Goal: Task Accomplishment & Management: Use online tool/utility

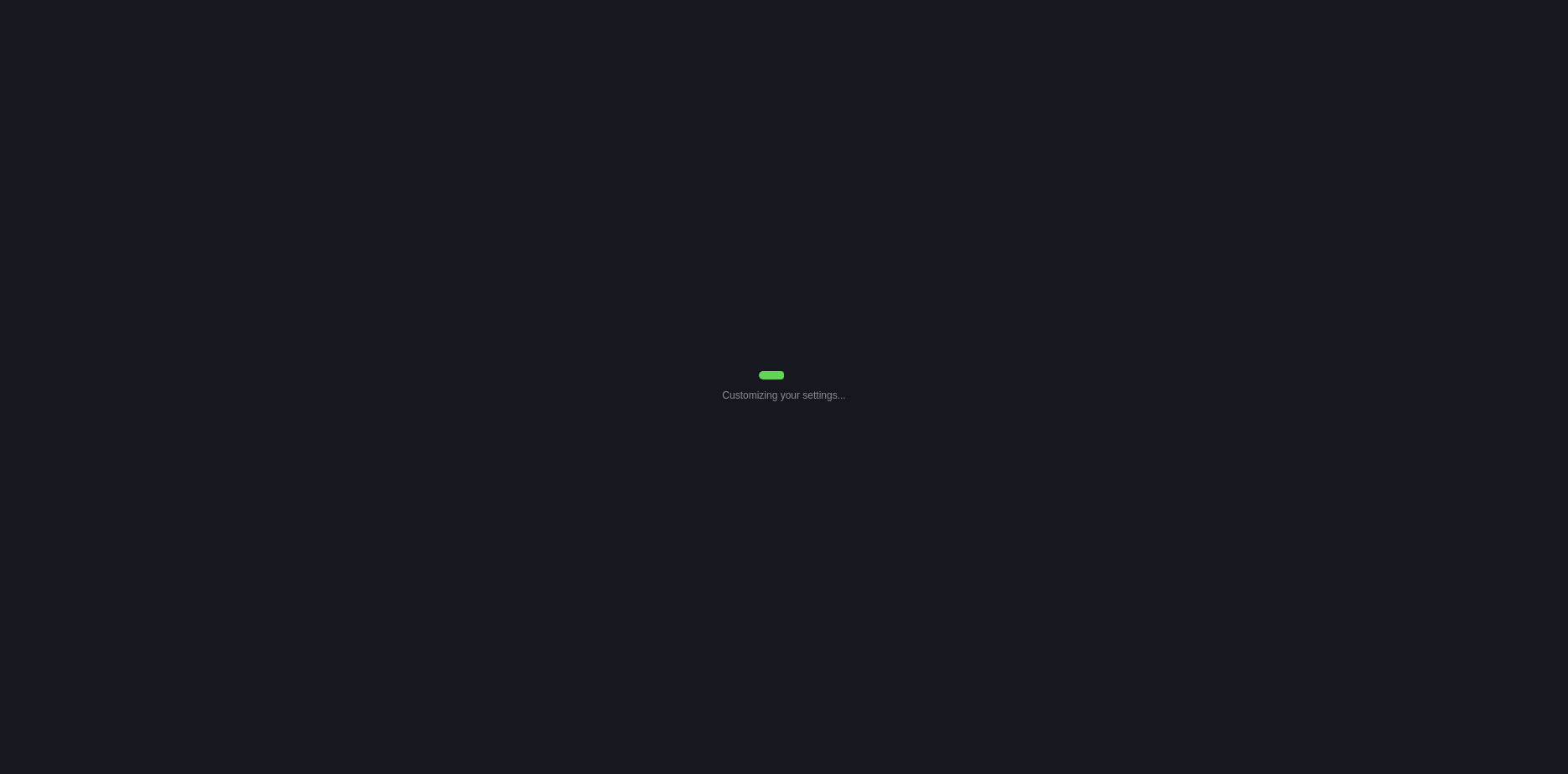
select select "0"
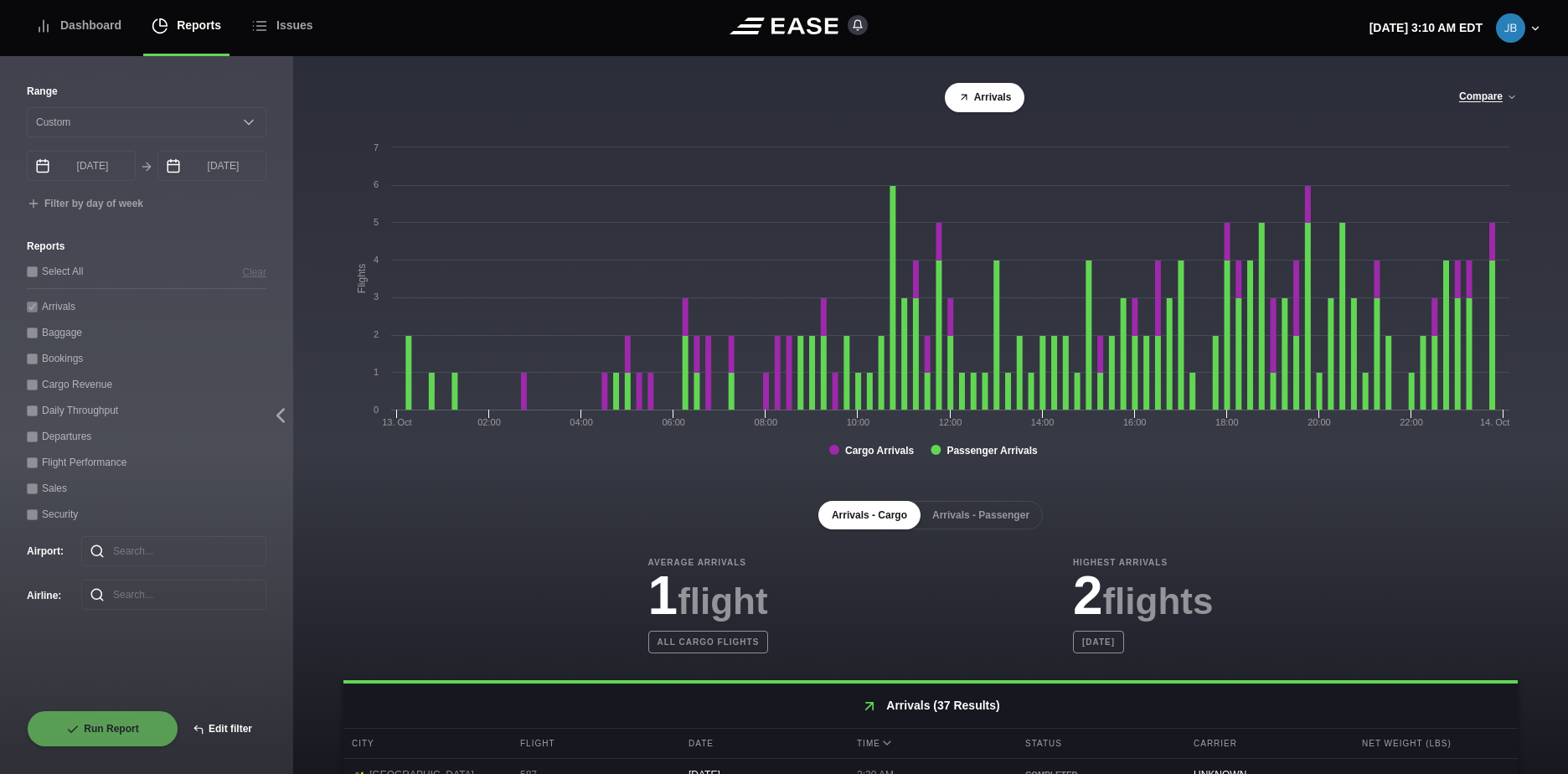
click at [218, 733] on button "Edit filter" at bounding box center [223, 729] width 88 height 37
select select "0"
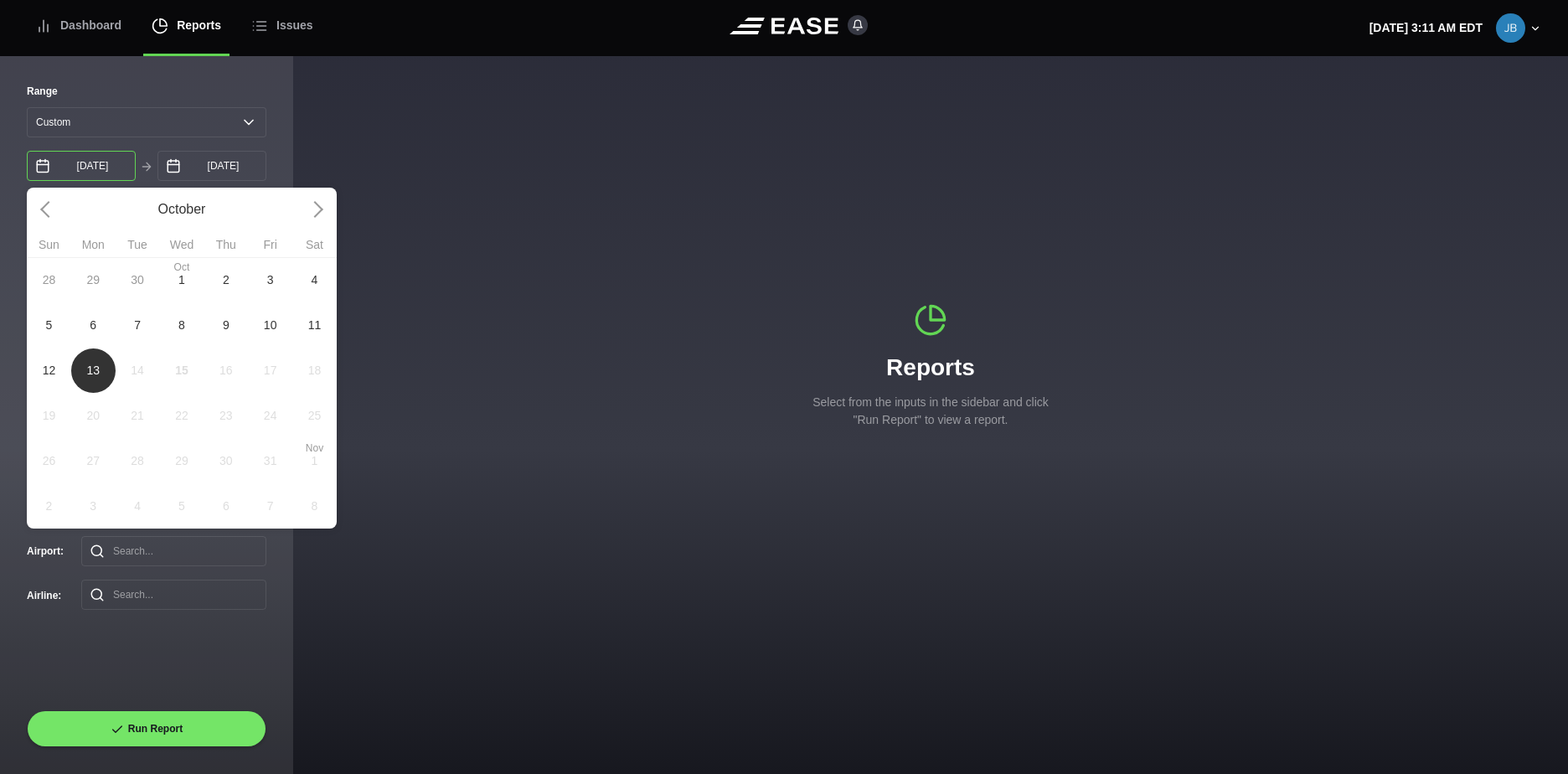
click at [128, 171] on input "[DATE]" at bounding box center [81, 166] width 109 height 30
click at [264, 157] on input "[DATE]" at bounding box center [212, 166] width 109 height 30
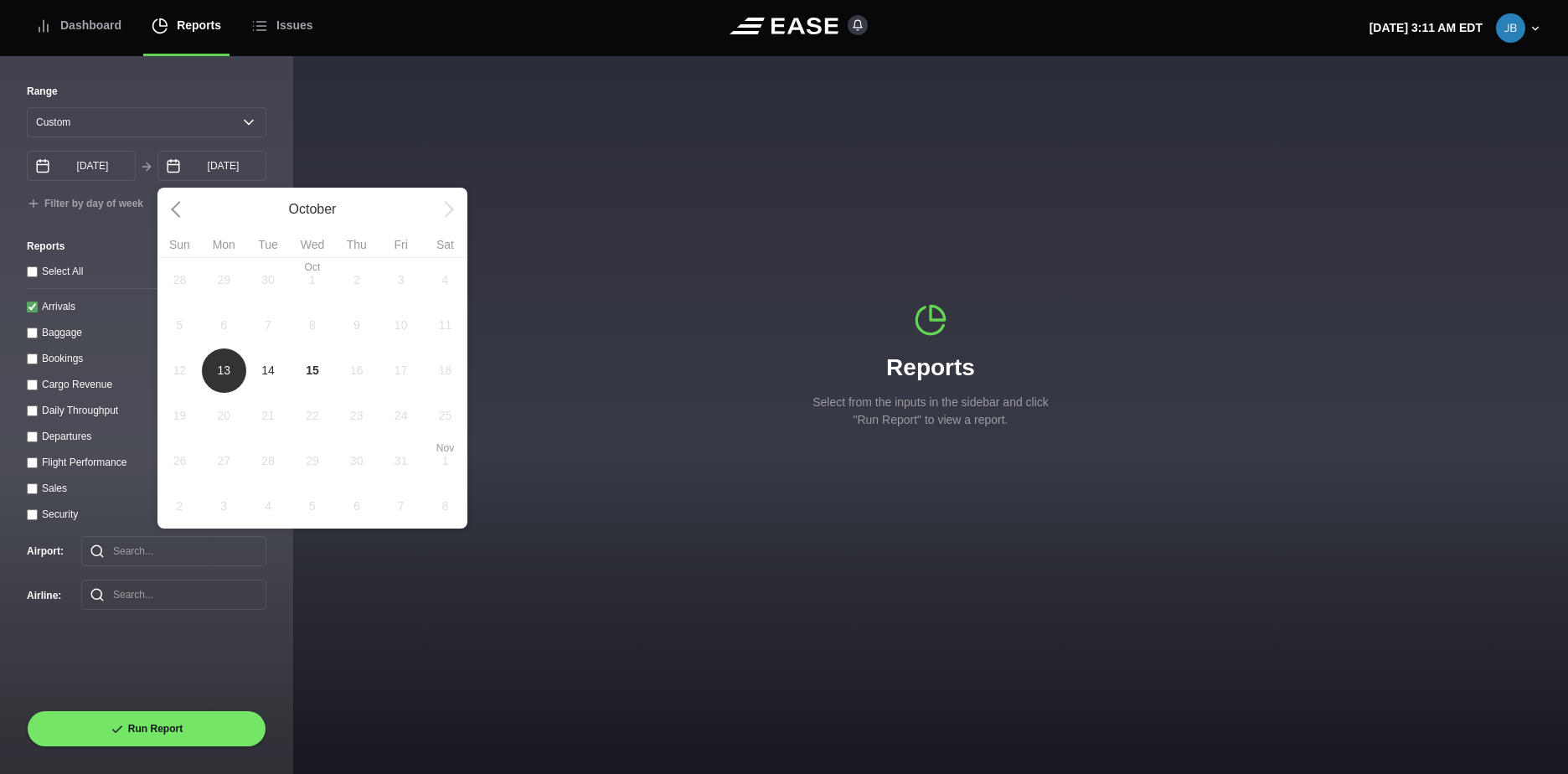
click at [272, 158] on div "Range [DATE] Last 7 days Last 14 days Last 30 days Last 6 weeks Custom [DATE] O…" at bounding box center [146, 415] width 293 height 717
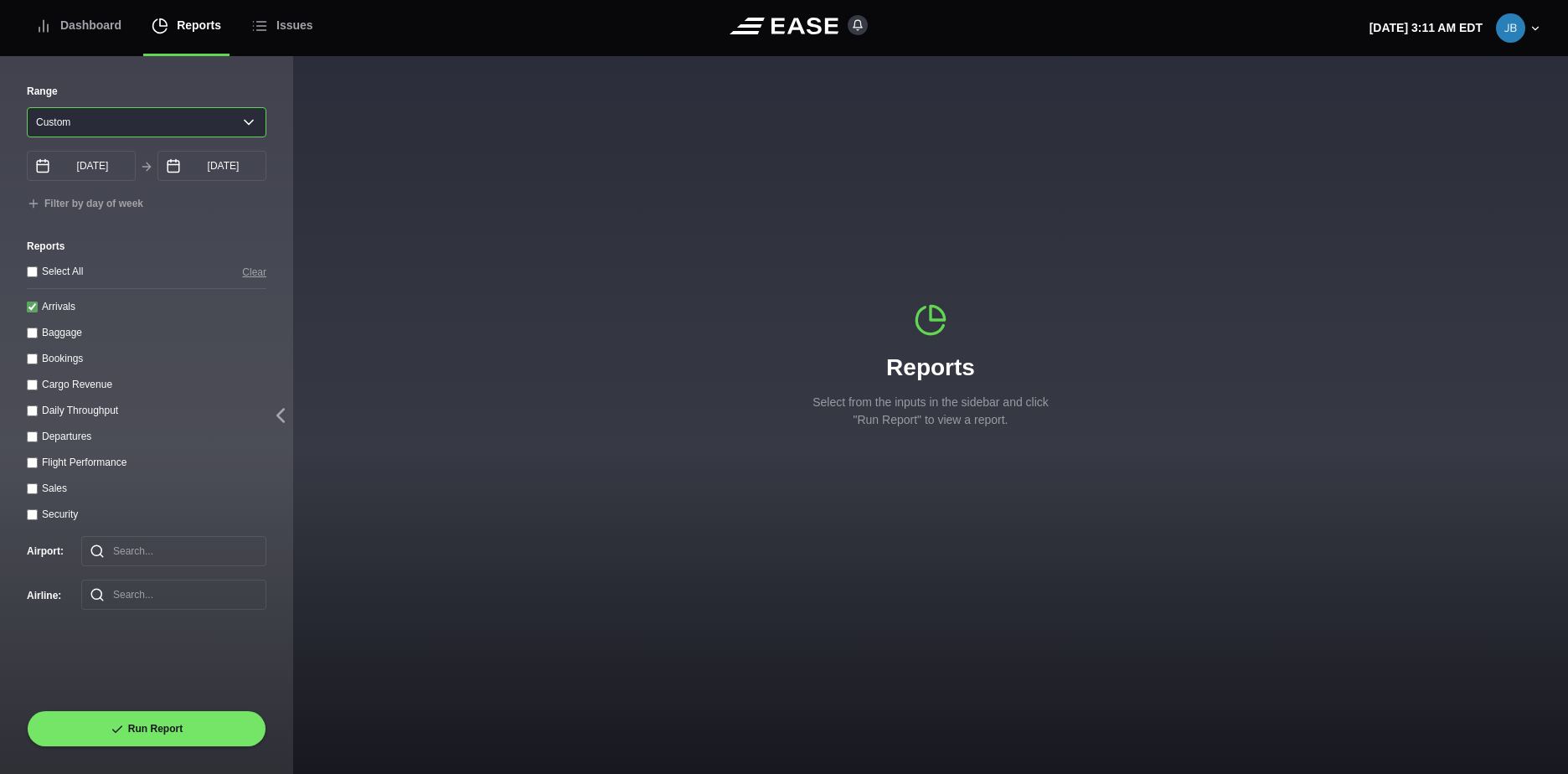
click at [237, 120] on select "[DATE] Last 7 days Last 14 days Last 30 days Last 6 weeks Custom" at bounding box center [146, 123] width 240 height 30
click at [57, 439] on label "Departures" at bounding box center [66, 437] width 49 height 12
click at [38, 439] on input "Departures" at bounding box center [32, 437] width 11 height 11
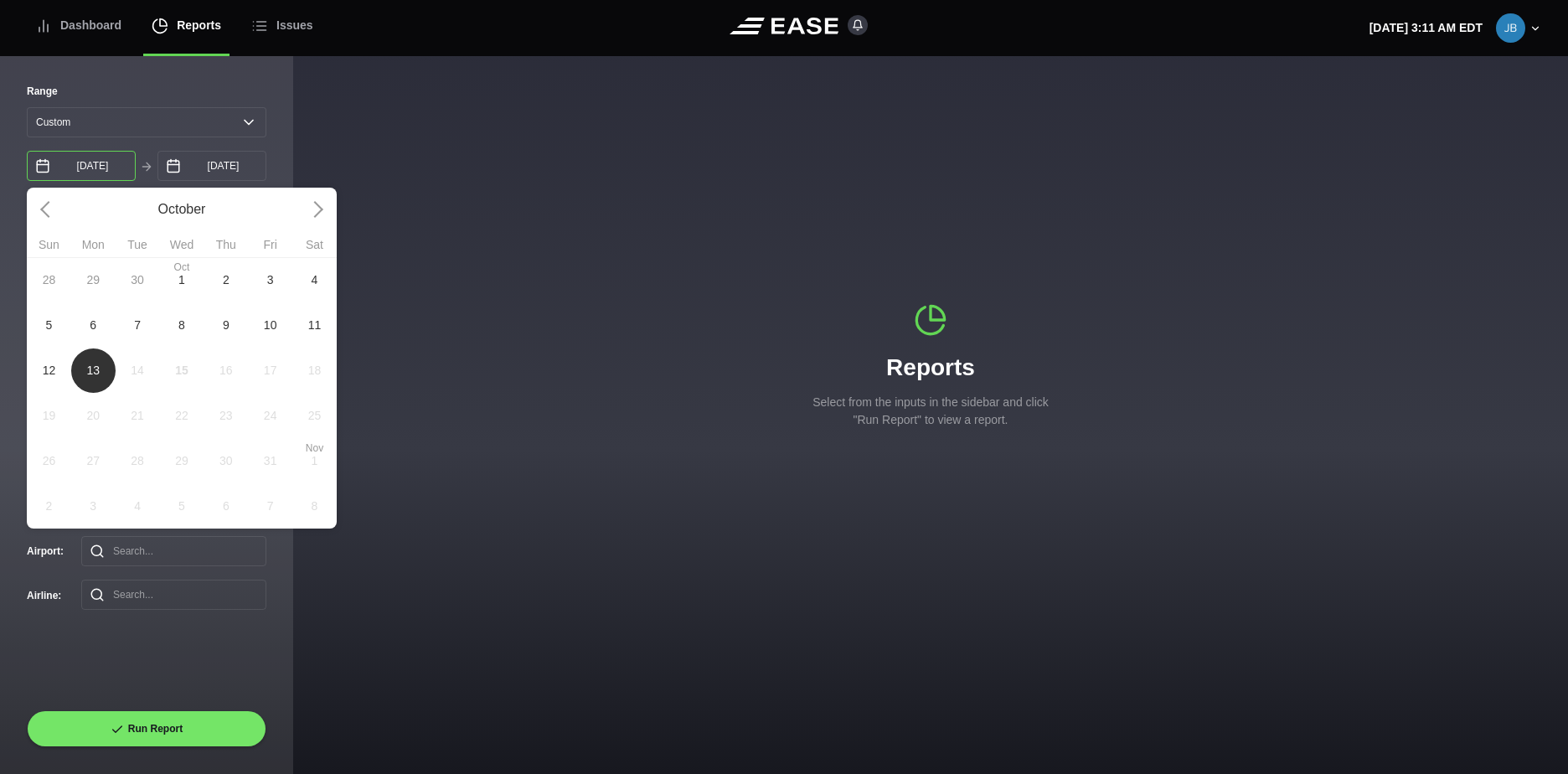
click at [115, 167] on input "[DATE]" at bounding box center [81, 166] width 109 height 30
click at [284, 157] on div "Range [DATE] Last 7 days Last 14 days Last 30 days Last 6 weeks Custom [DATE] O…" at bounding box center [146, 415] width 293 height 717
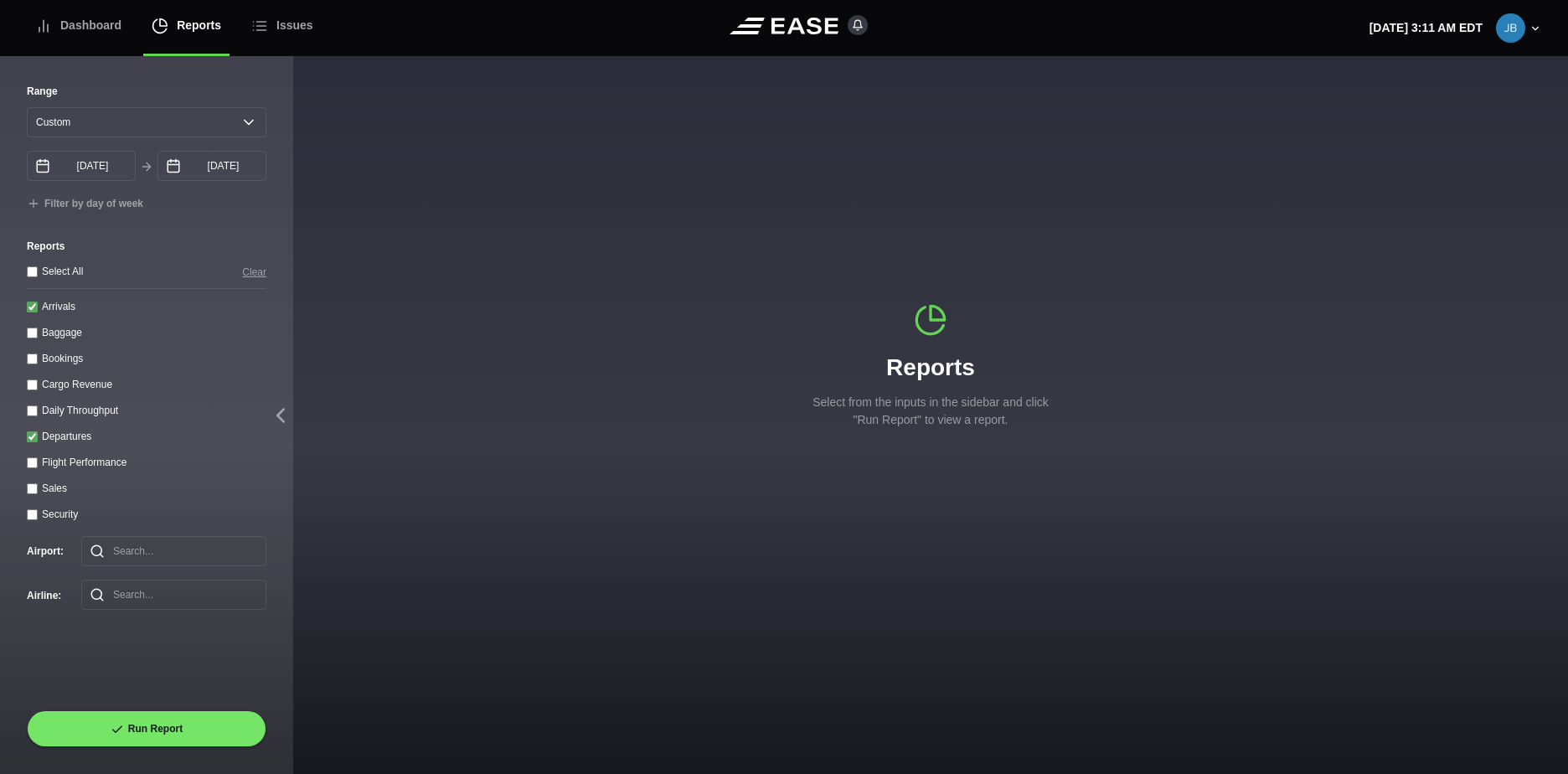
click at [50, 442] on label "Departures" at bounding box center [66, 437] width 49 height 12
click at [38, 442] on input "Departures" at bounding box center [32, 437] width 11 height 11
checkbox input "false"
click at [30, 309] on input "Arrivals" at bounding box center [32, 307] width 11 height 11
checkbox input "false"
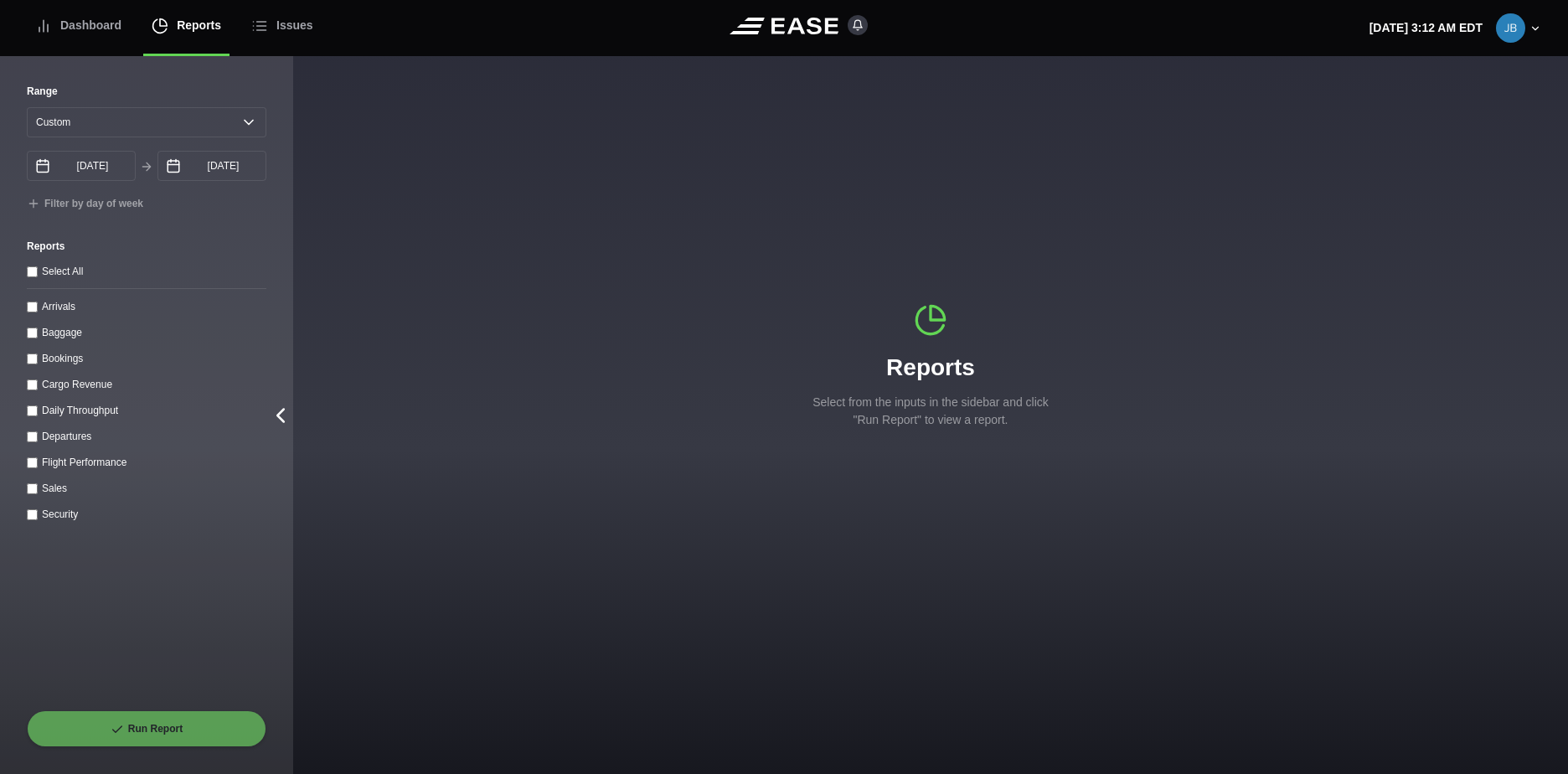
click at [286, 416] on icon at bounding box center [281, 416] width 25 height 25
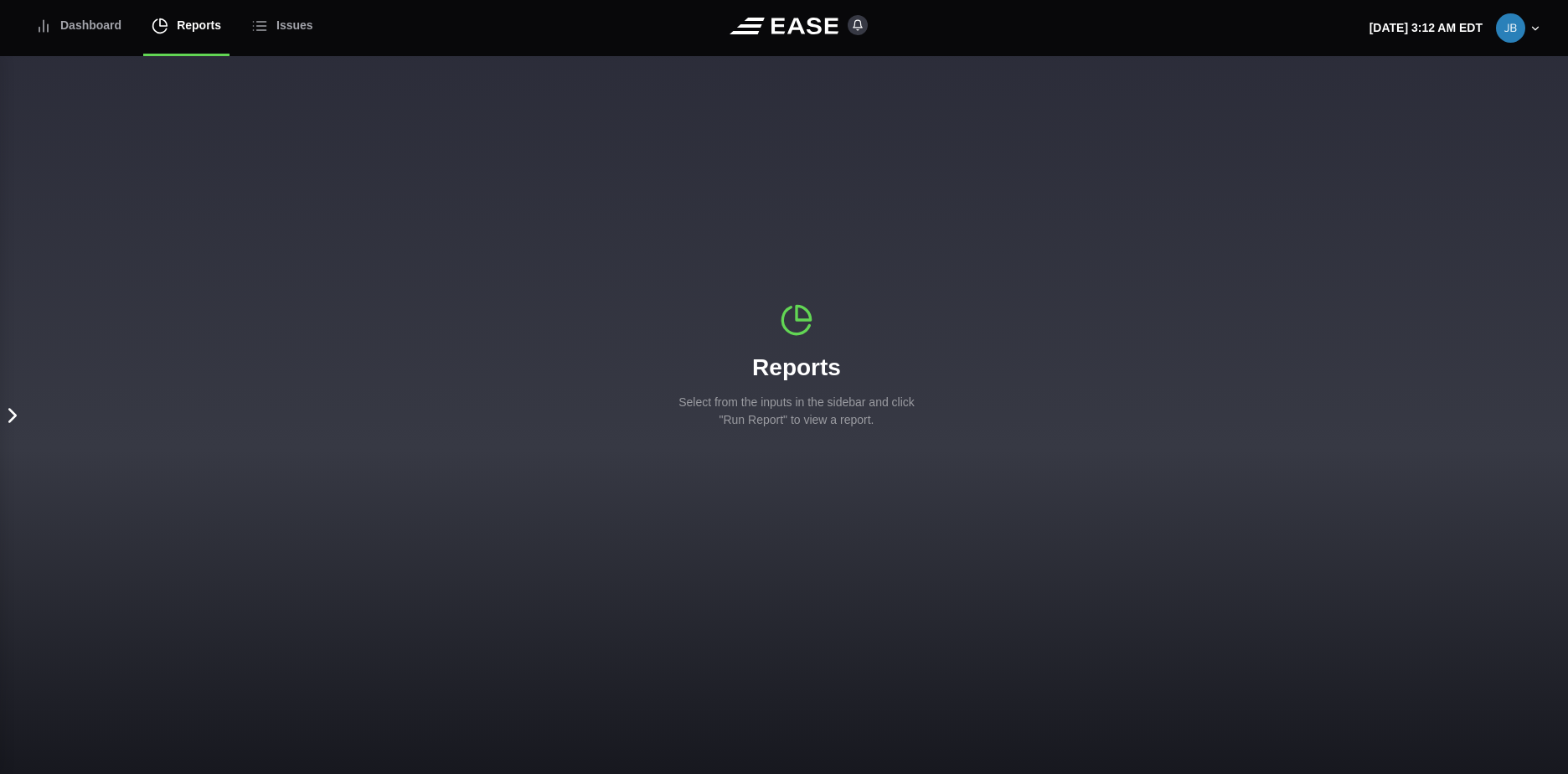
click at [12, 420] on icon at bounding box center [13, 415] width 7 height 13
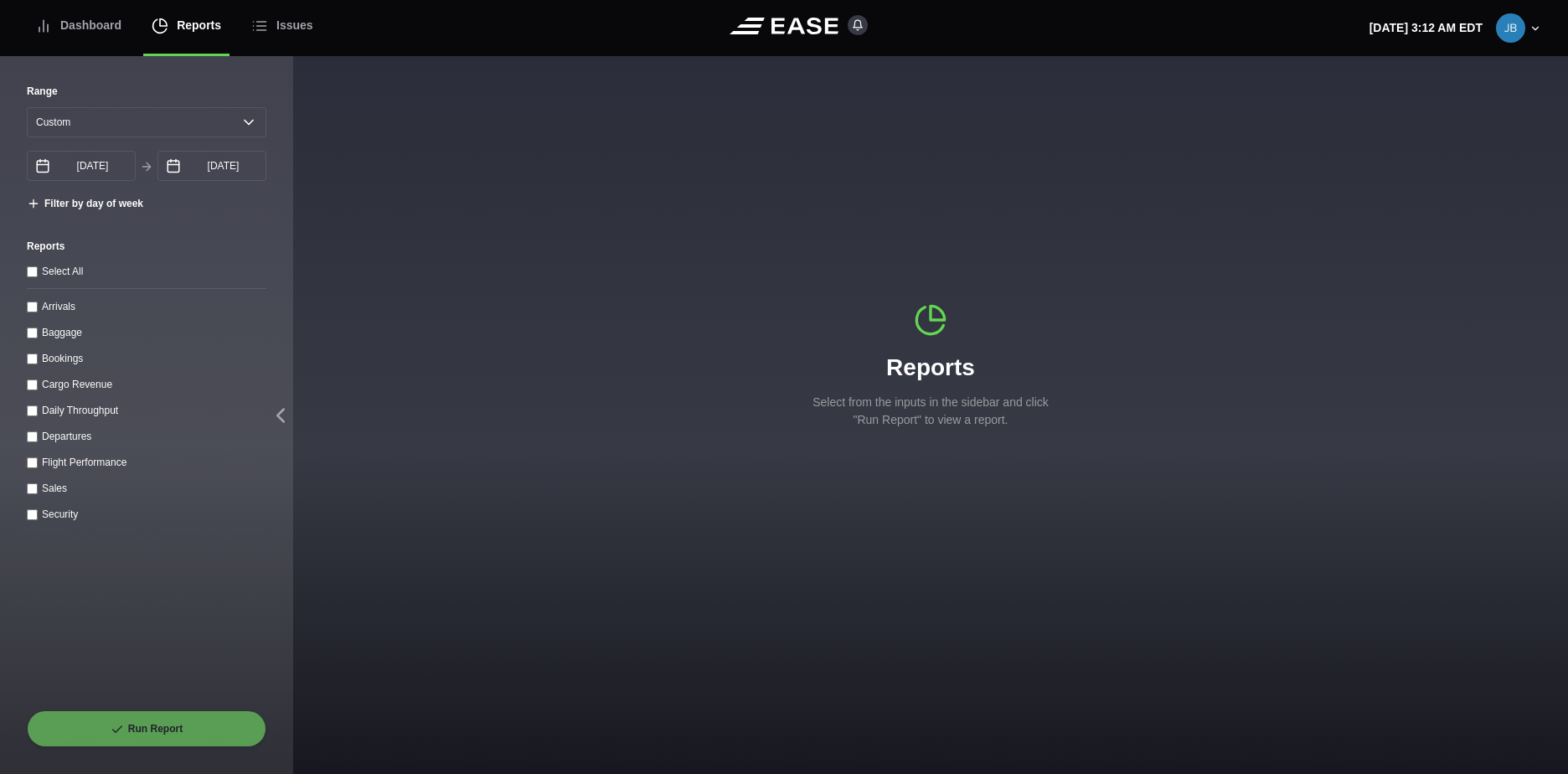
click at [89, 210] on button "Filter by day of week" at bounding box center [86, 205] width 117 height 14
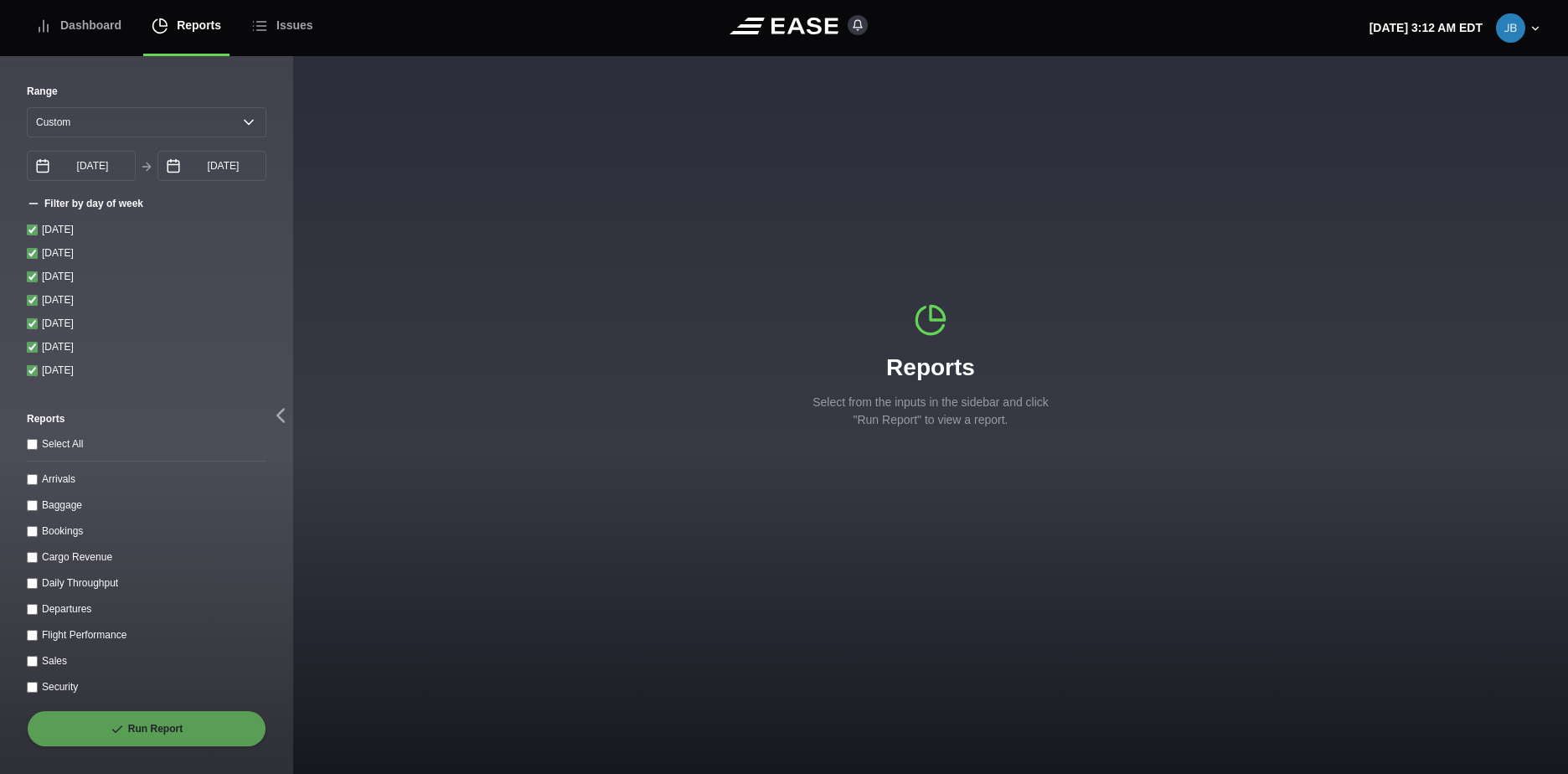
click at [89, 210] on button "Filter by day of week" at bounding box center [86, 205] width 117 height 14
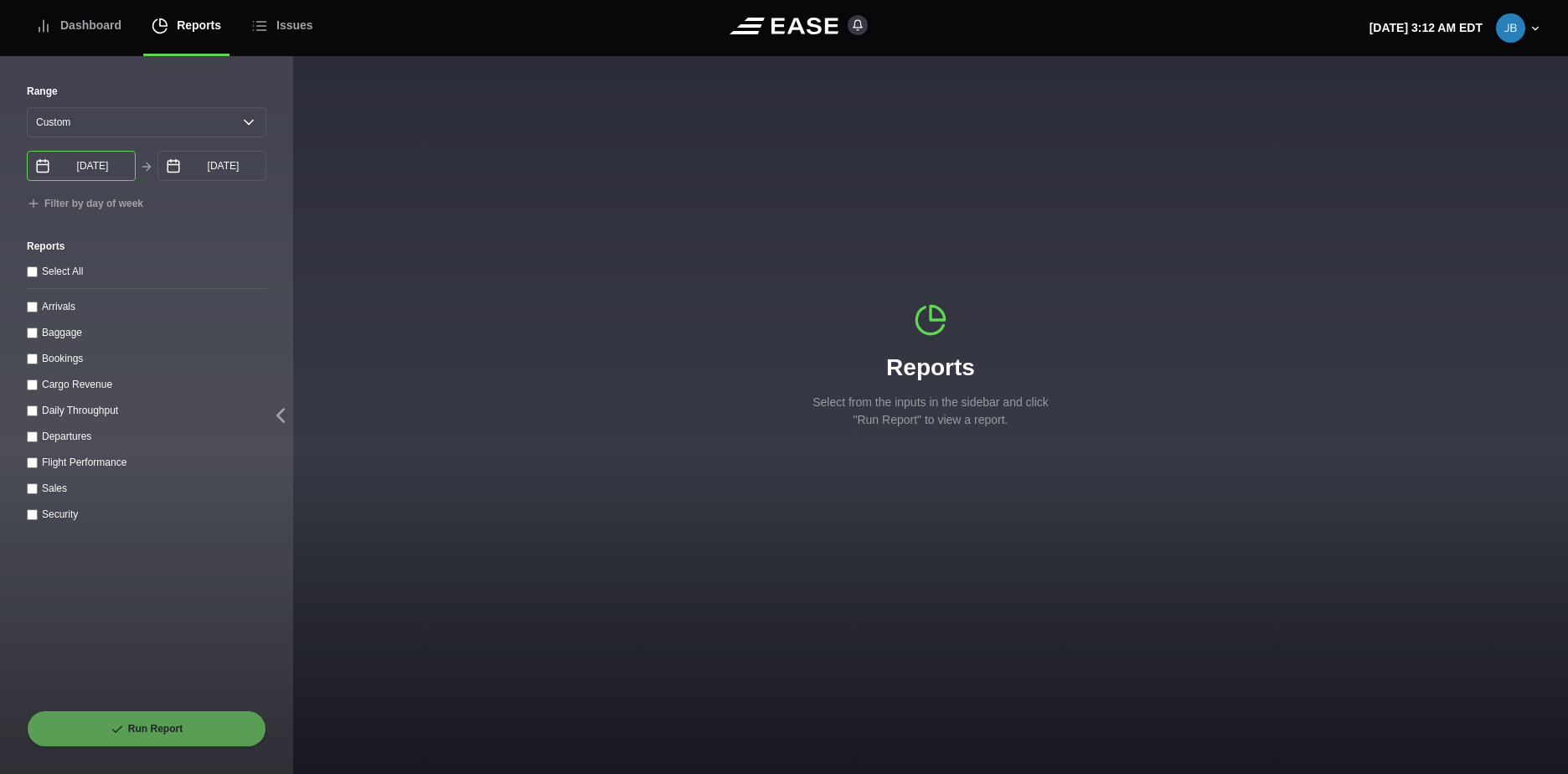
click at [113, 170] on input "[DATE]" at bounding box center [81, 166] width 109 height 30
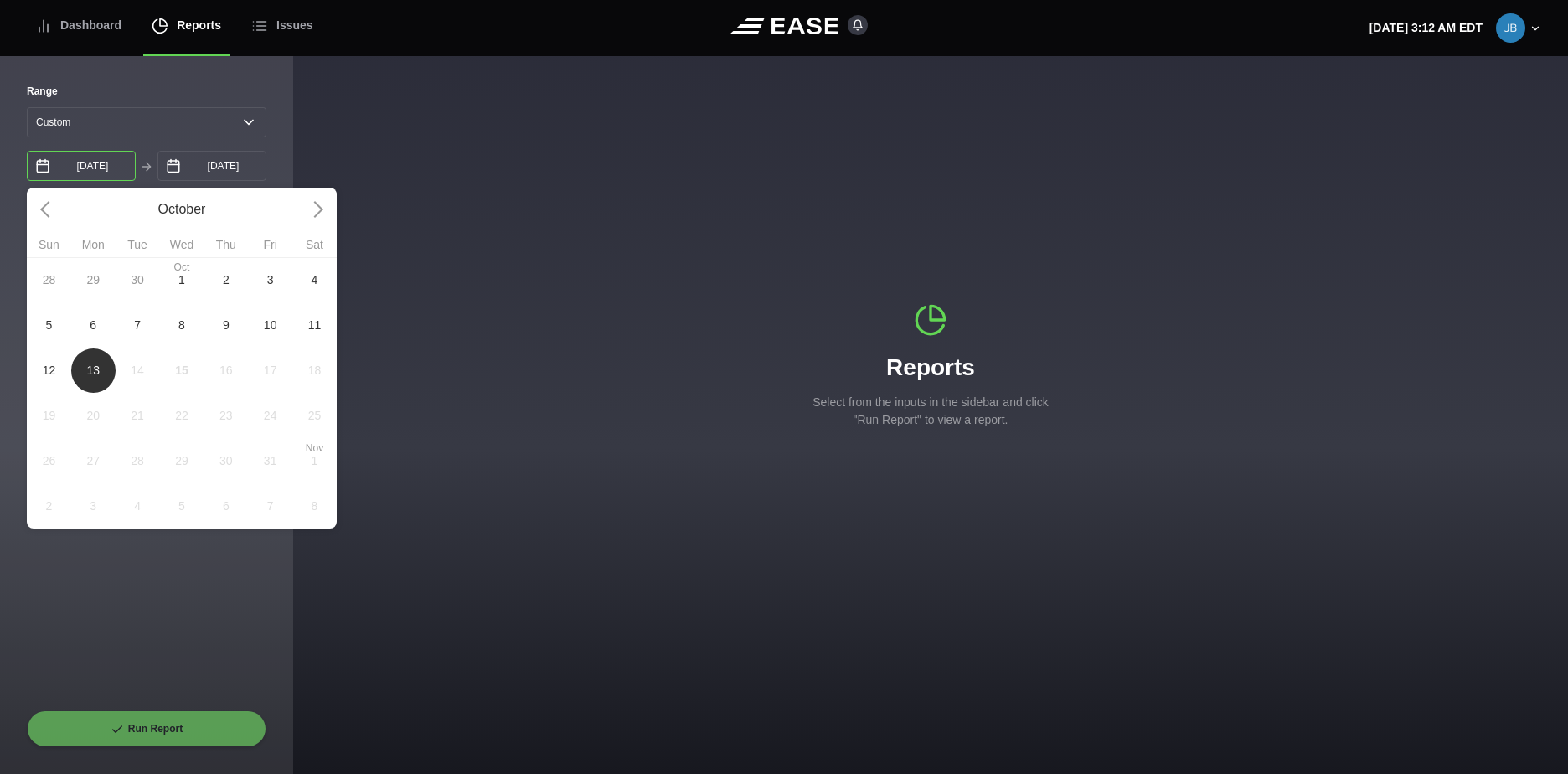
click at [113, 170] on input "[DATE]" at bounding box center [81, 166] width 109 height 30
click at [146, 168] on icon at bounding box center [146, 167] width 14 height 14
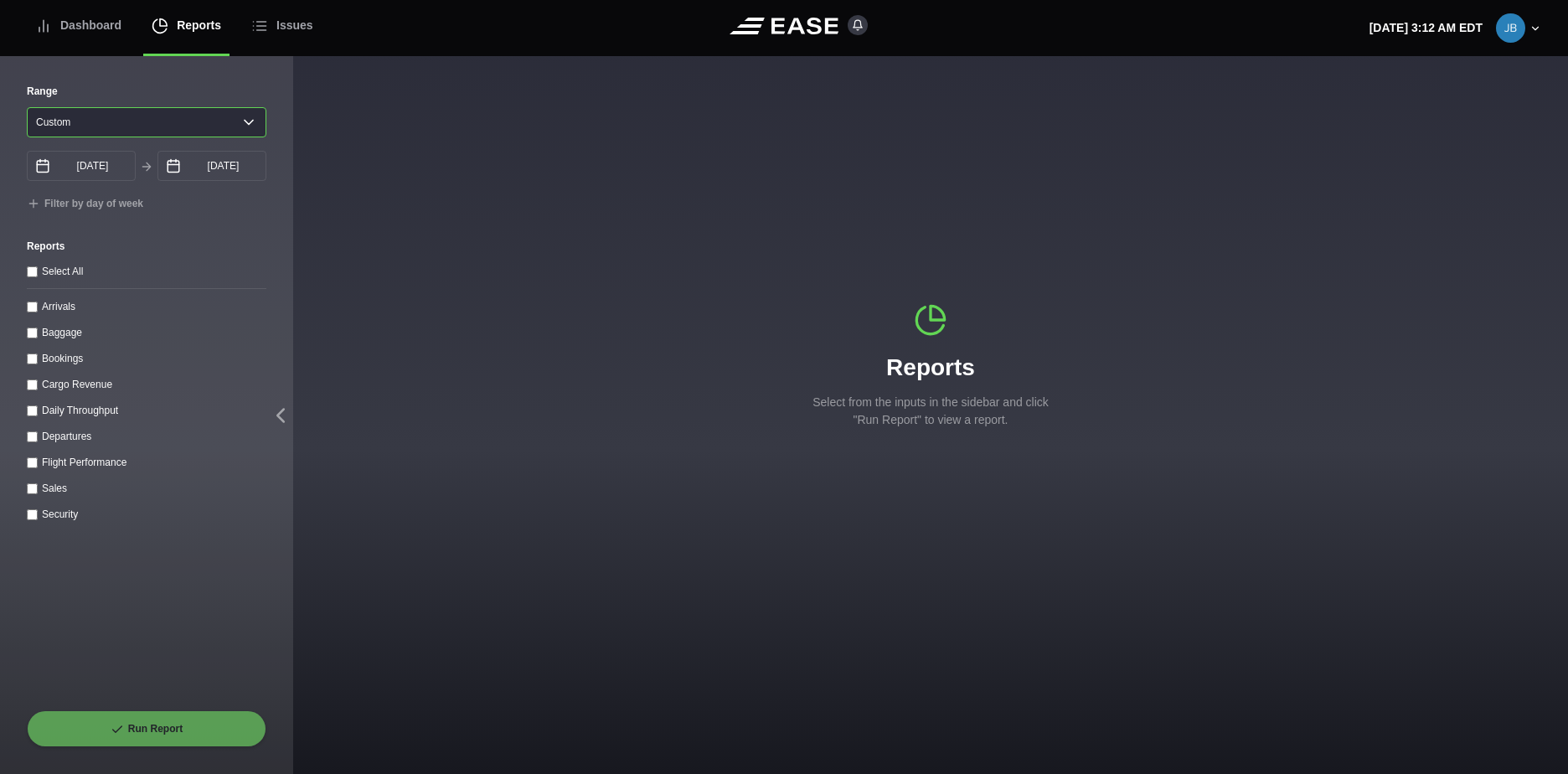
click at [138, 121] on select "[DATE] Last 7 days Last 14 days Last 30 days Last 6 weeks Custom" at bounding box center [146, 123] width 240 height 30
select select "30"
click at [27, 108] on select "[DATE] Last 7 days Last 14 days Last 30 days Last 6 weeks Custom" at bounding box center [146, 123] width 240 height 30
type input "[DATE]"
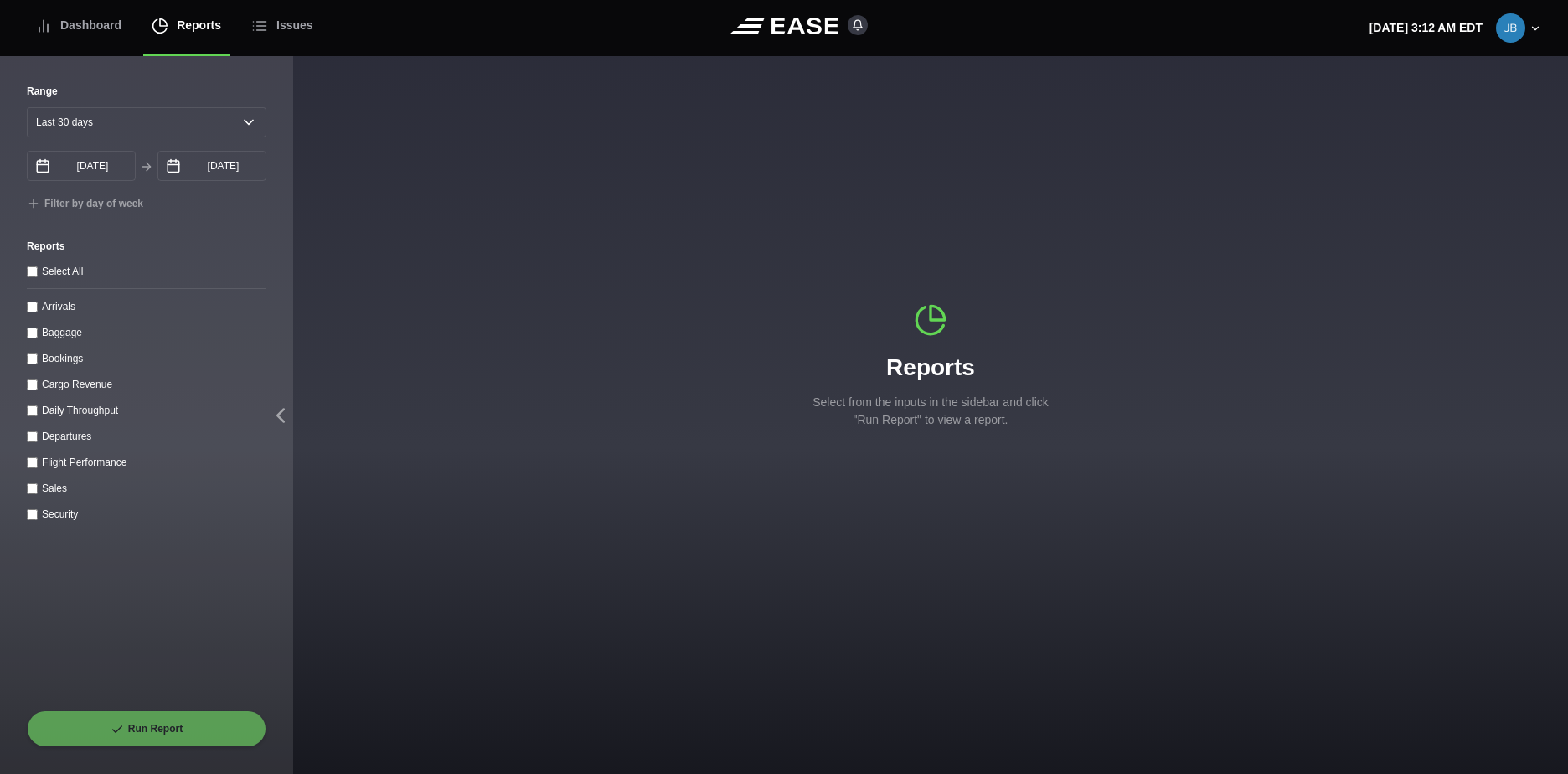
click at [42, 412] on label "Daily Throughput" at bounding box center [80, 411] width 76 height 12
click at [38, 412] on throughput "Daily Throughput" at bounding box center [32, 411] width 11 height 11
checkbox throughput "true"
click at [150, 733] on button "Run Report" at bounding box center [146, 729] width 240 height 37
select select "30"
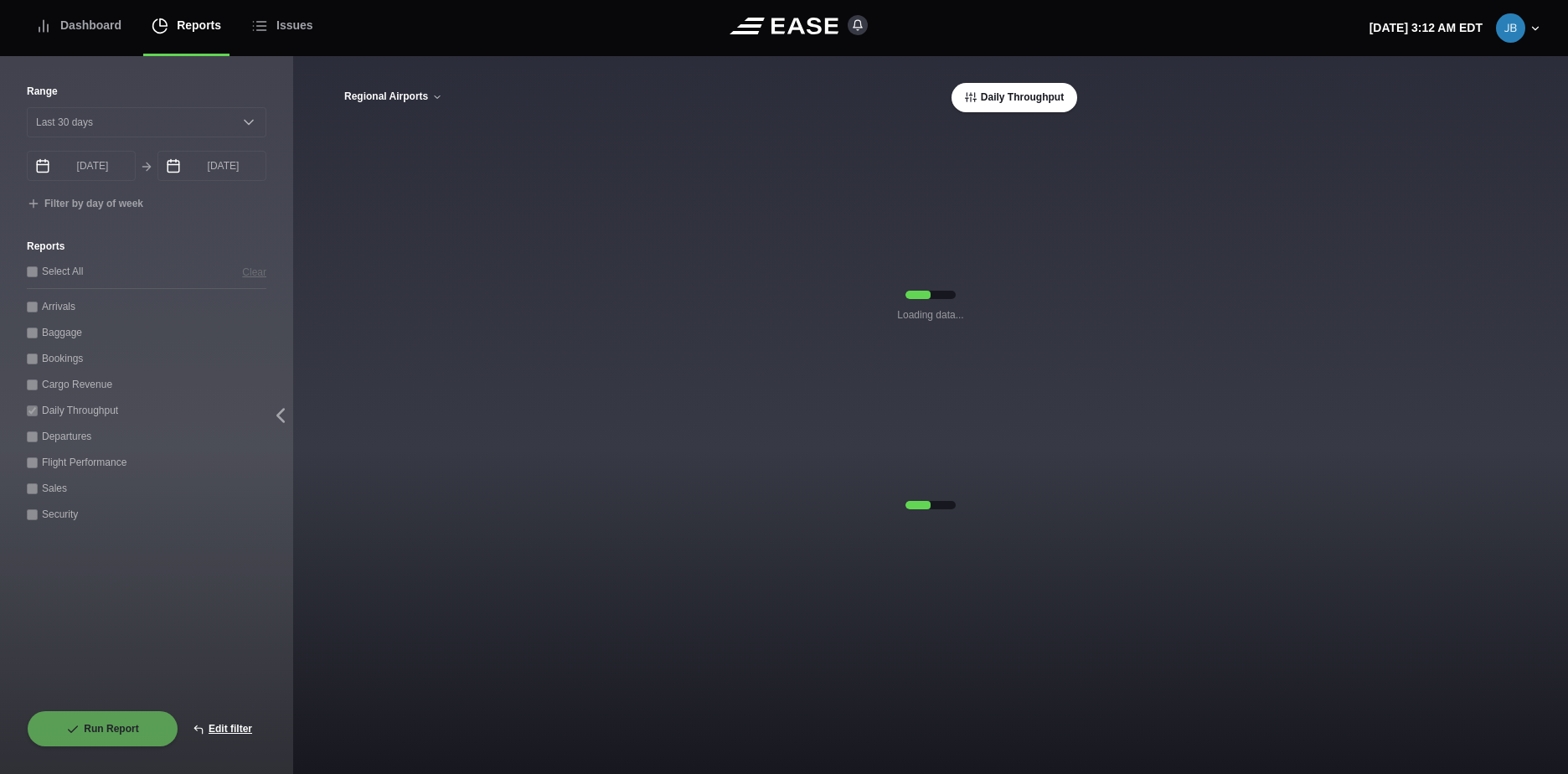
click at [431, 96] on button "Regional Airports" at bounding box center [394, 97] width 100 height 12
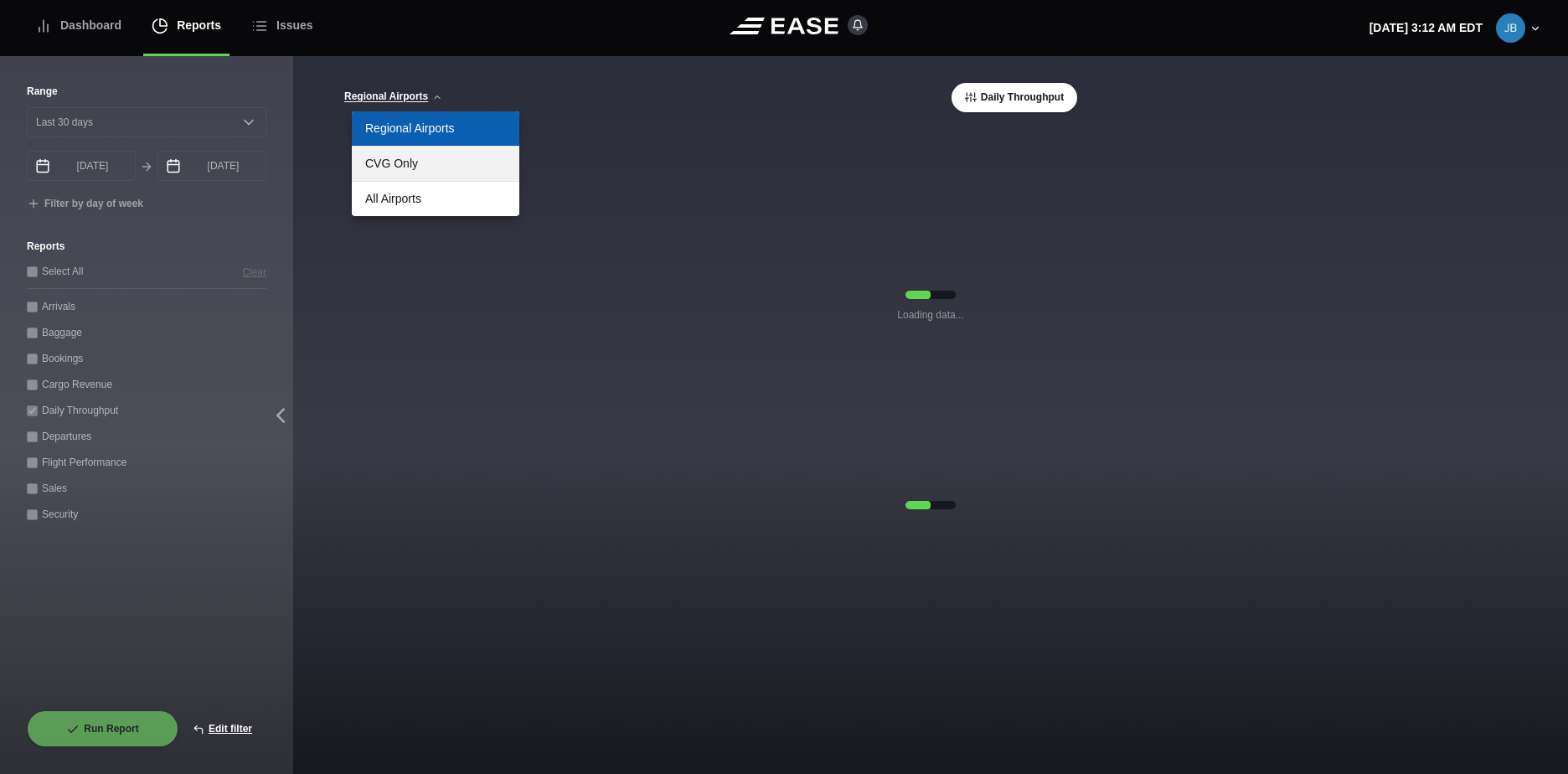
click at [400, 170] on link "CVG Only" at bounding box center [436, 163] width 168 height 35
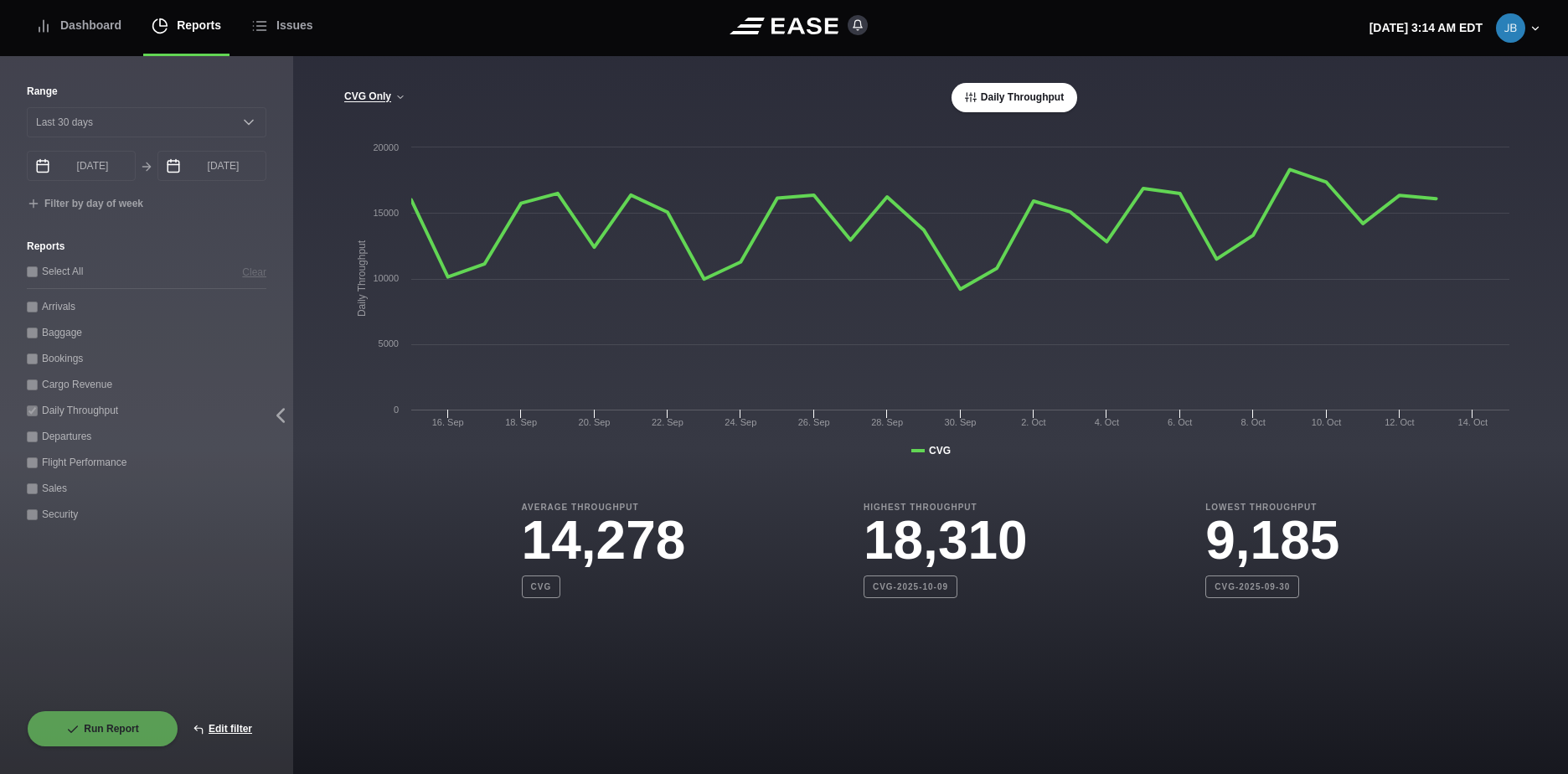
click at [49, 313] on div "Arrivals" at bounding box center [146, 306] width 240 height 18
click at [224, 738] on button "Edit filter" at bounding box center [223, 729] width 88 height 37
select select "0"
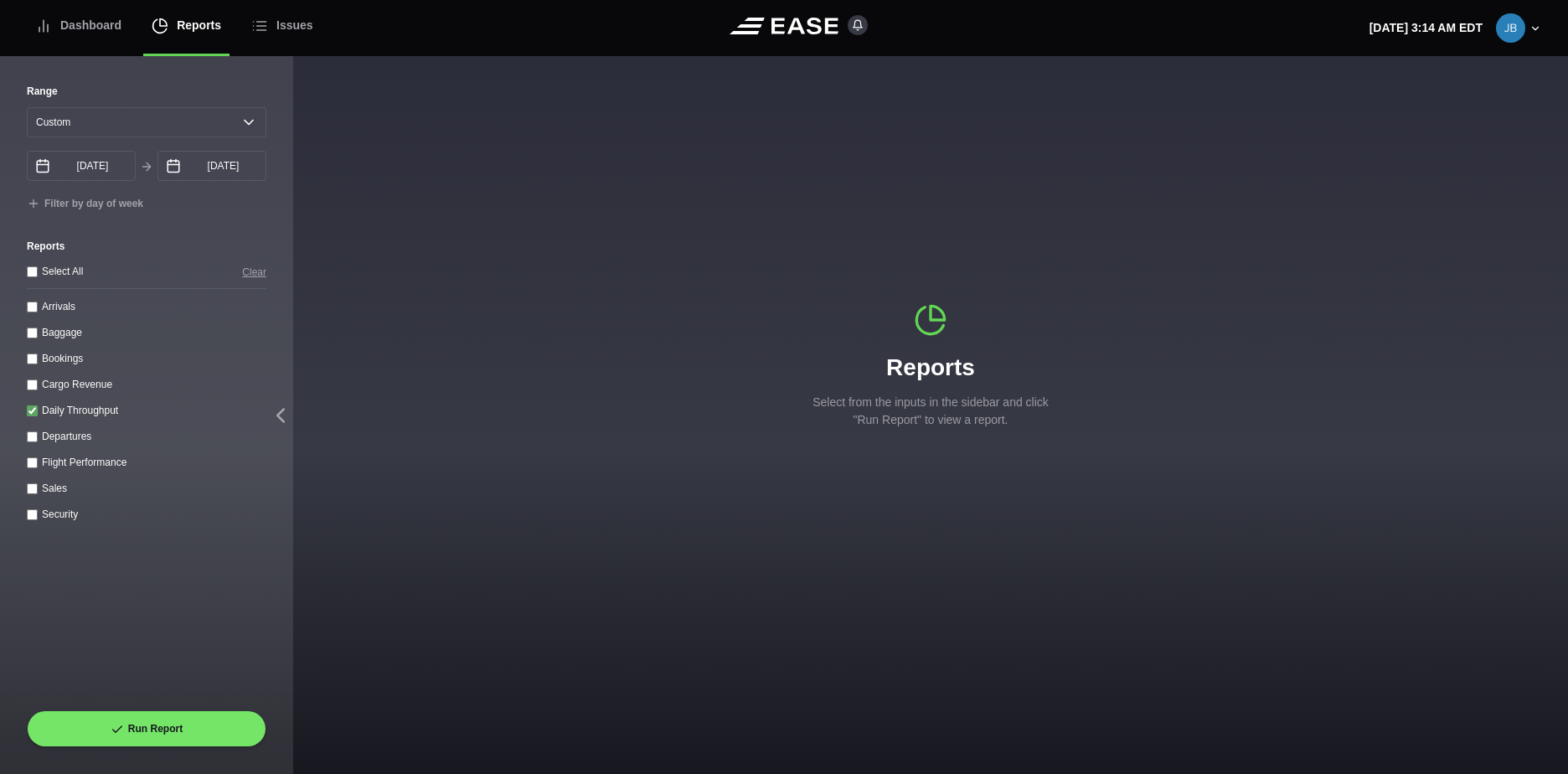
click at [47, 319] on div "Select All Clear Arrivals Baggage Bookings Cargo Revenue Daily Throughput Depar…" at bounding box center [146, 393] width 240 height 261
click at [47, 307] on label "Arrivals" at bounding box center [58, 307] width 34 height 12
click at [38, 307] on input "Arrivals" at bounding box center [32, 307] width 11 height 11
checkbox input "true"
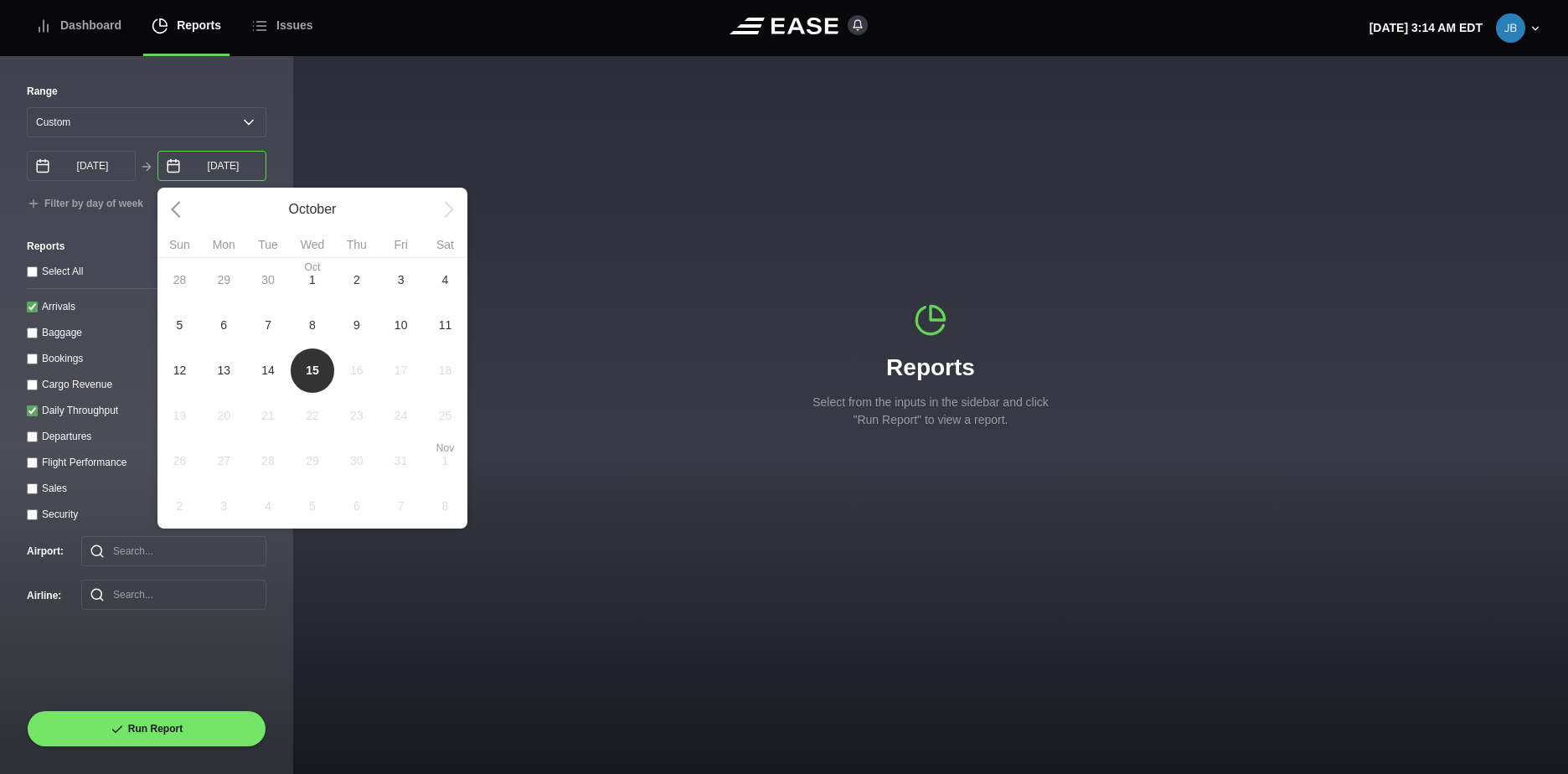
click at [224, 174] on input "[DATE]" at bounding box center [212, 166] width 109 height 30
click at [262, 116] on select "[DATE] Last 7 days Last 14 days Last 30 days Last 6 weeks Custom" at bounding box center [146, 123] width 240 height 30
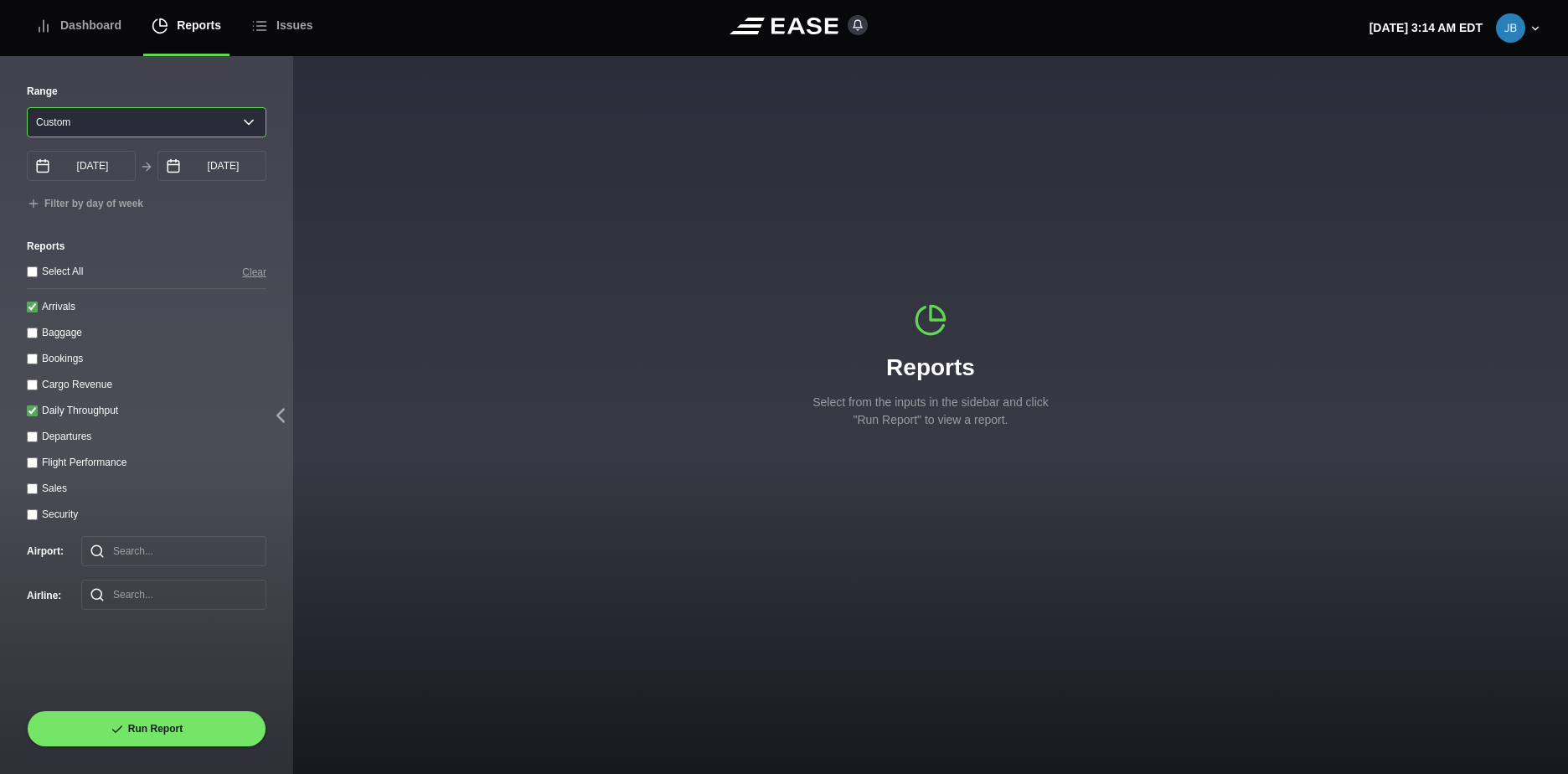
select select "1"
click at [27, 108] on select "[DATE] Last 7 days Last 14 days Last 30 days Last 6 weeks Custom" at bounding box center [146, 123] width 240 height 30
type input "[DATE]"
click at [230, 170] on input "[DATE]" at bounding box center [212, 166] width 109 height 30
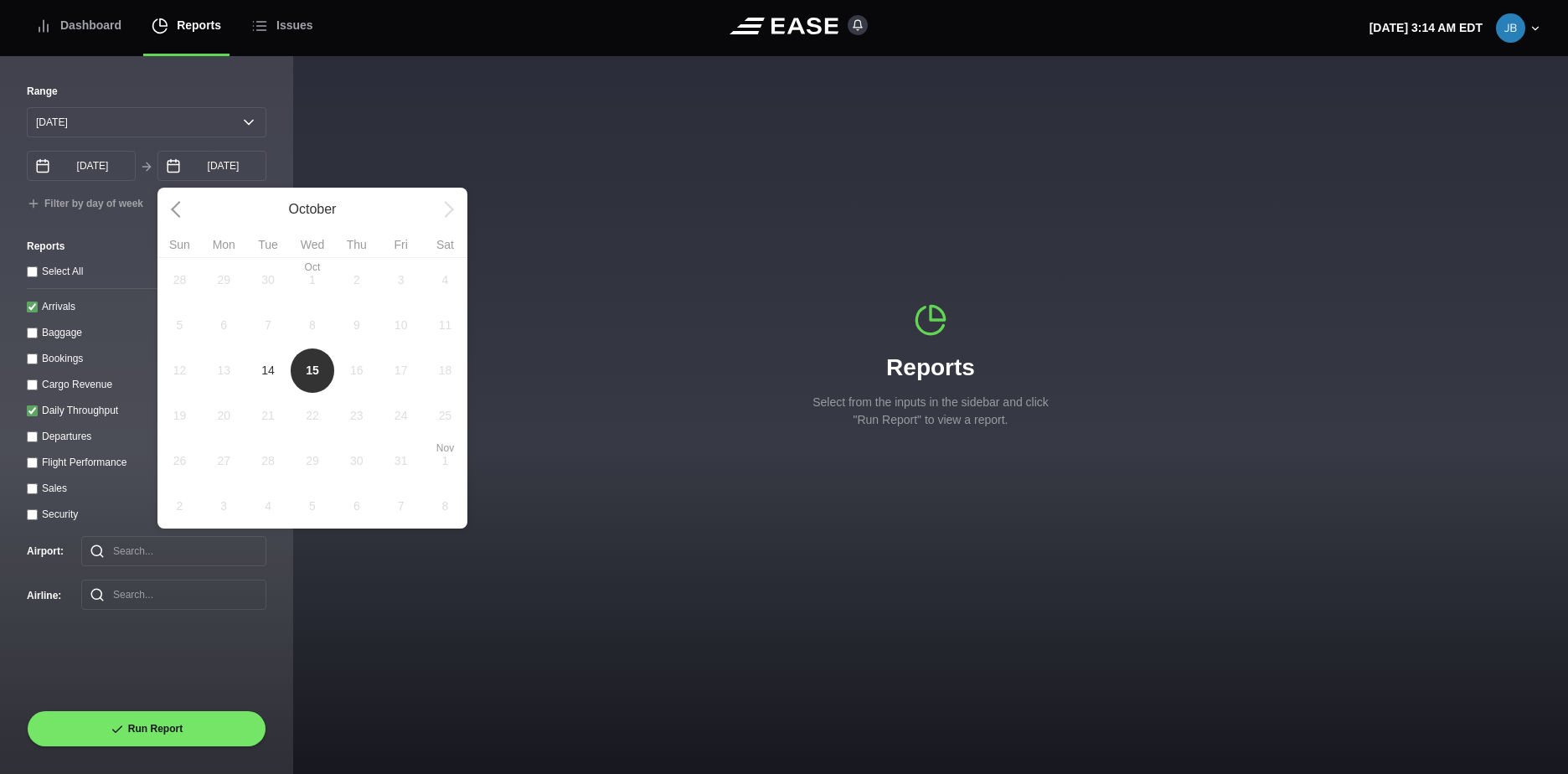
click at [272, 367] on span "14" at bounding box center [268, 370] width 14 height 18
type input "[DATE]"
select select "0"
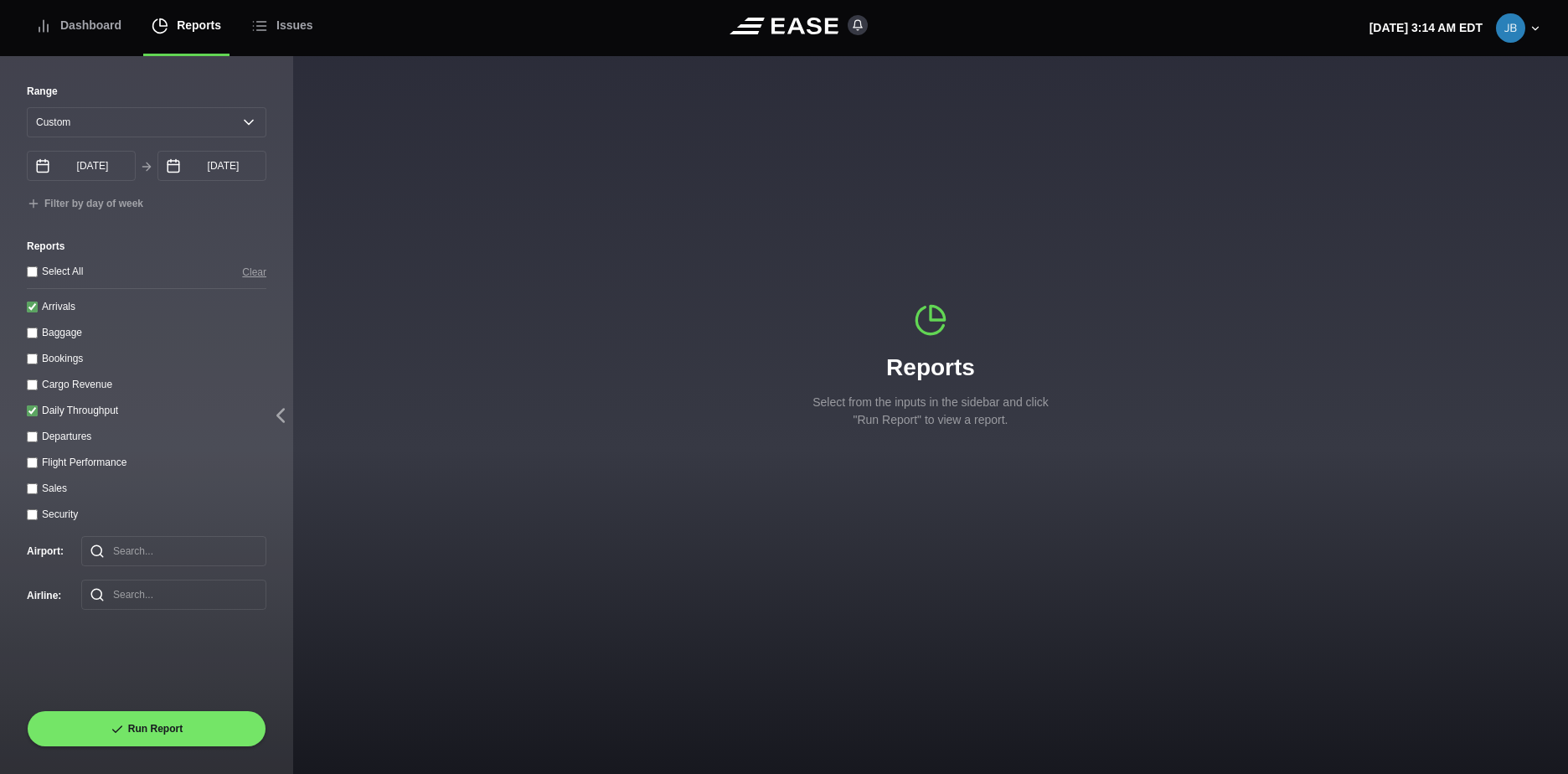
click at [36, 417] on throughput "Daily Throughput" at bounding box center [32, 411] width 11 height 11
checkbox throughput "false"
click at [163, 730] on button "Run Report" at bounding box center [146, 729] width 240 height 37
select select "0"
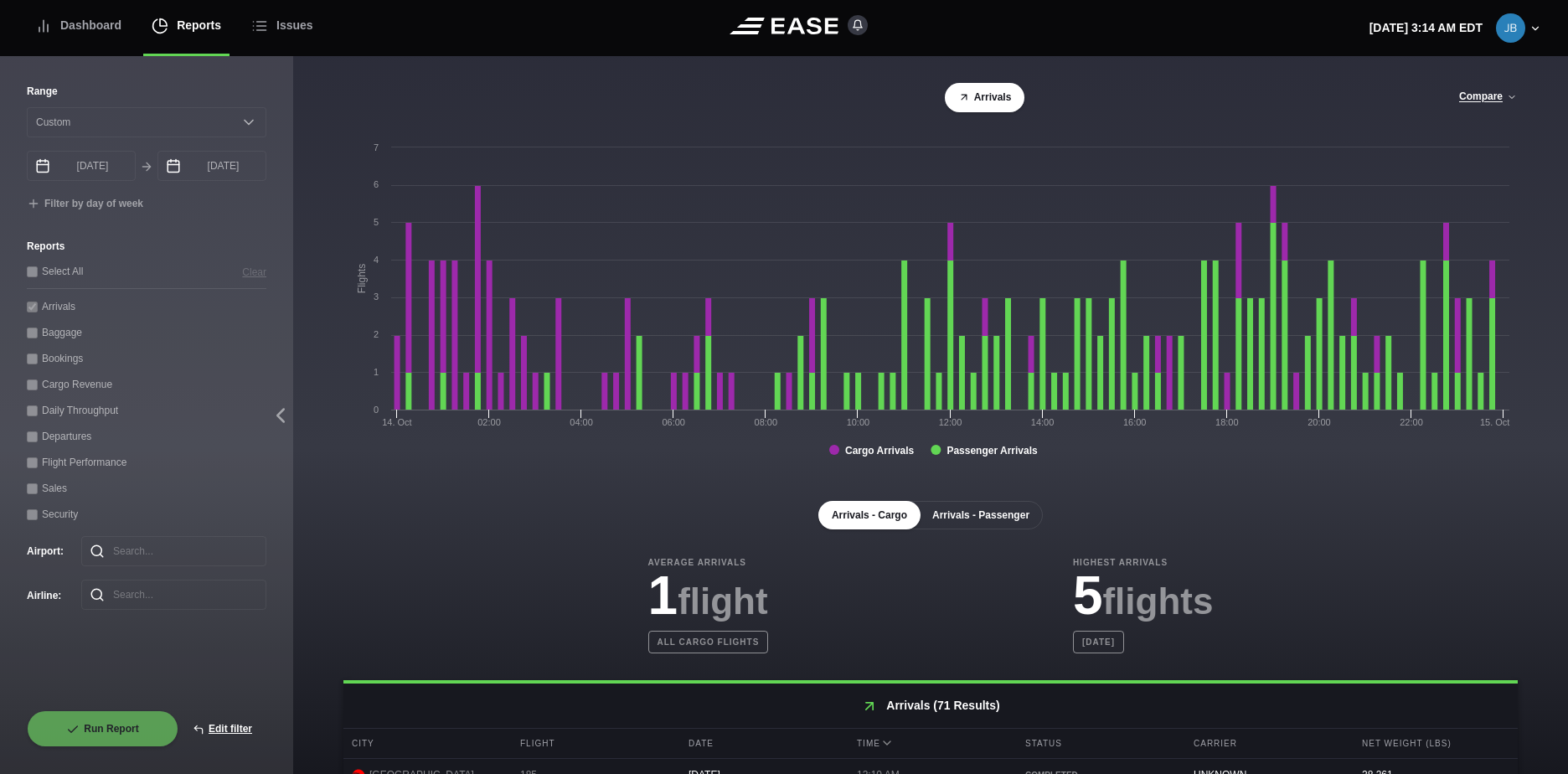
click at [934, 515] on button "Arrivals - Passenger" at bounding box center [981, 516] width 124 height 29
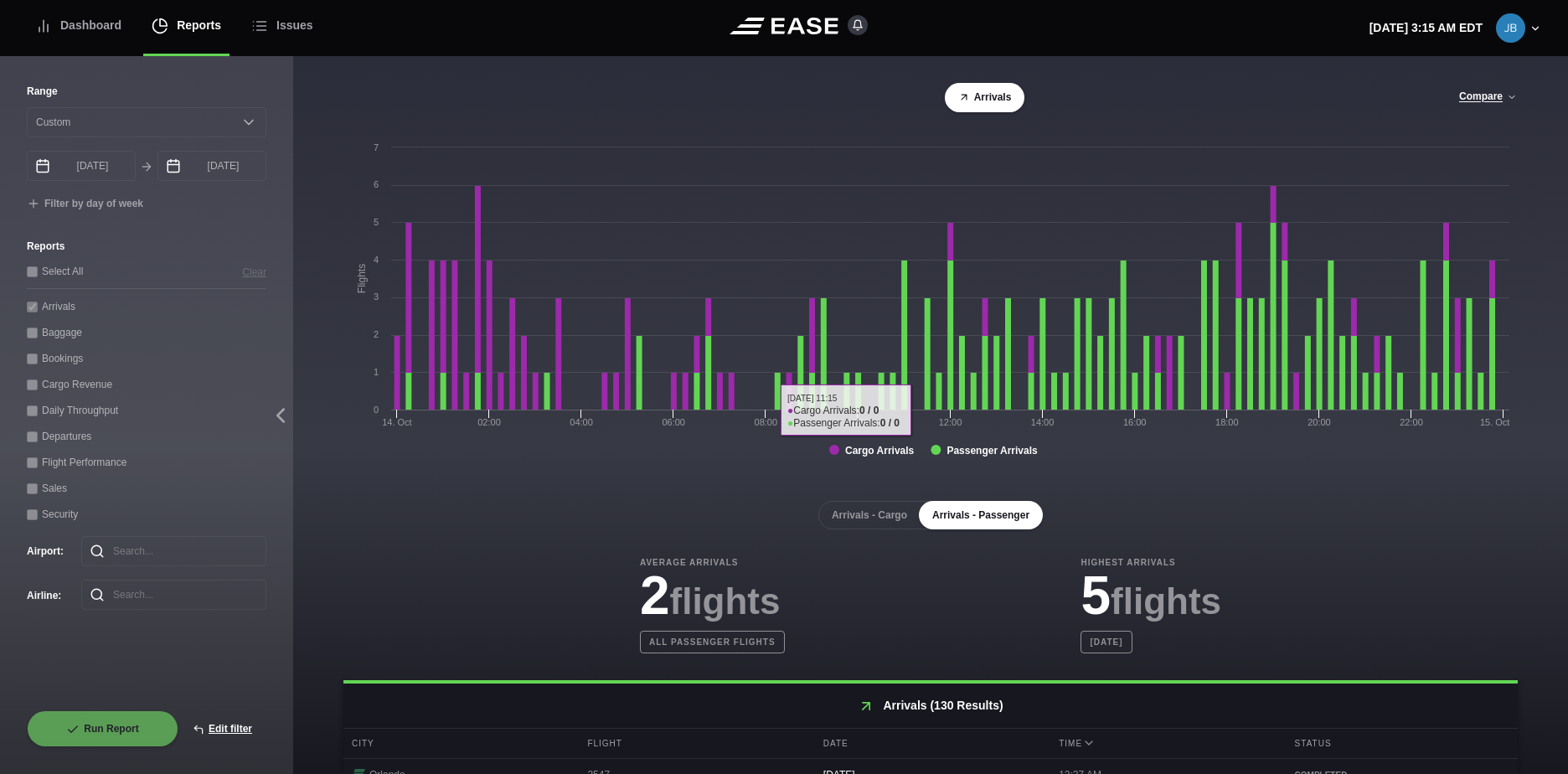
scroll to position [252, 0]
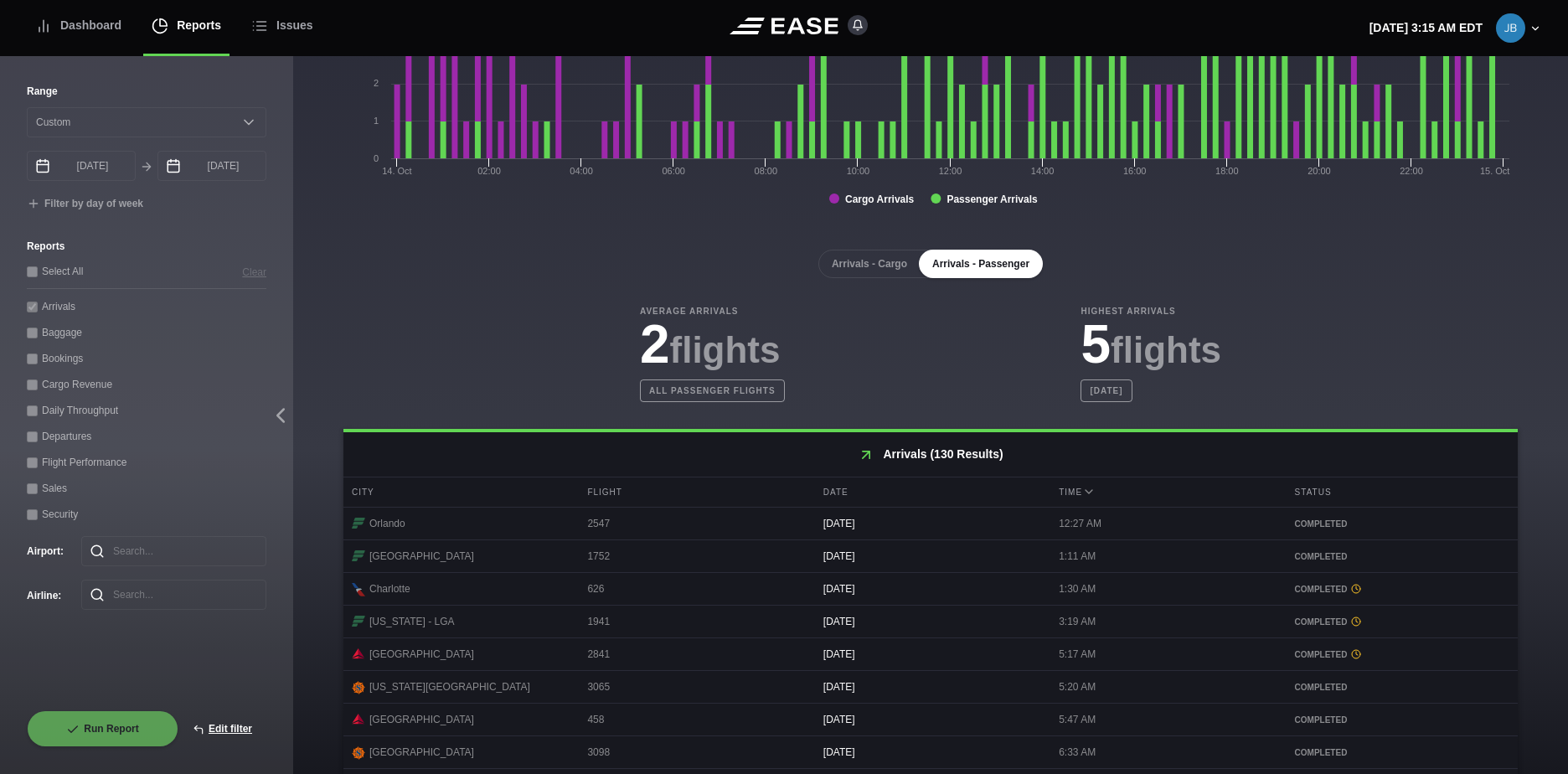
click at [1134, 335] on span "flights" at bounding box center [1166, 350] width 111 height 41
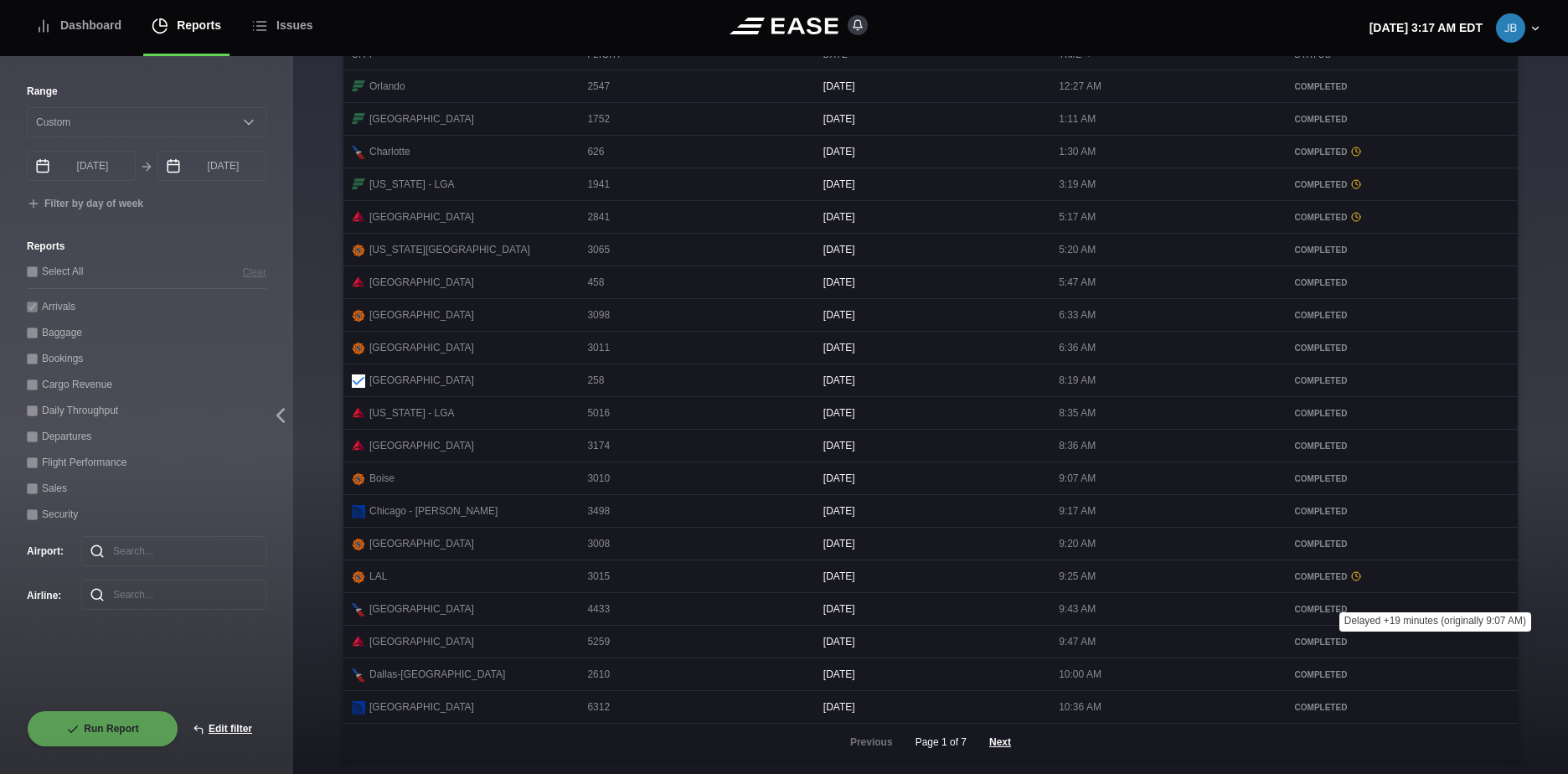
scroll to position [710, 0]
click at [1000, 742] on button "Next" at bounding box center [1000, 743] width 50 height 37
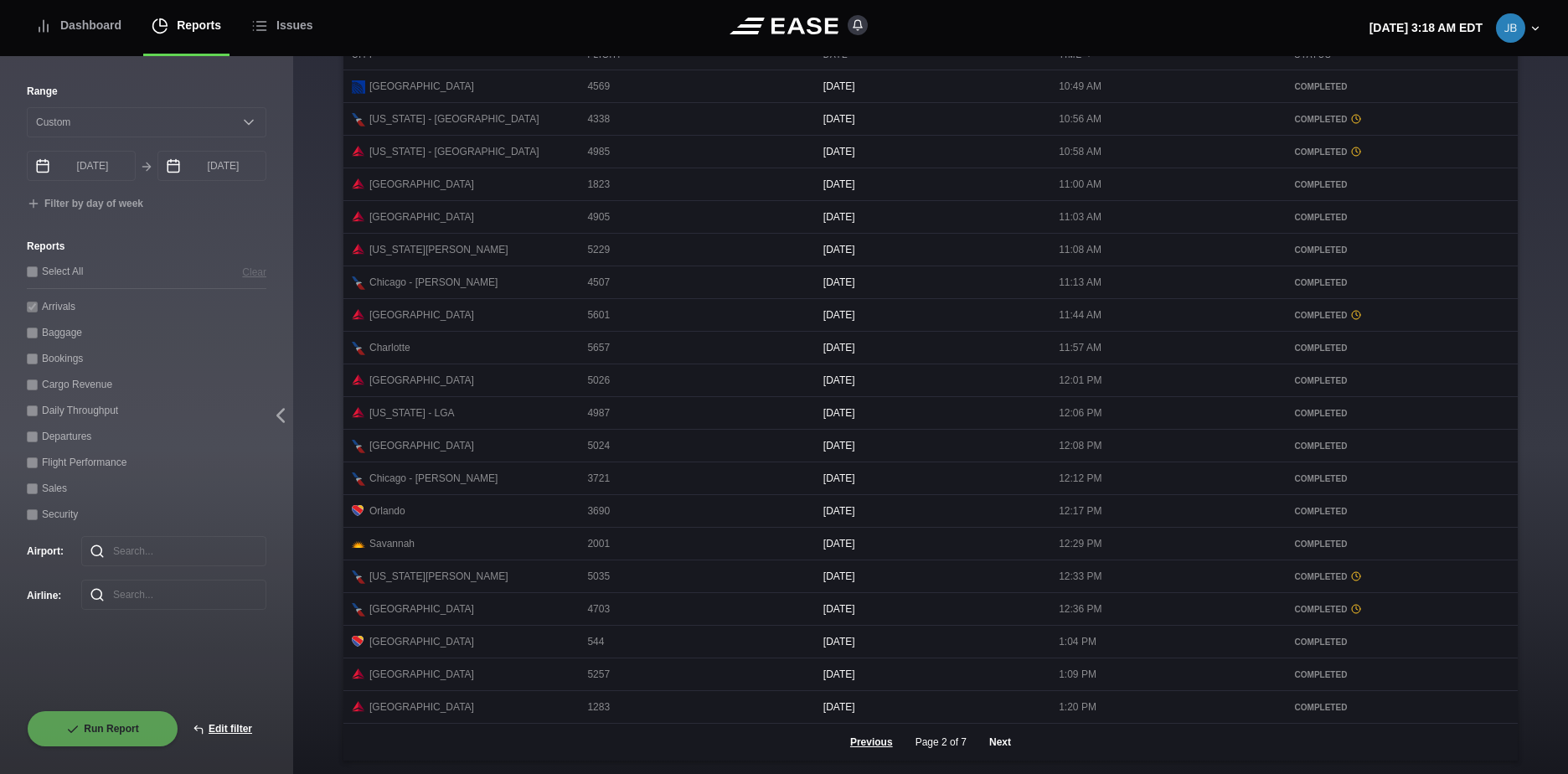
click at [994, 740] on button "Next" at bounding box center [1000, 743] width 50 height 37
click at [983, 740] on button "Next" at bounding box center [1000, 743] width 50 height 37
click at [990, 744] on button "Next" at bounding box center [1000, 743] width 50 height 37
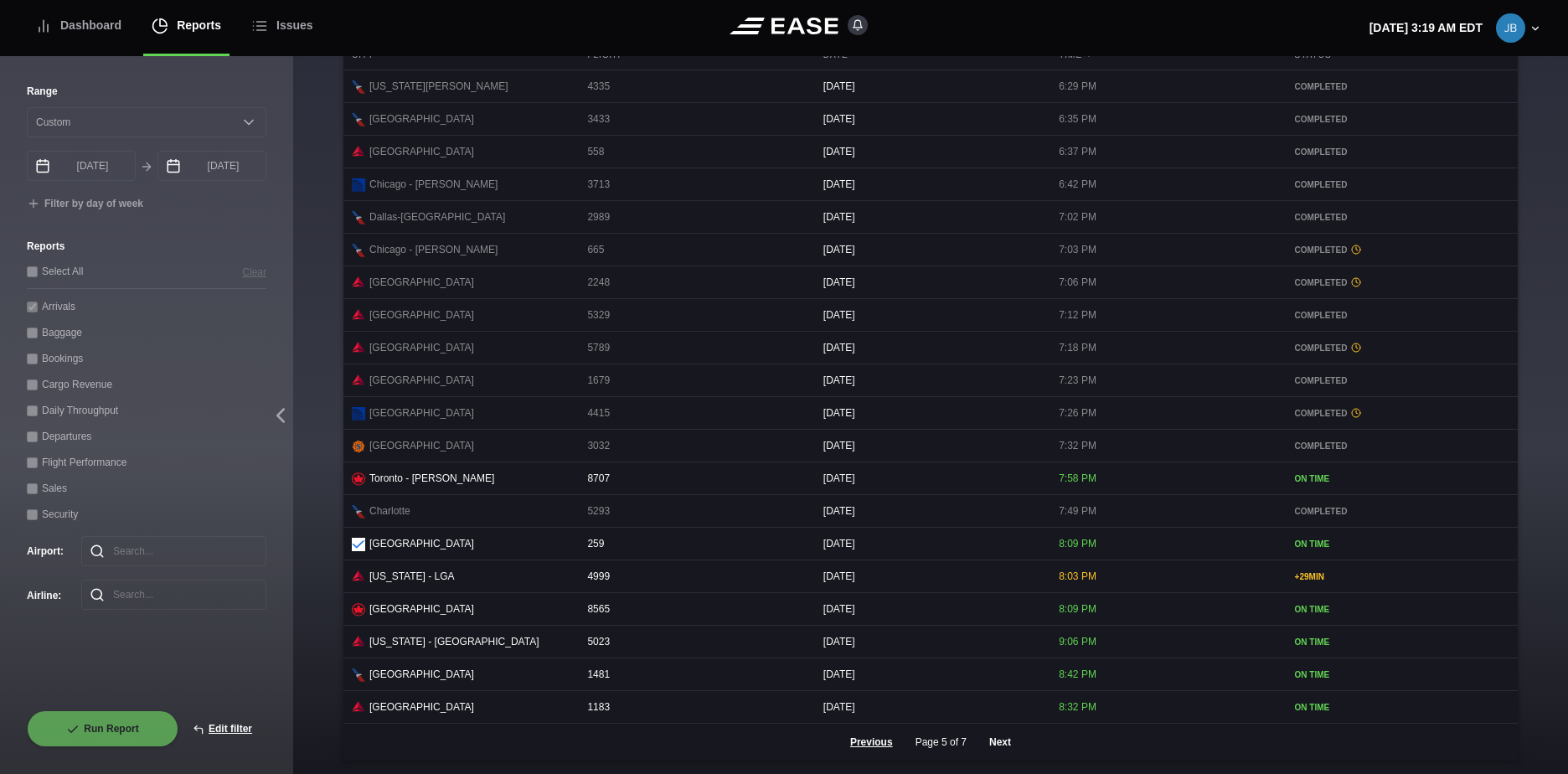
click at [1002, 744] on button "Next" at bounding box center [1000, 743] width 50 height 37
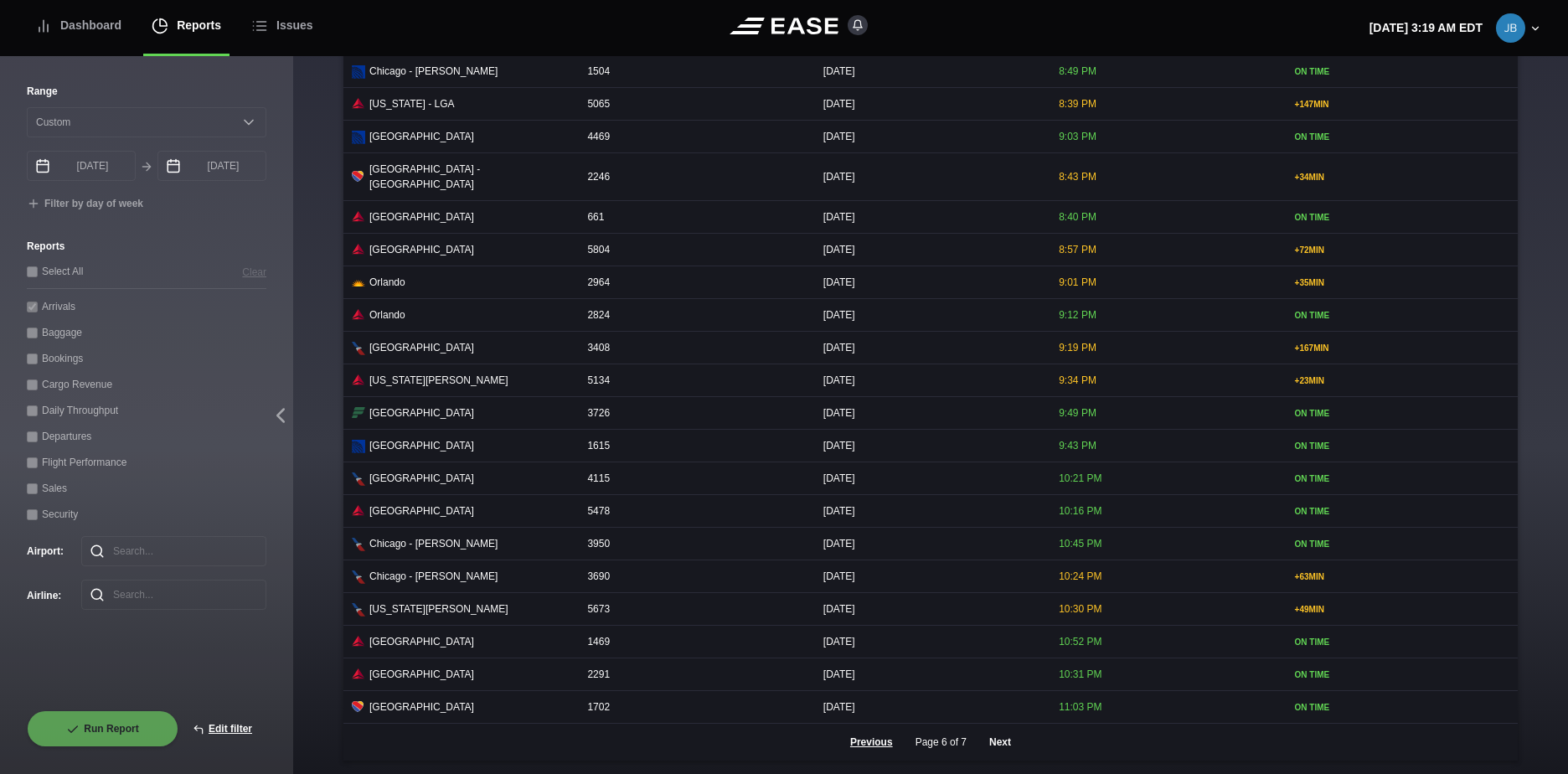
click at [993, 744] on button "Next" at bounding box center [1000, 743] width 50 height 37
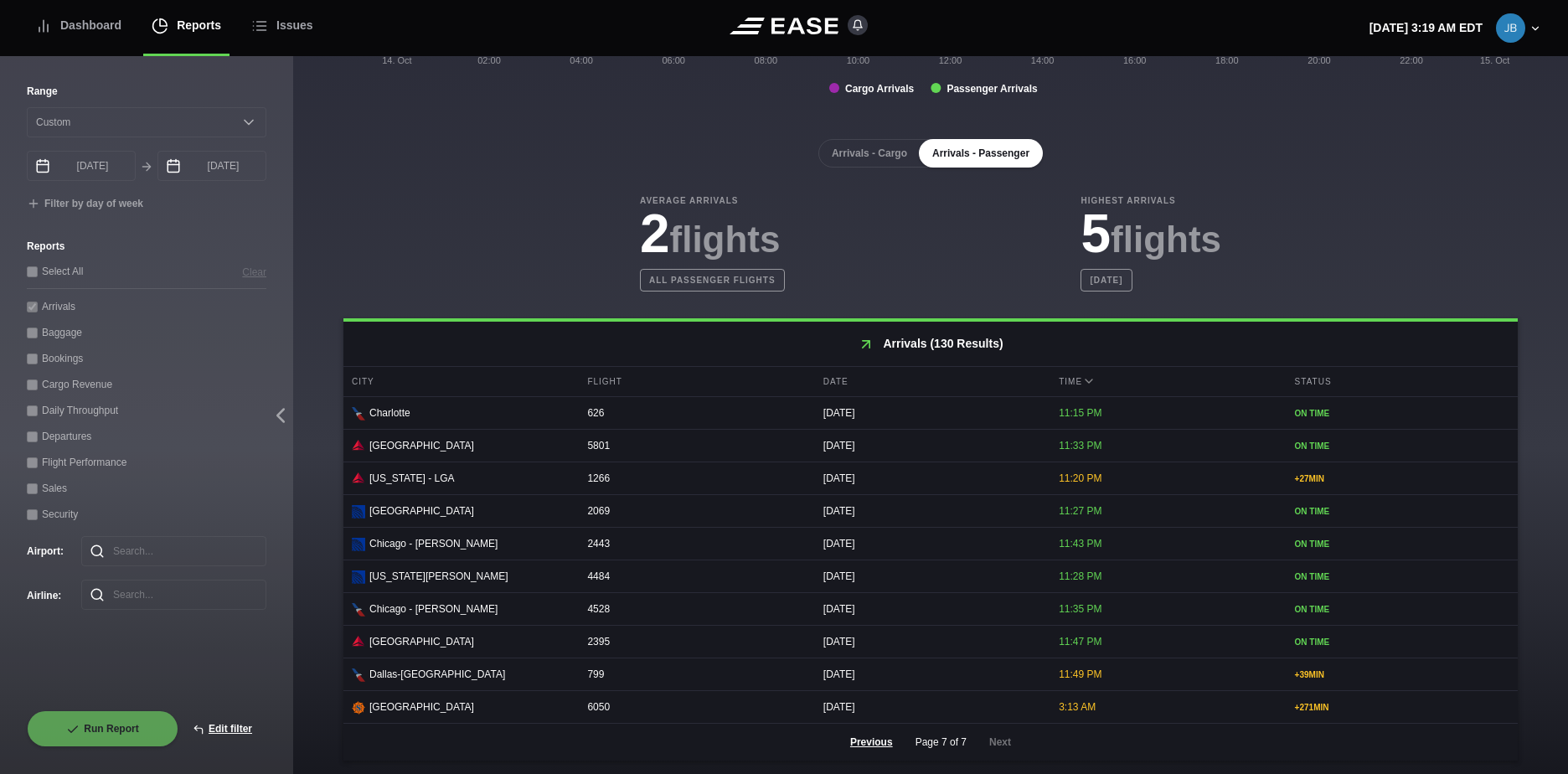
scroll to position [375, 0]
click at [233, 730] on button "Edit filter" at bounding box center [223, 729] width 88 height 37
select select "0"
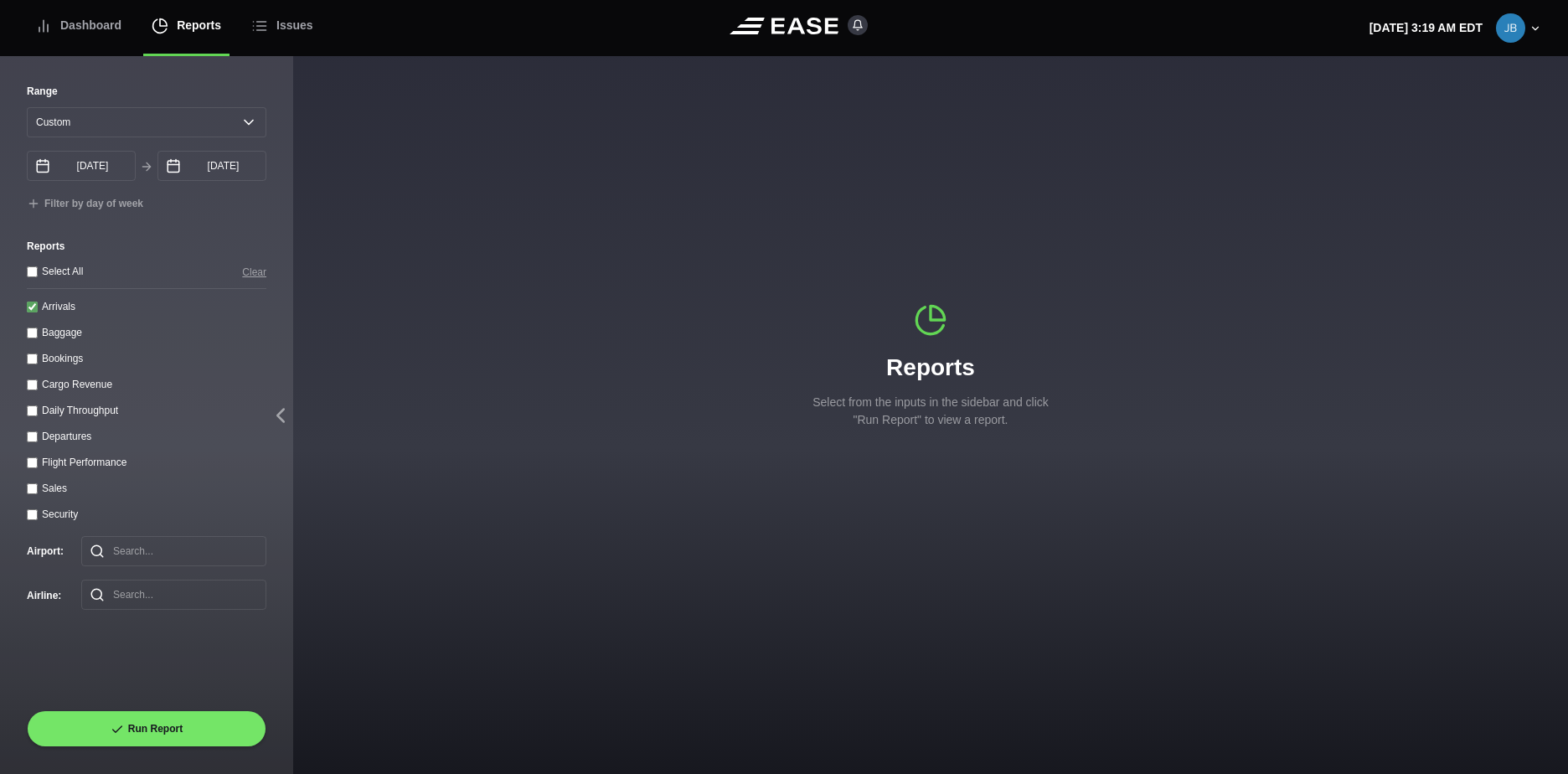
click at [34, 441] on input "Departures" at bounding box center [32, 437] width 11 height 11
checkbox input "true"
click at [40, 310] on div "Arrivals" at bounding box center [146, 306] width 240 height 18
click at [30, 312] on input "Arrivals" at bounding box center [32, 307] width 11 height 11
checkbox input "false"
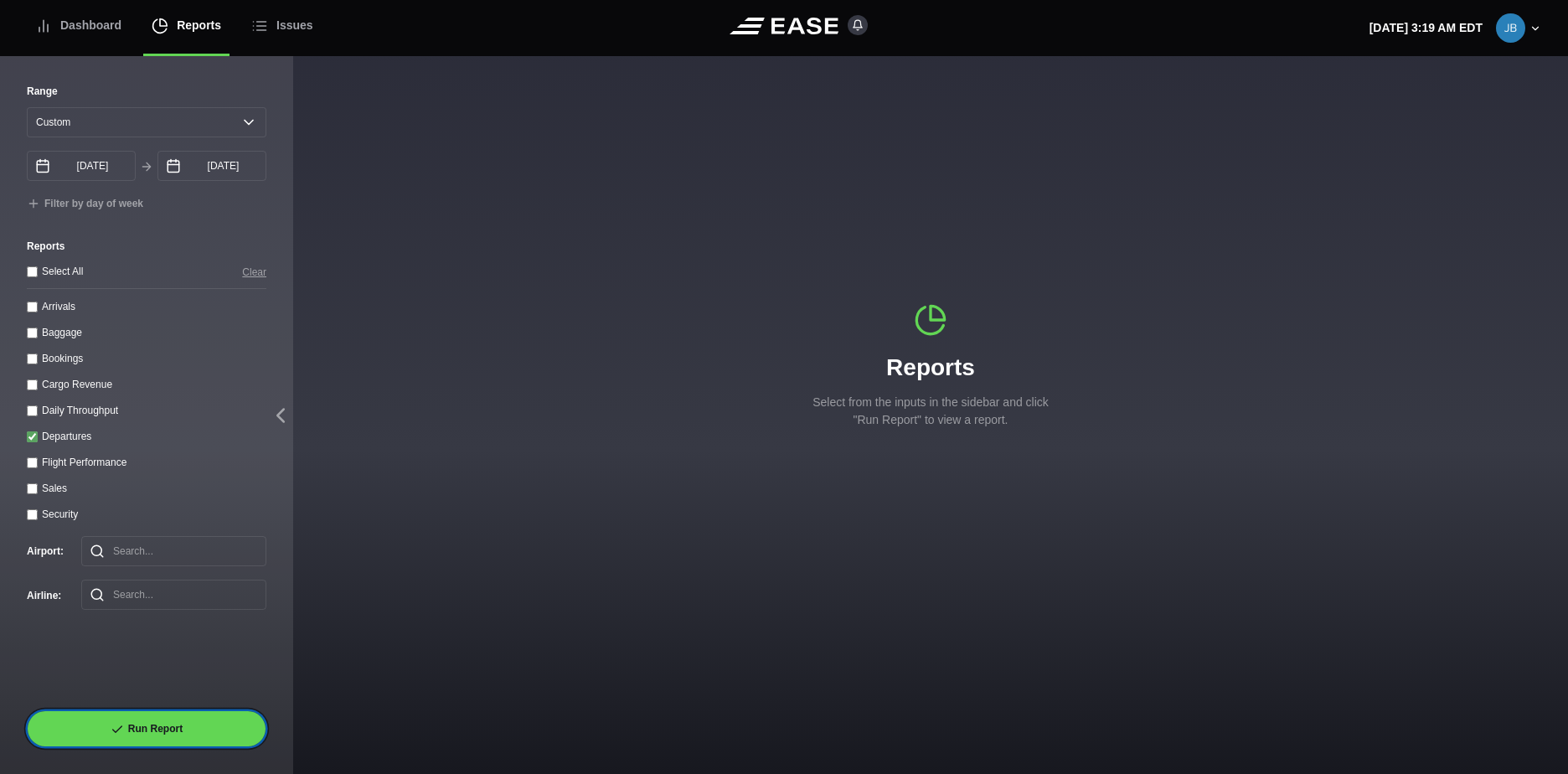
click at [131, 724] on button "Run Report" at bounding box center [146, 729] width 240 height 37
select select "0"
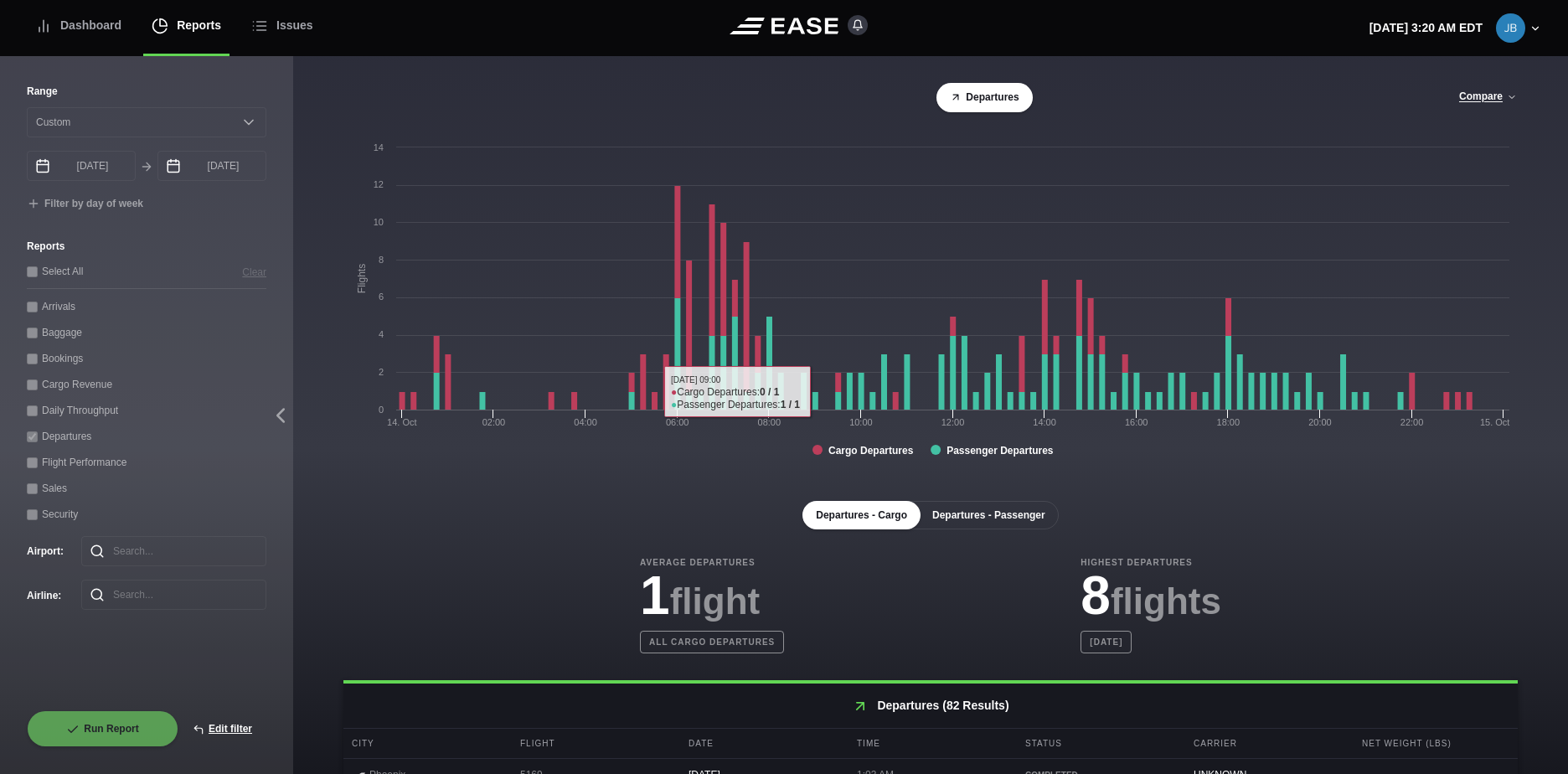
click at [978, 515] on button "Departures - Passenger" at bounding box center [989, 516] width 140 height 29
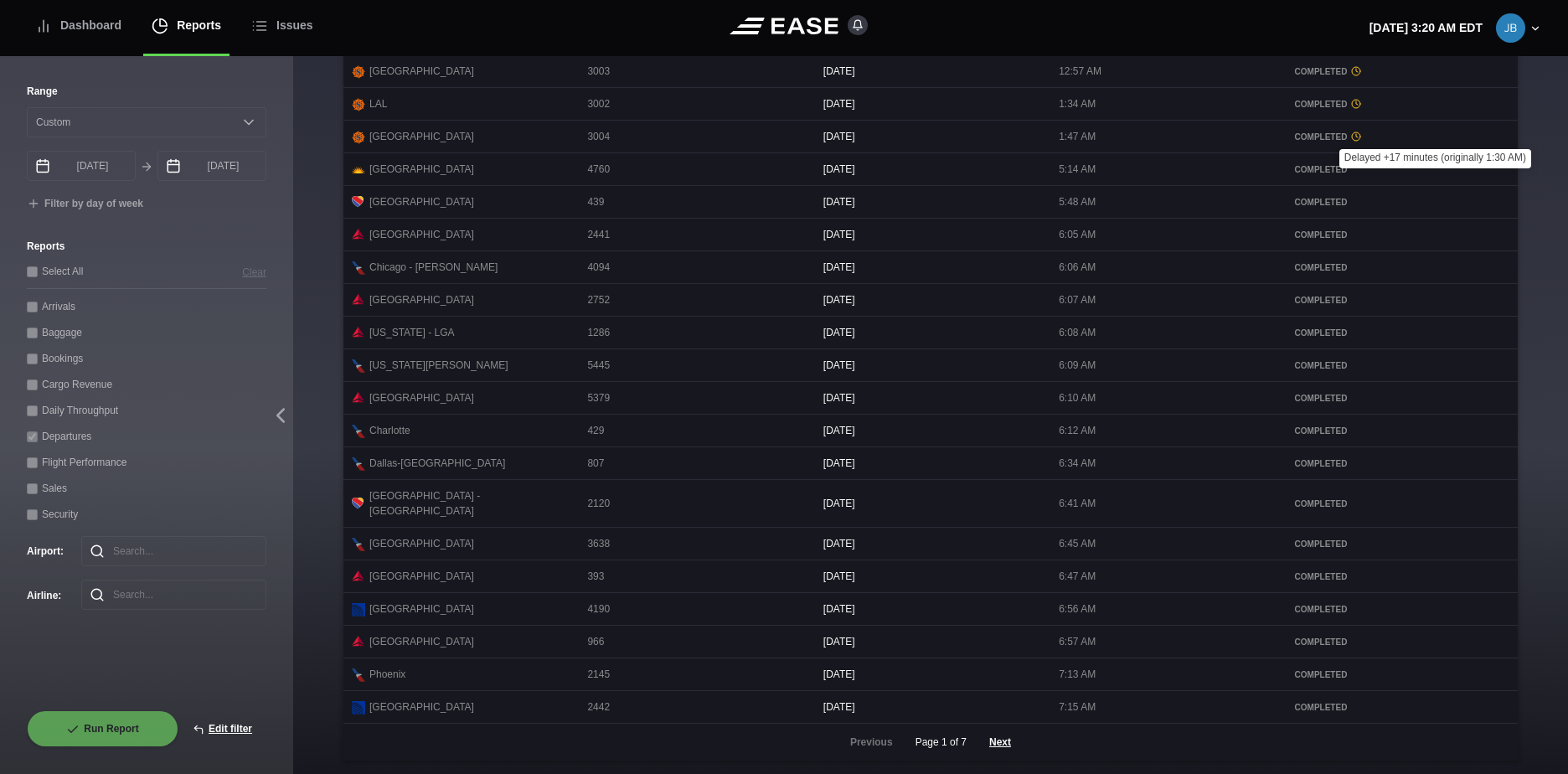
scroll to position [710, 0]
click at [993, 744] on button "Next" at bounding box center [1000, 743] width 50 height 37
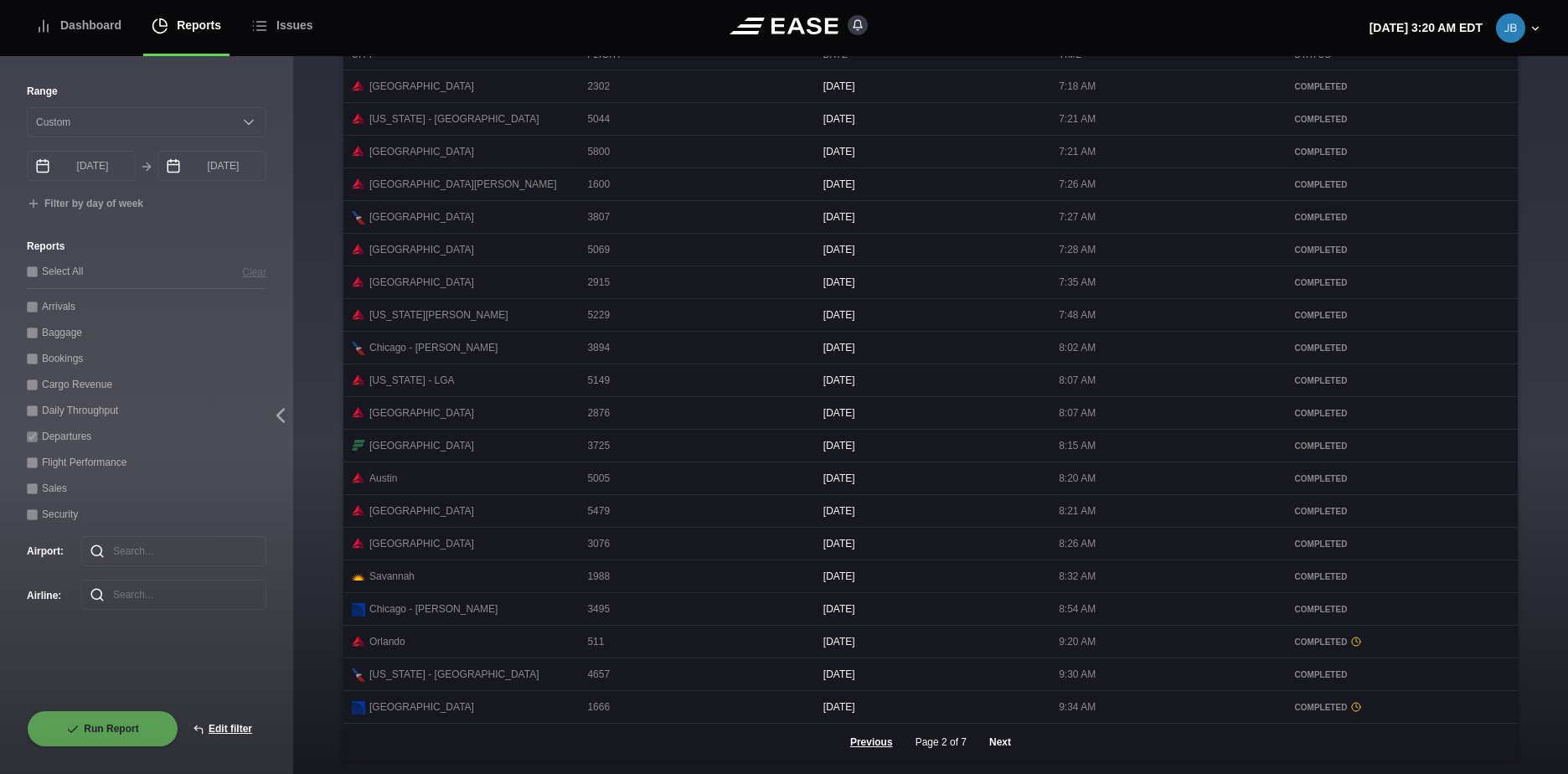
click at [1002, 746] on button "Next" at bounding box center [1000, 743] width 50 height 37
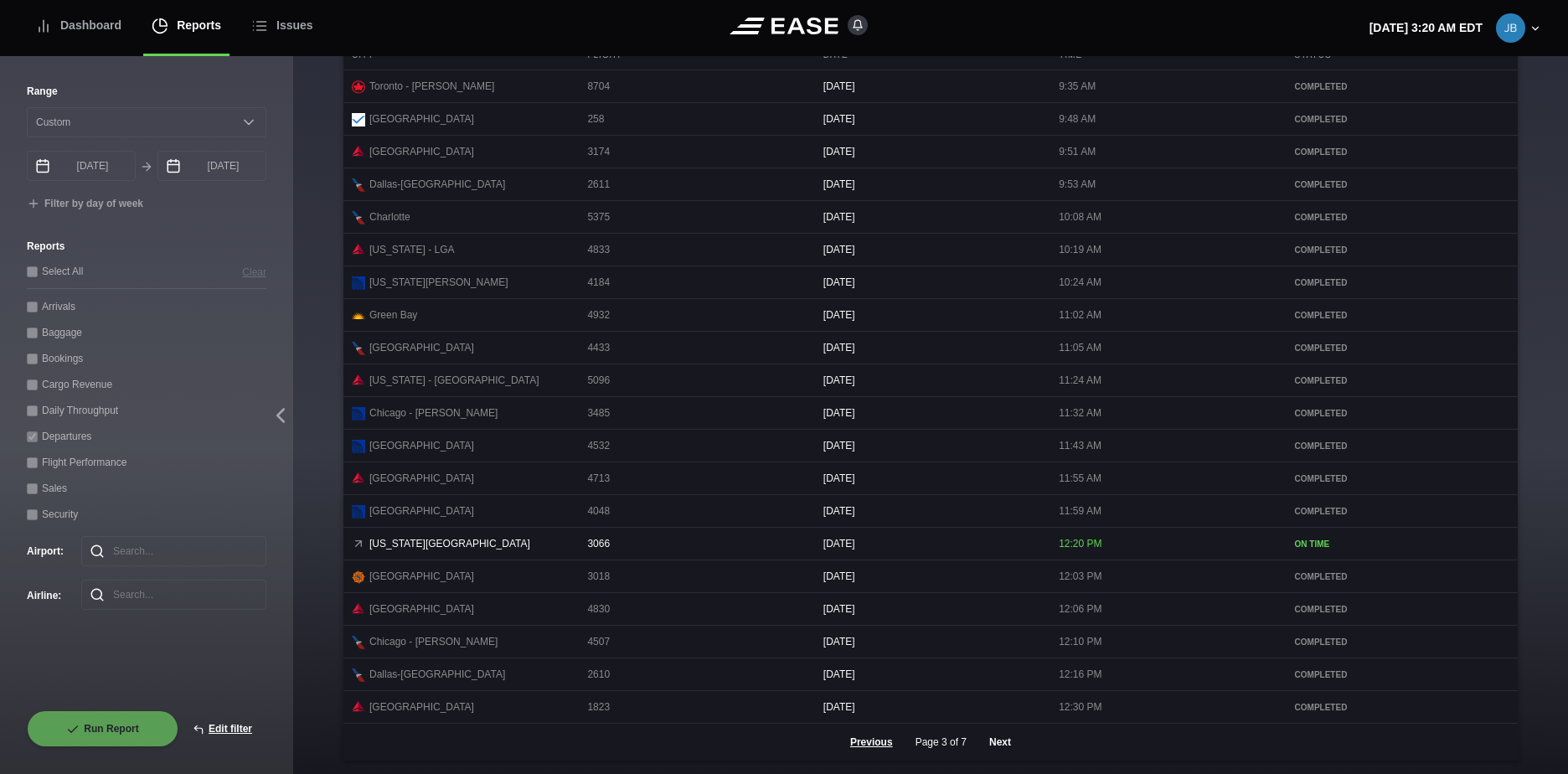
scroll to position [710, 0]
click at [995, 742] on button "Next" at bounding box center [1000, 743] width 50 height 37
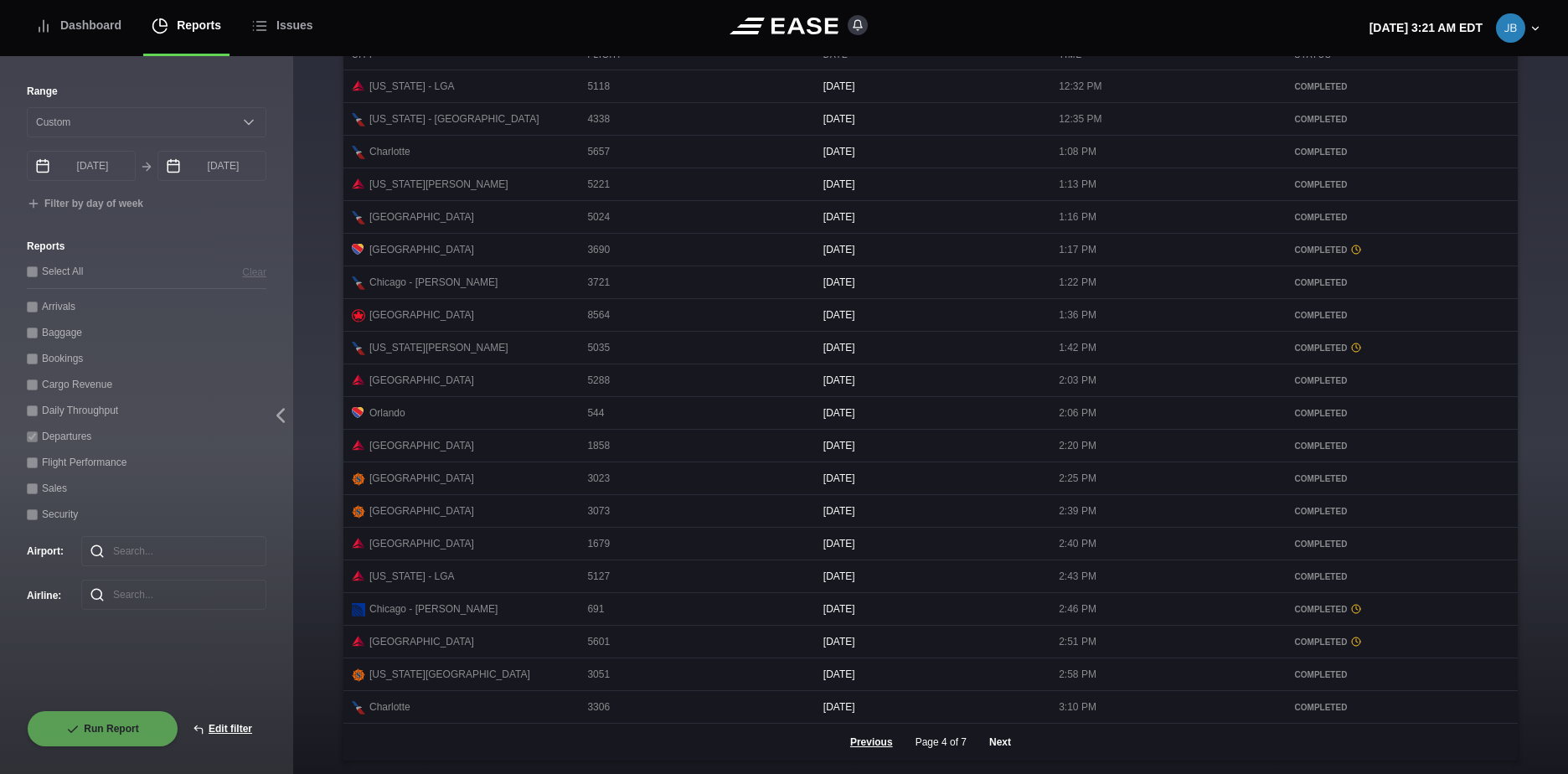
scroll to position [710, 0]
click at [1002, 738] on button "Next" at bounding box center [1000, 743] width 50 height 37
click at [1002, 736] on button "Next" at bounding box center [1000, 743] width 50 height 37
click at [997, 745] on button "Next" at bounding box center [1000, 743] width 50 height 37
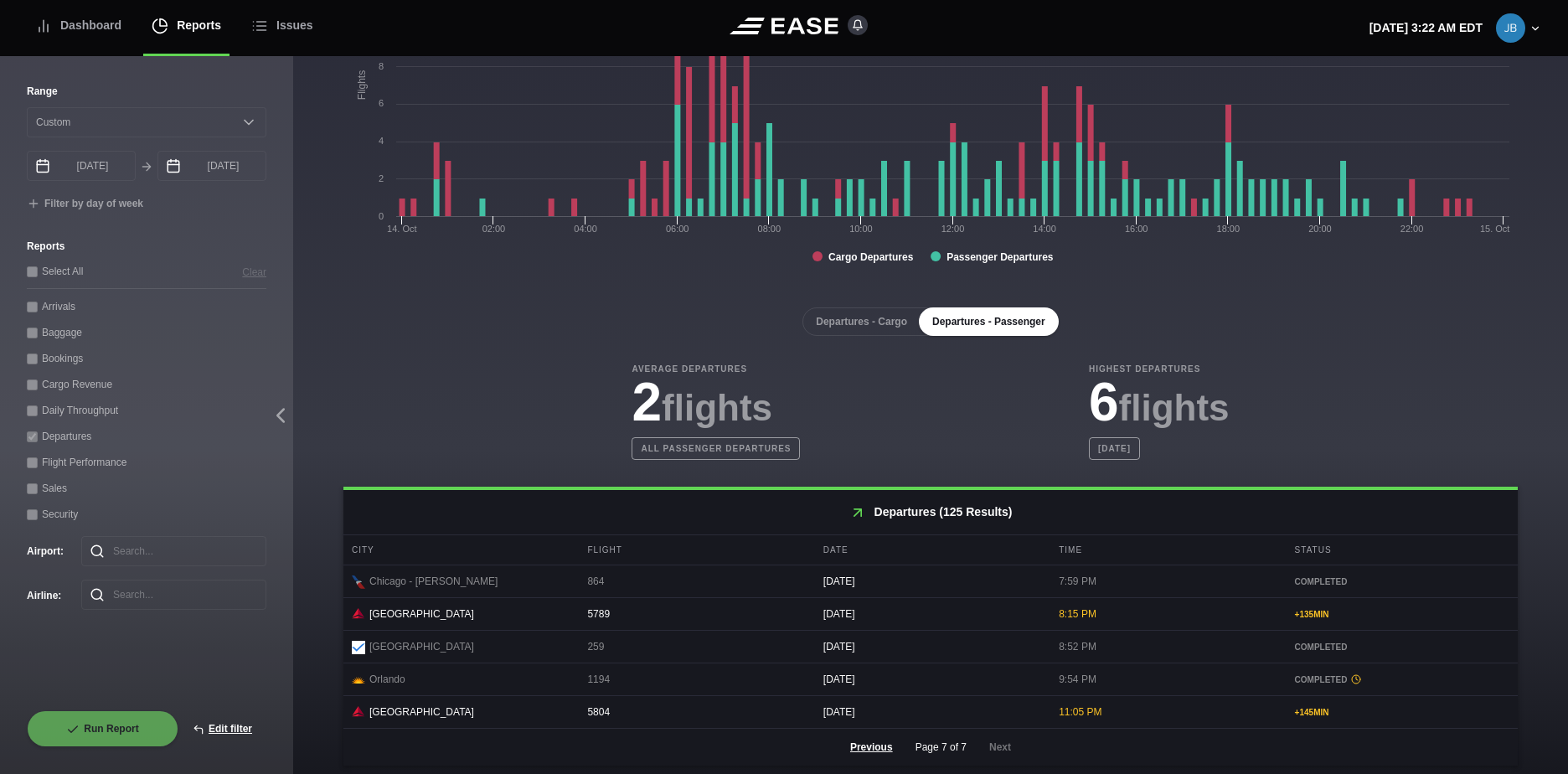
scroll to position [207, 0]
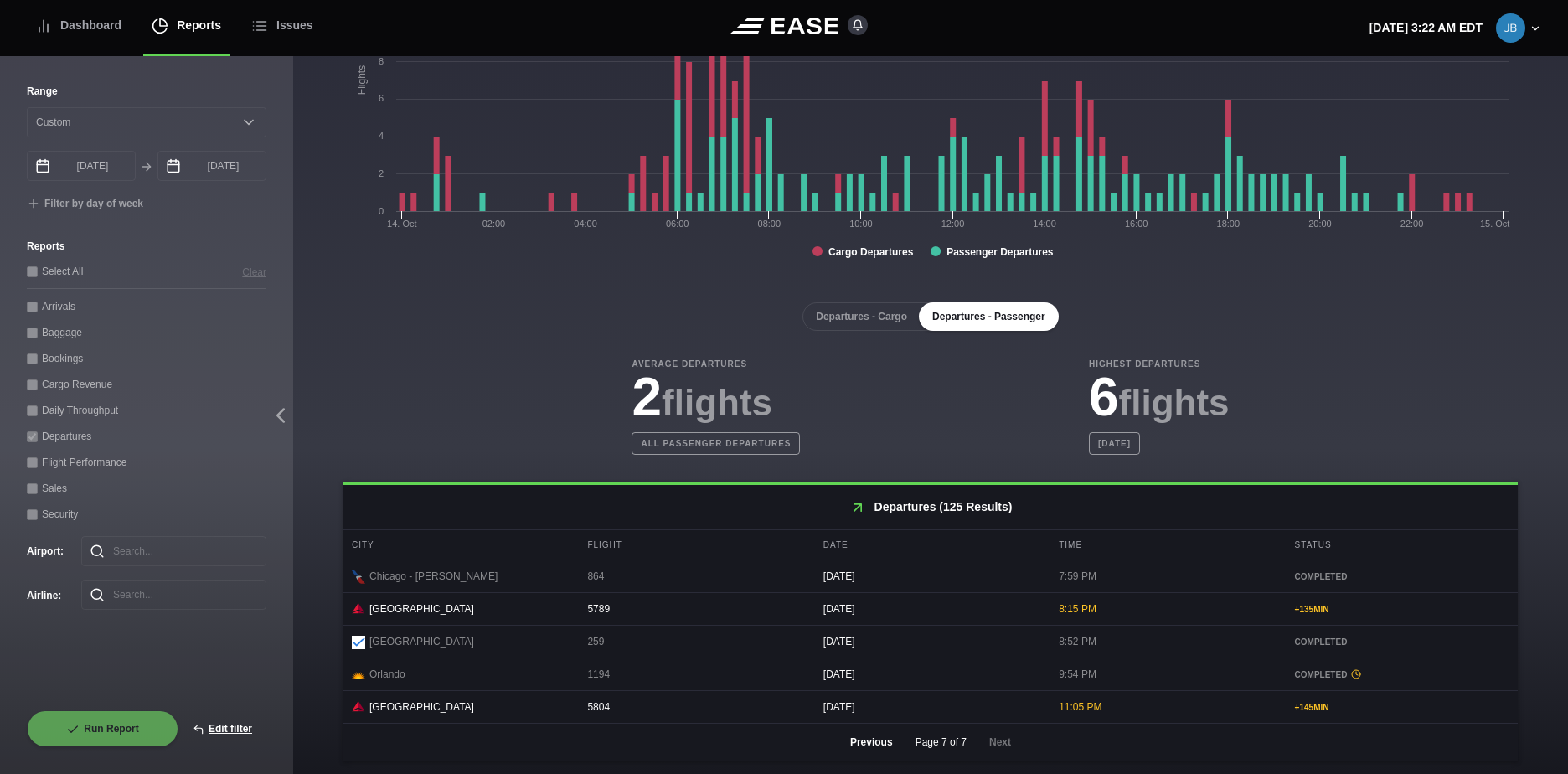
click at [875, 744] on button "Previous" at bounding box center [872, 743] width 71 height 37
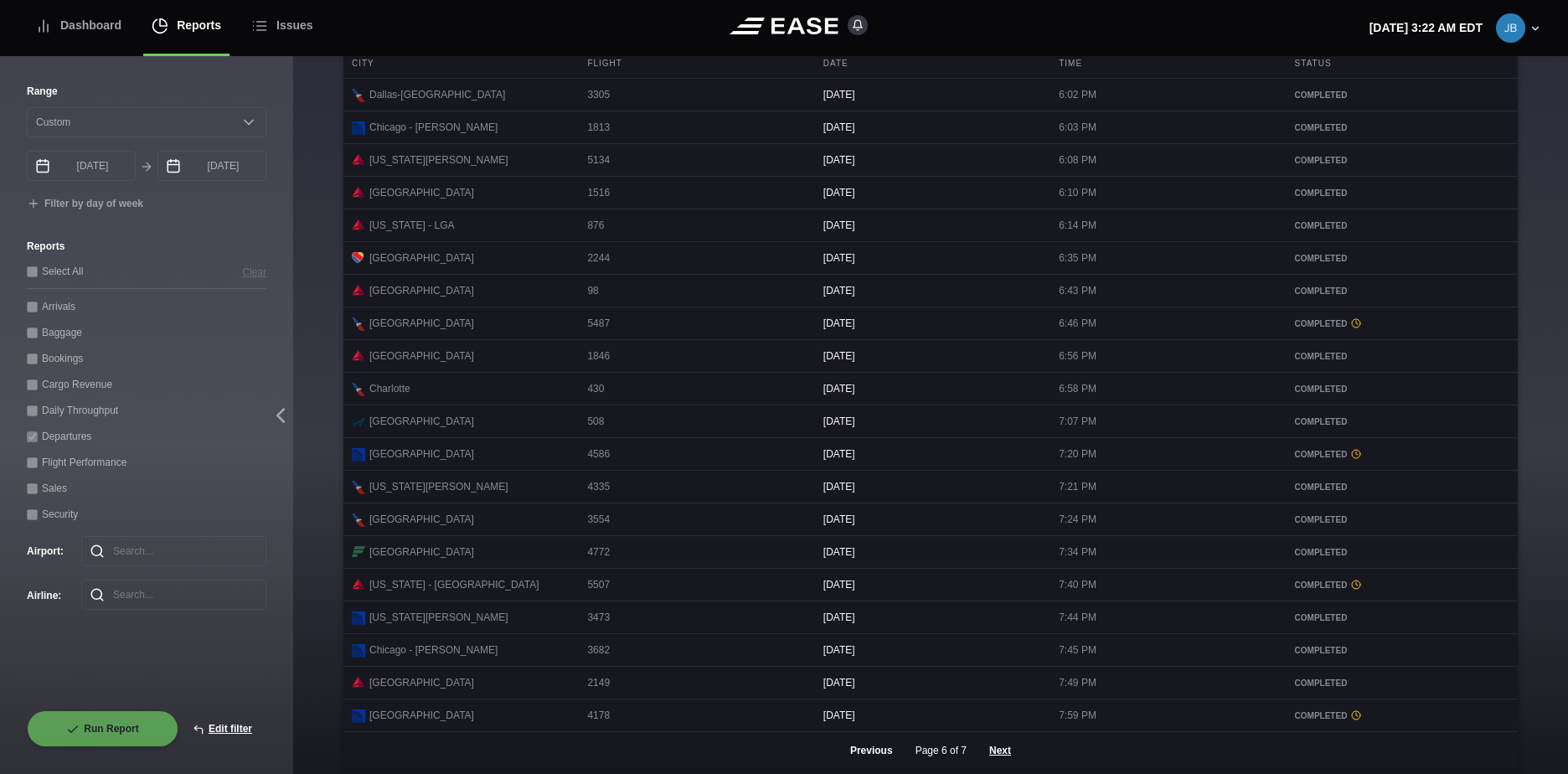
scroll to position [710, 0]
click at [864, 745] on button "Previous" at bounding box center [872, 743] width 71 height 37
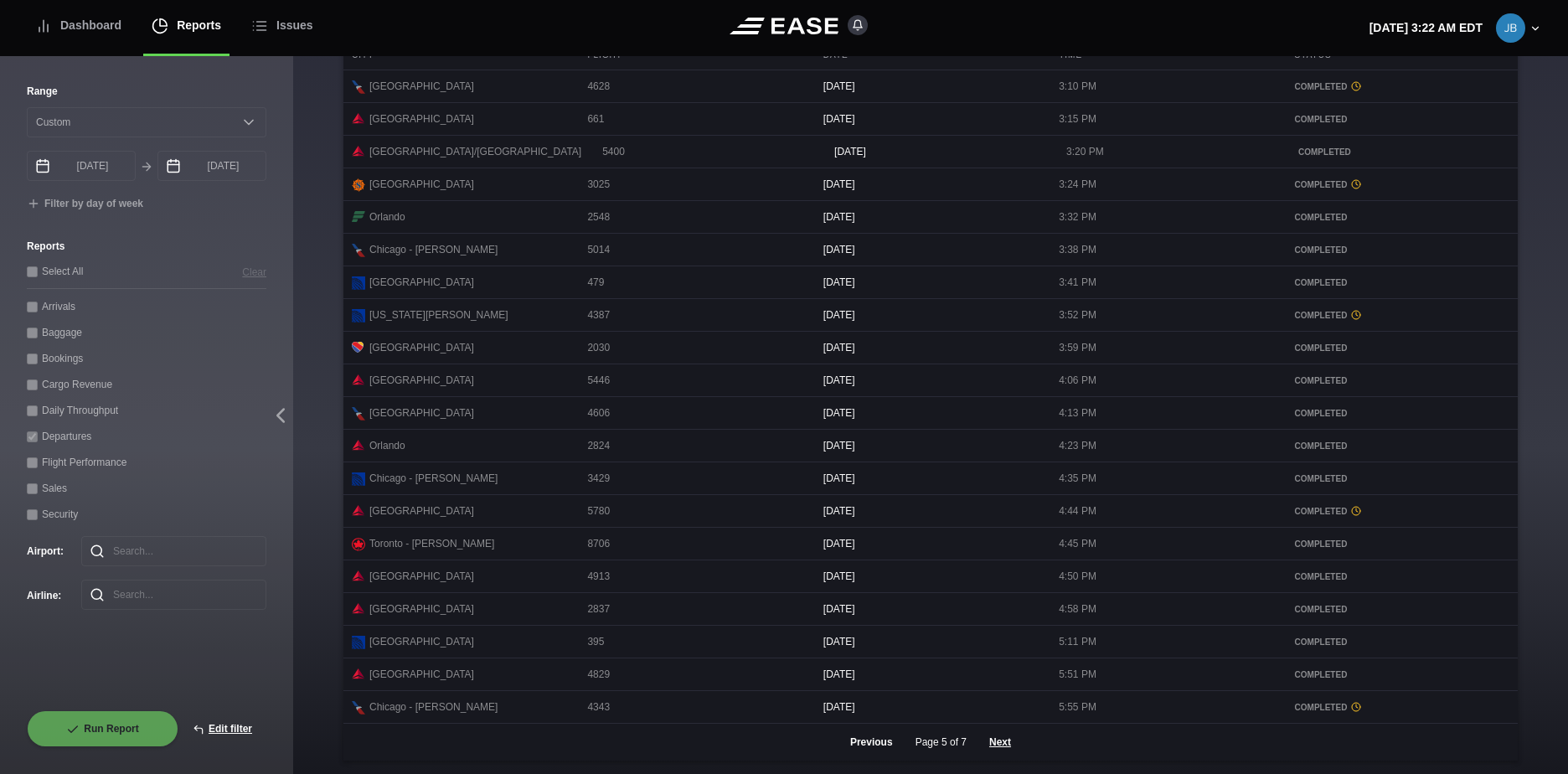
click at [878, 749] on button "Previous" at bounding box center [872, 743] width 71 height 37
click at [876, 745] on button "Previous" at bounding box center [872, 743] width 71 height 37
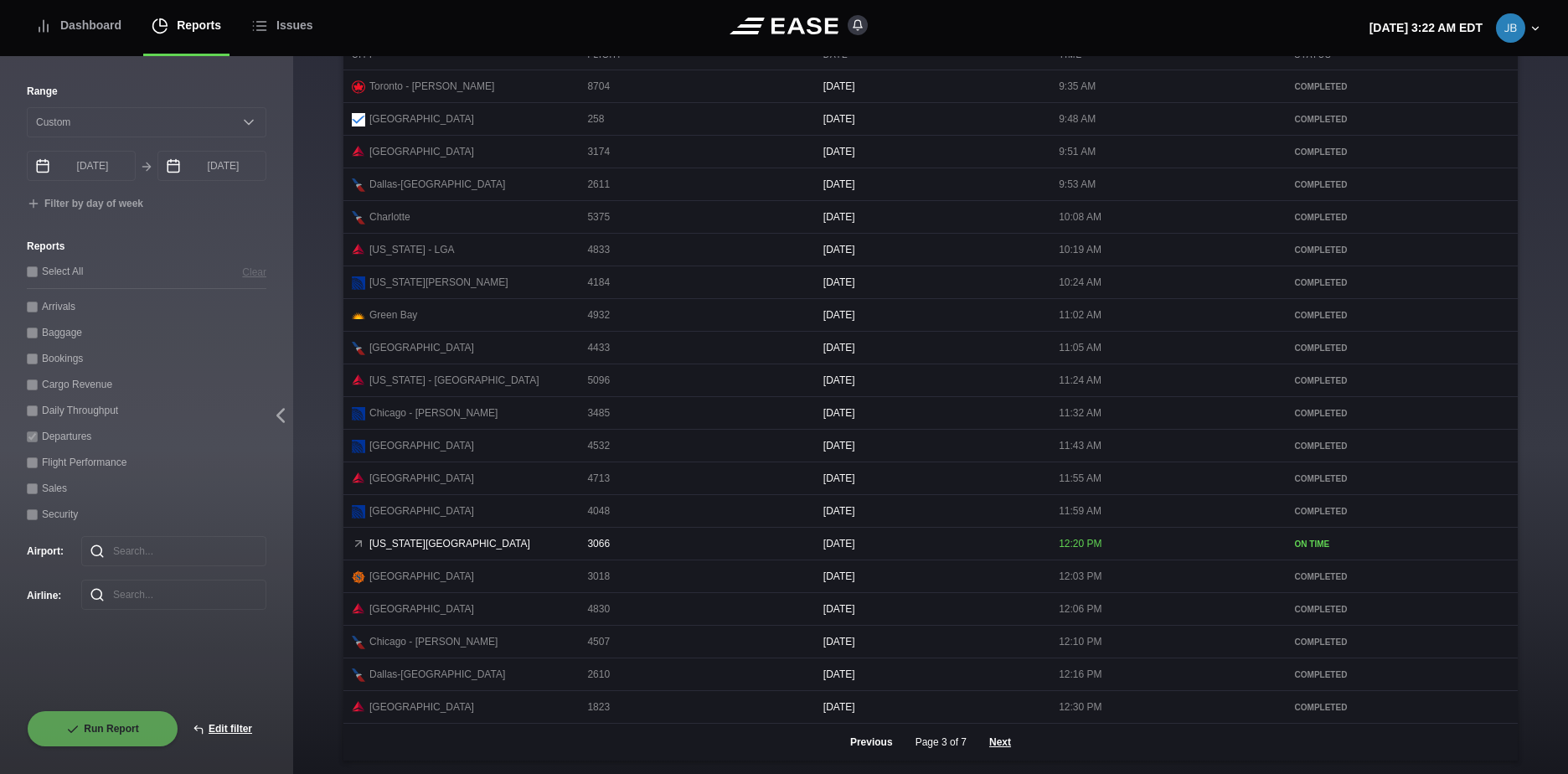
click at [876, 745] on button "Previous" at bounding box center [872, 743] width 71 height 37
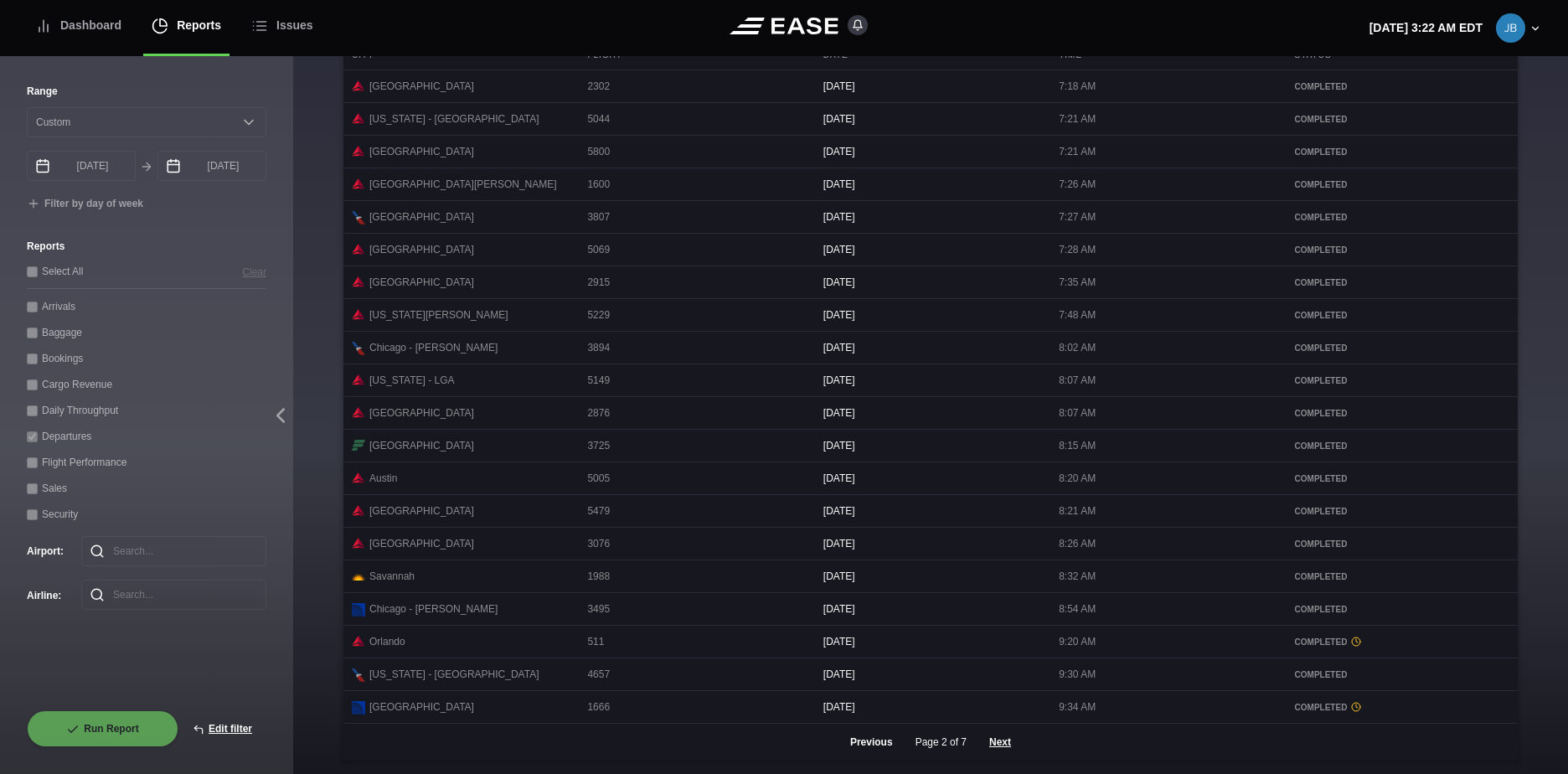
click at [876, 745] on button "Previous" at bounding box center [872, 743] width 71 height 37
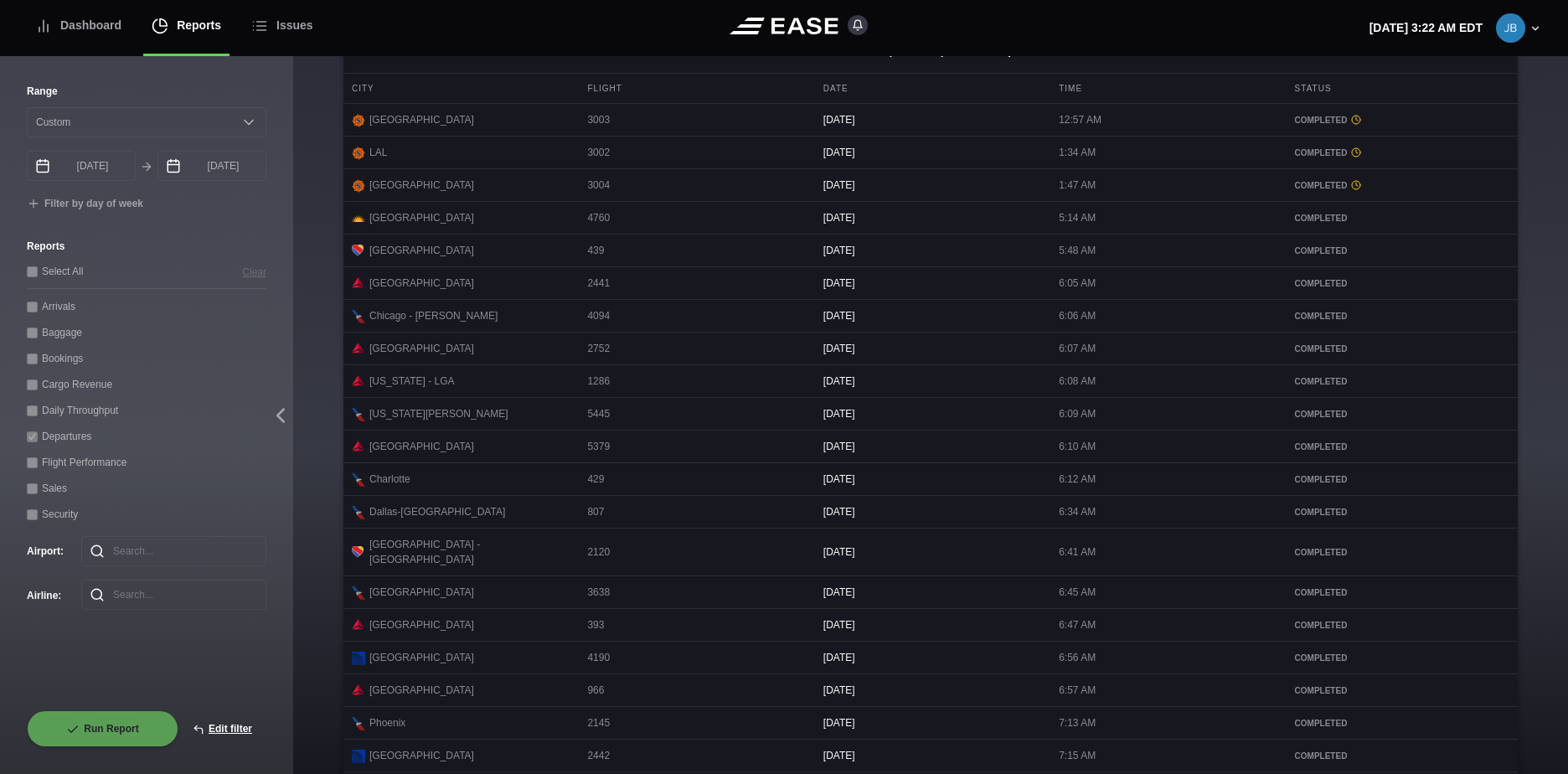
scroll to position [459, 0]
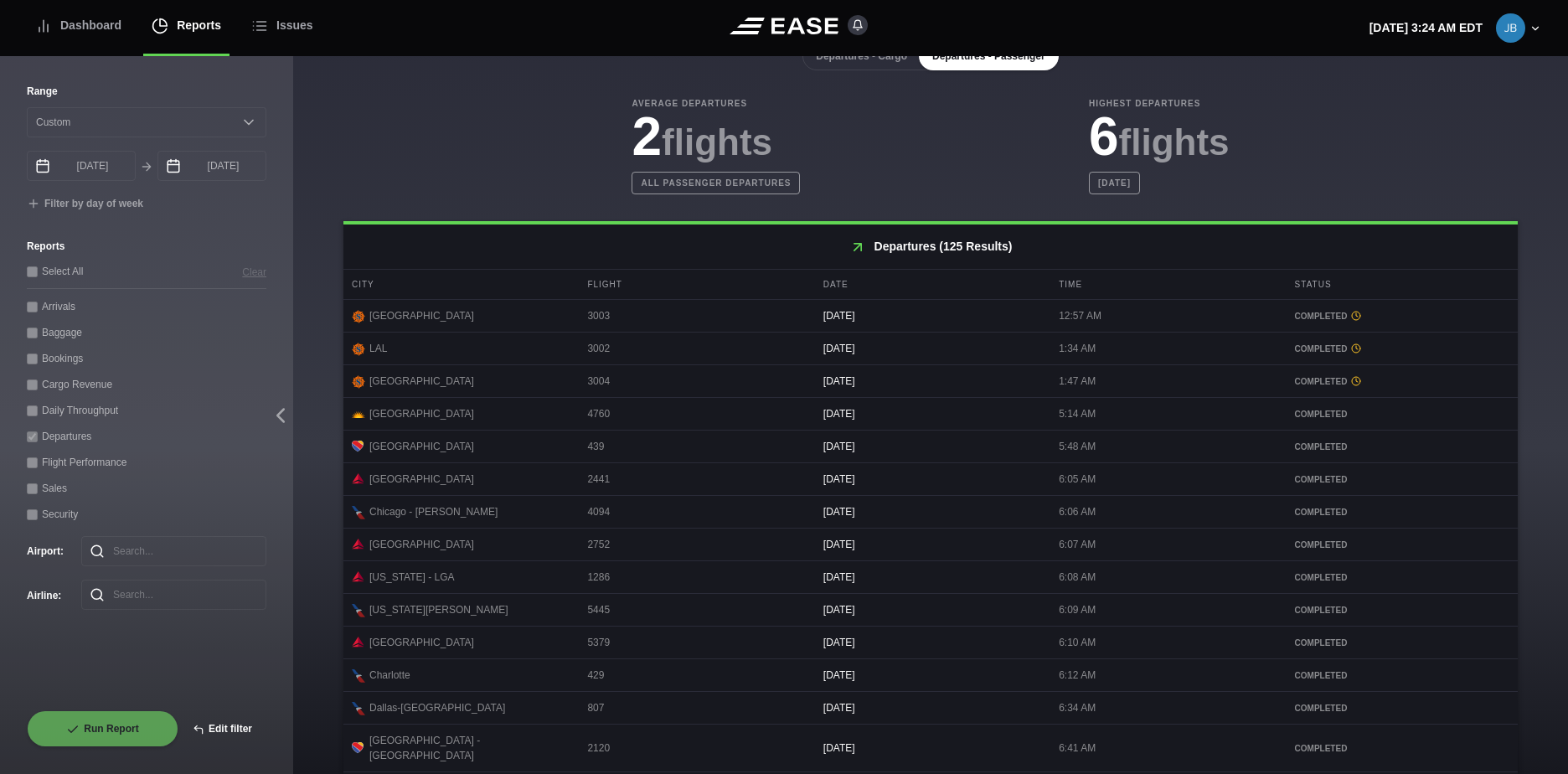
click at [227, 730] on button "Edit filter" at bounding box center [223, 729] width 88 height 37
select select "0"
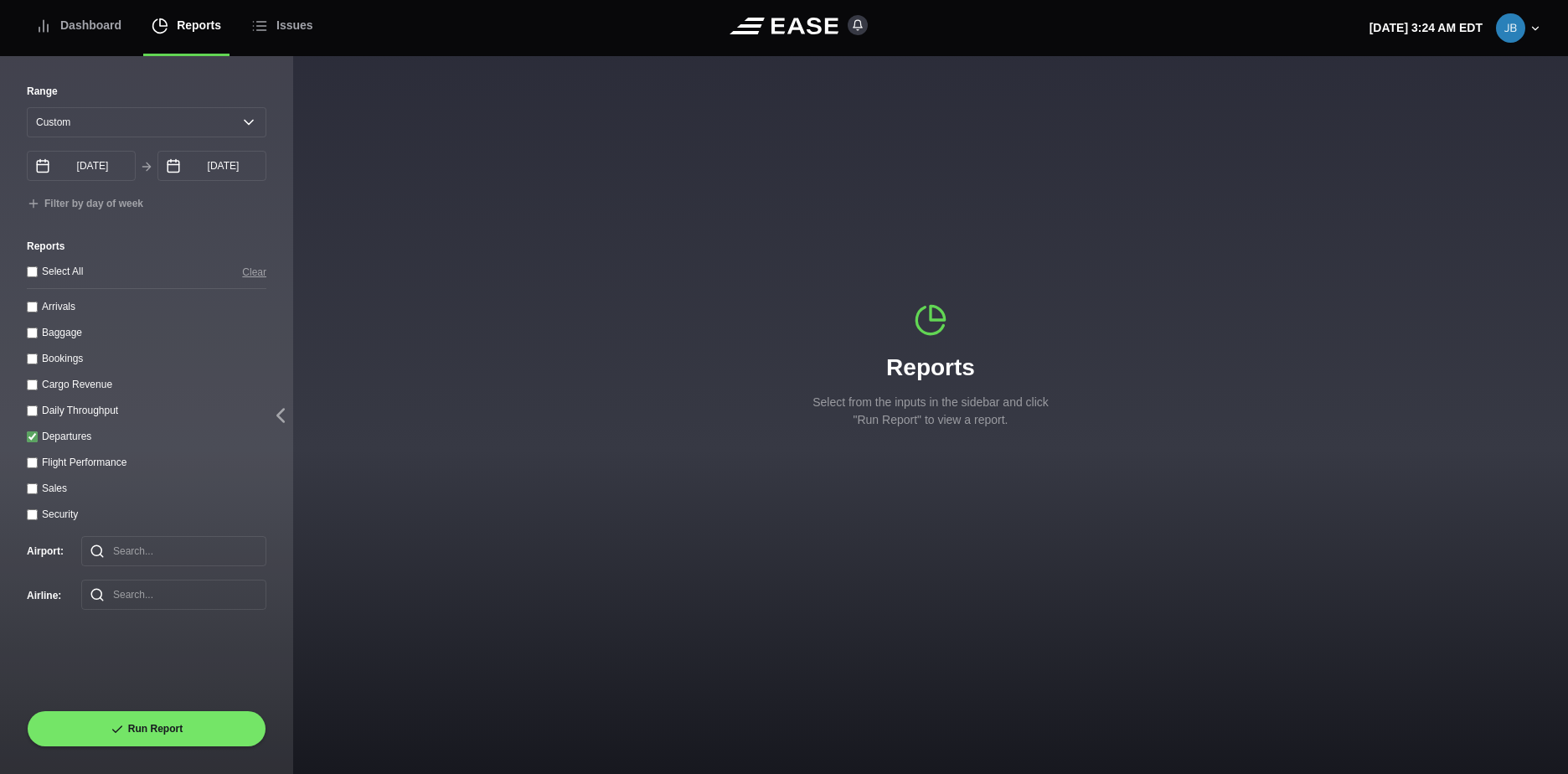
click at [31, 305] on input "Arrivals" at bounding box center [32, 307] width 11 height 11
checkbox input "true"
click at [37, 442] on input "Departures" at bounding box center [32, 437] width 11 height 11
checkbox input "false"
click at [202, 734] on button "Run Report" at bounding box center [146, 729] width 240 height 37
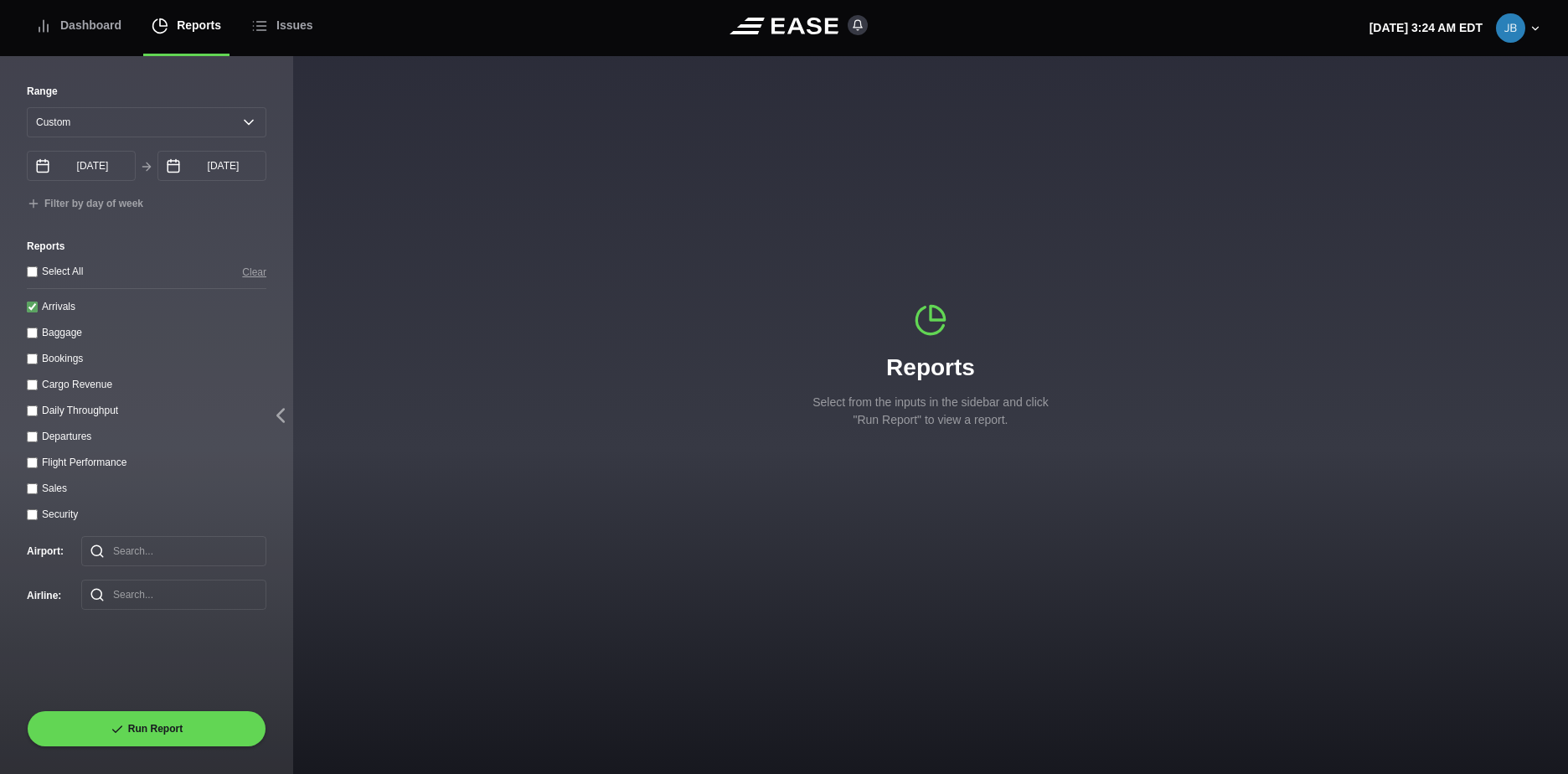
select select "0"
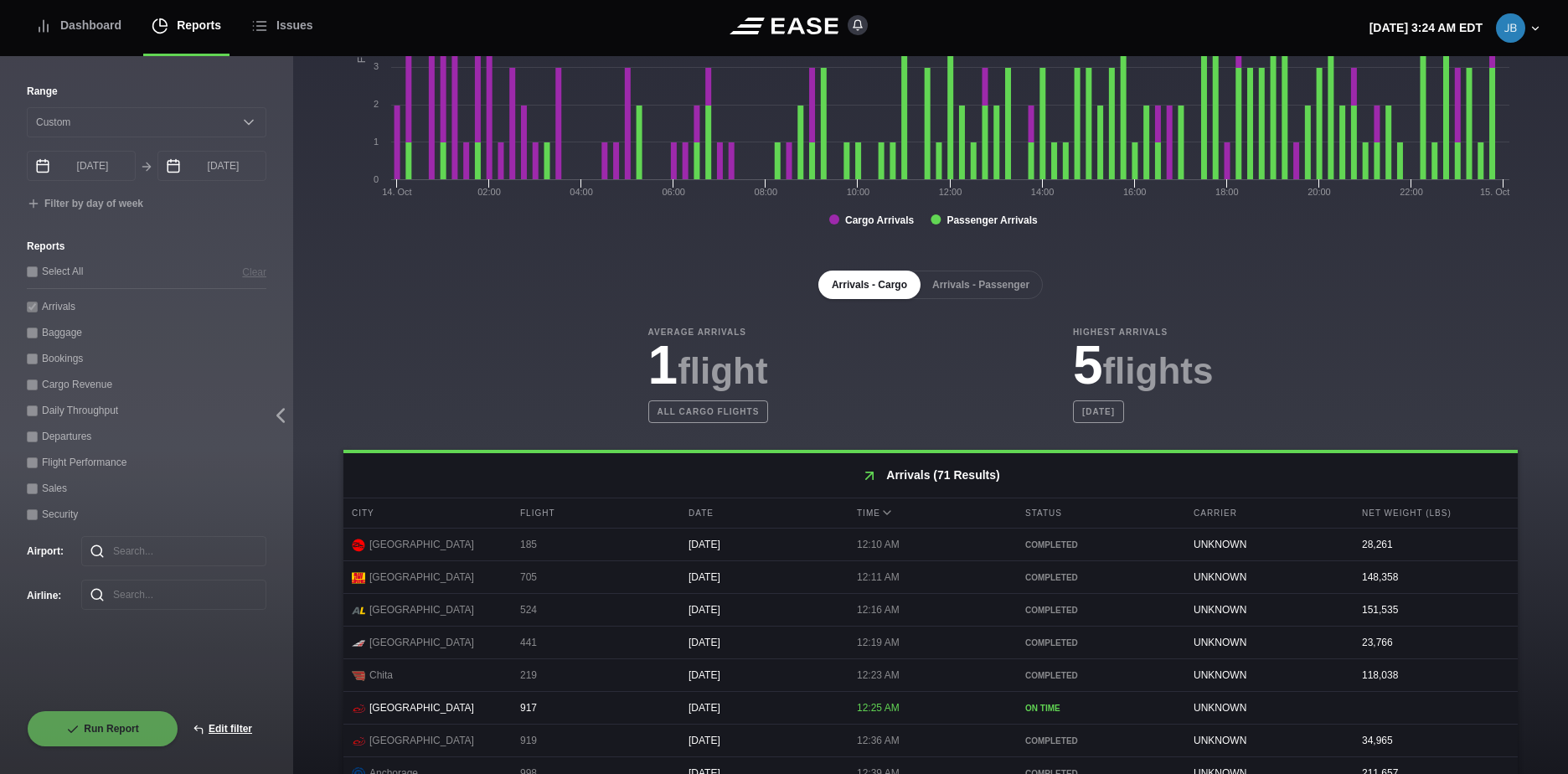
scroll to position [168, 0]
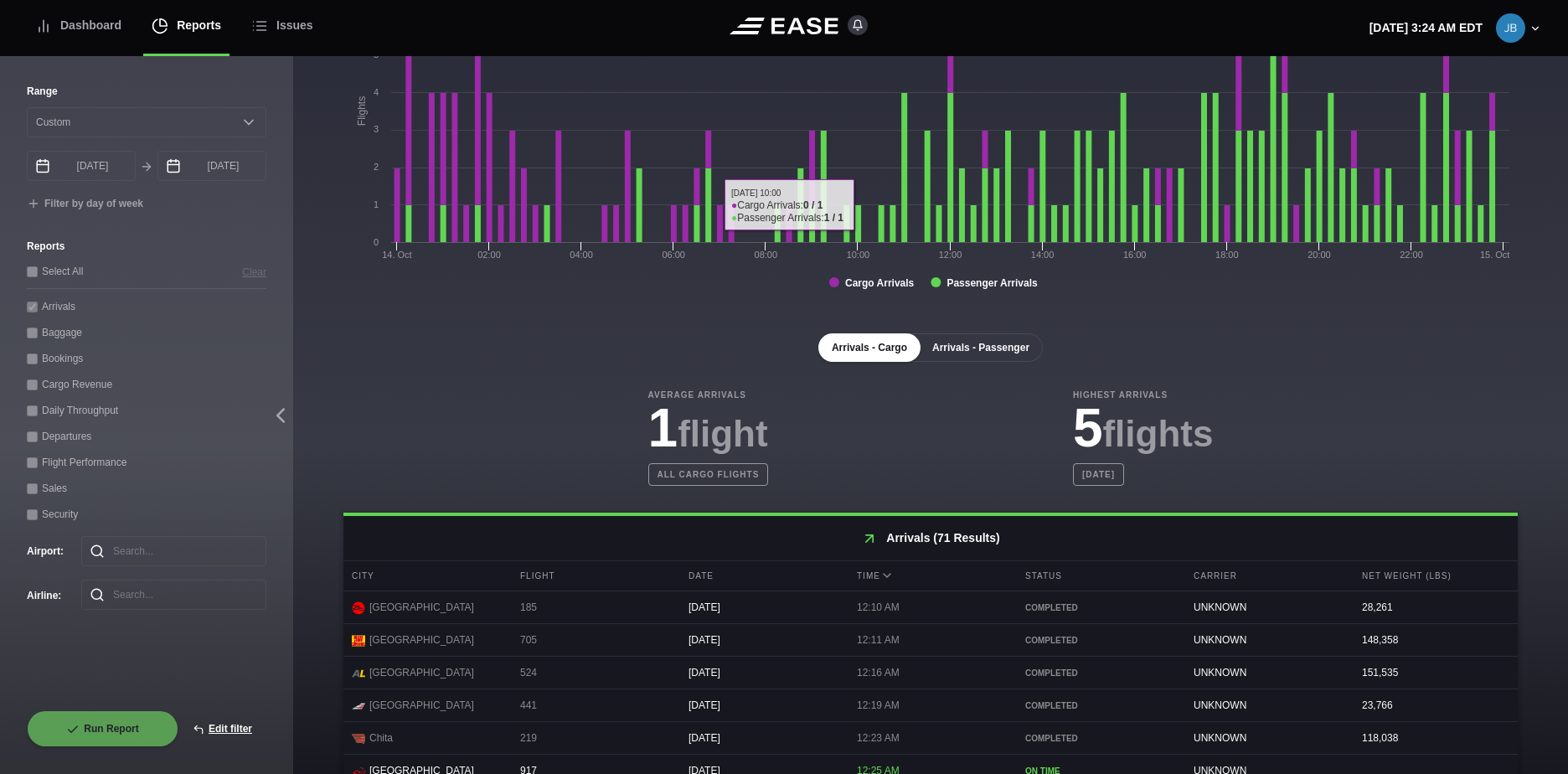
click at [964, 347] on button "Arrivals - Passenger" at bounding box center [981, 348] width 124 height 29
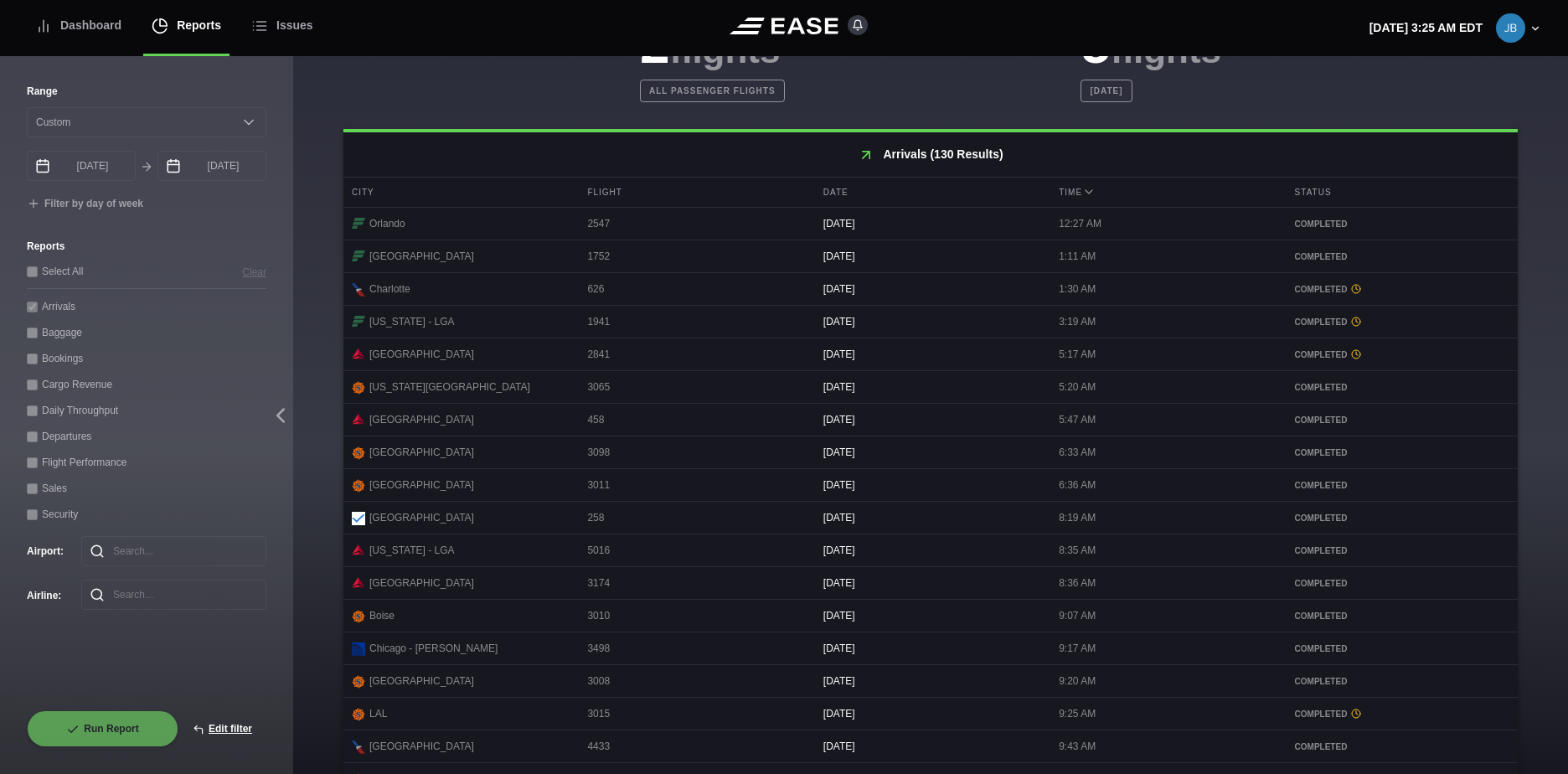
scroll to position [710, 0]
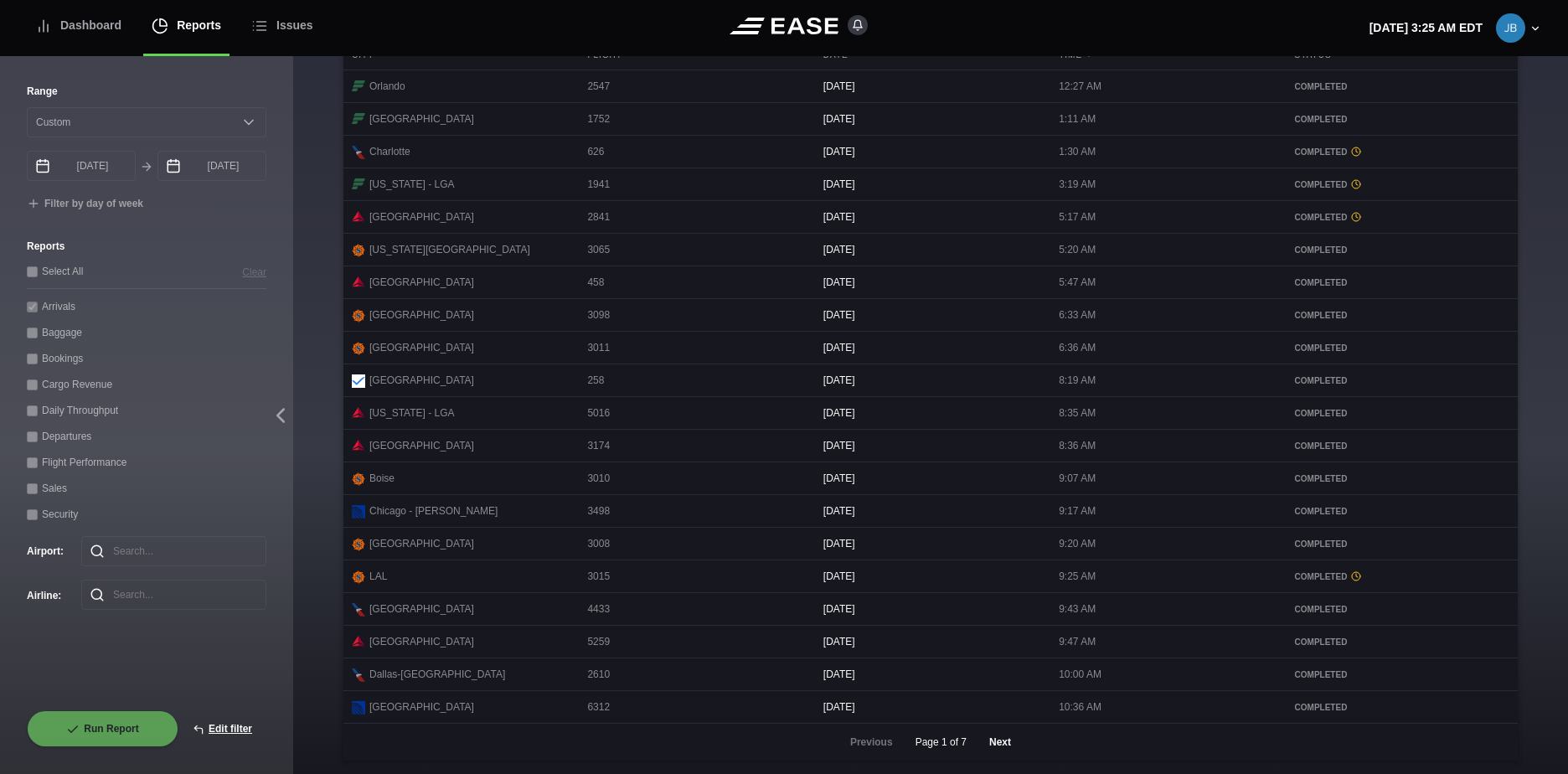
click at [997, 748] on button "Next" at bounding box center [1000, 743] width 50 height 37
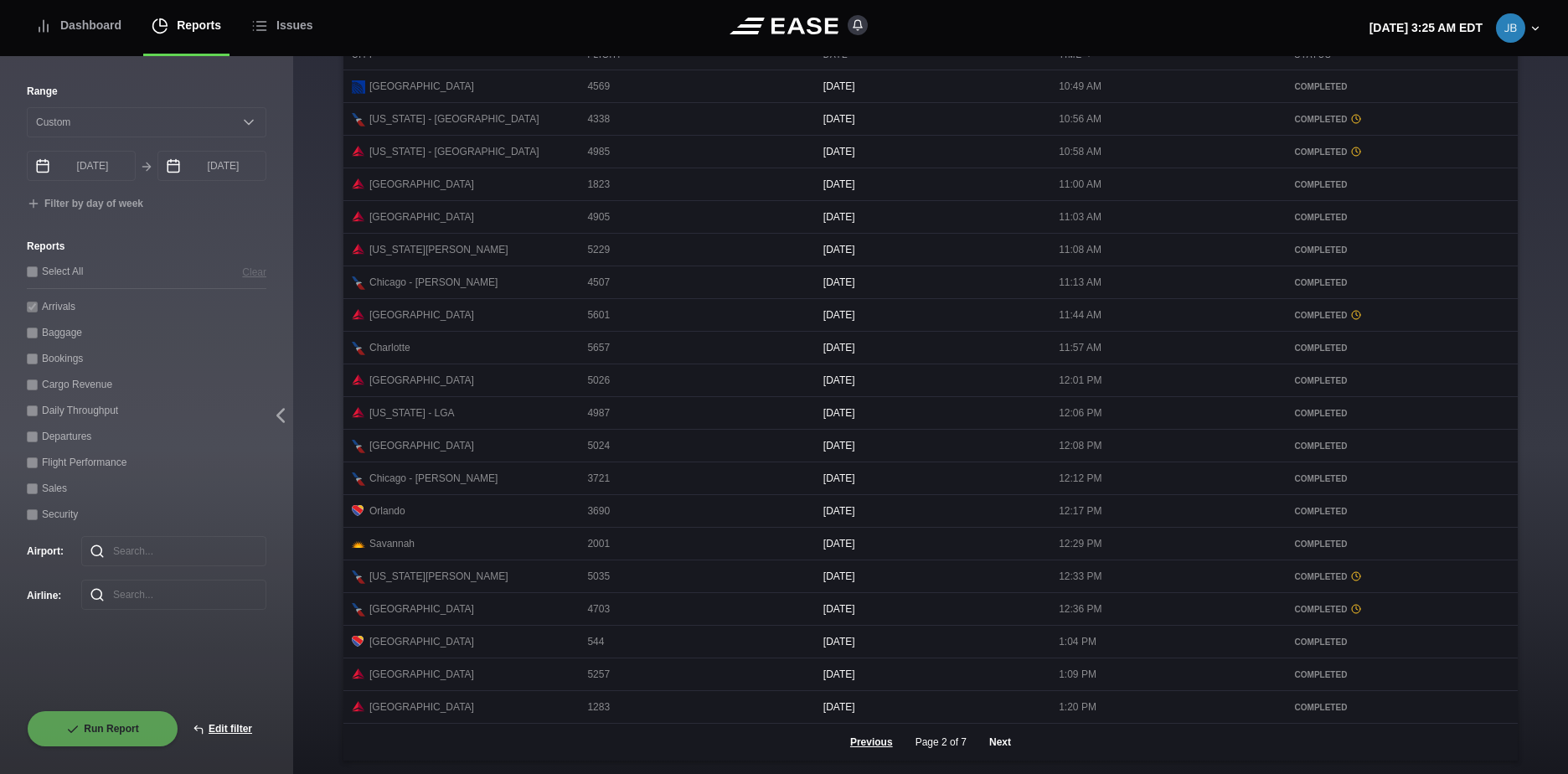
click at [1001, 740] on button "Next" at bounding box center [1000, 743] width 50 height 37
click at [1013, 744] on button "Next" at bounding box center [1000, 743] width 50 height 37
click at [1002, 738] on button "Next" at bounding box center [1000, 743] width 50 height 37
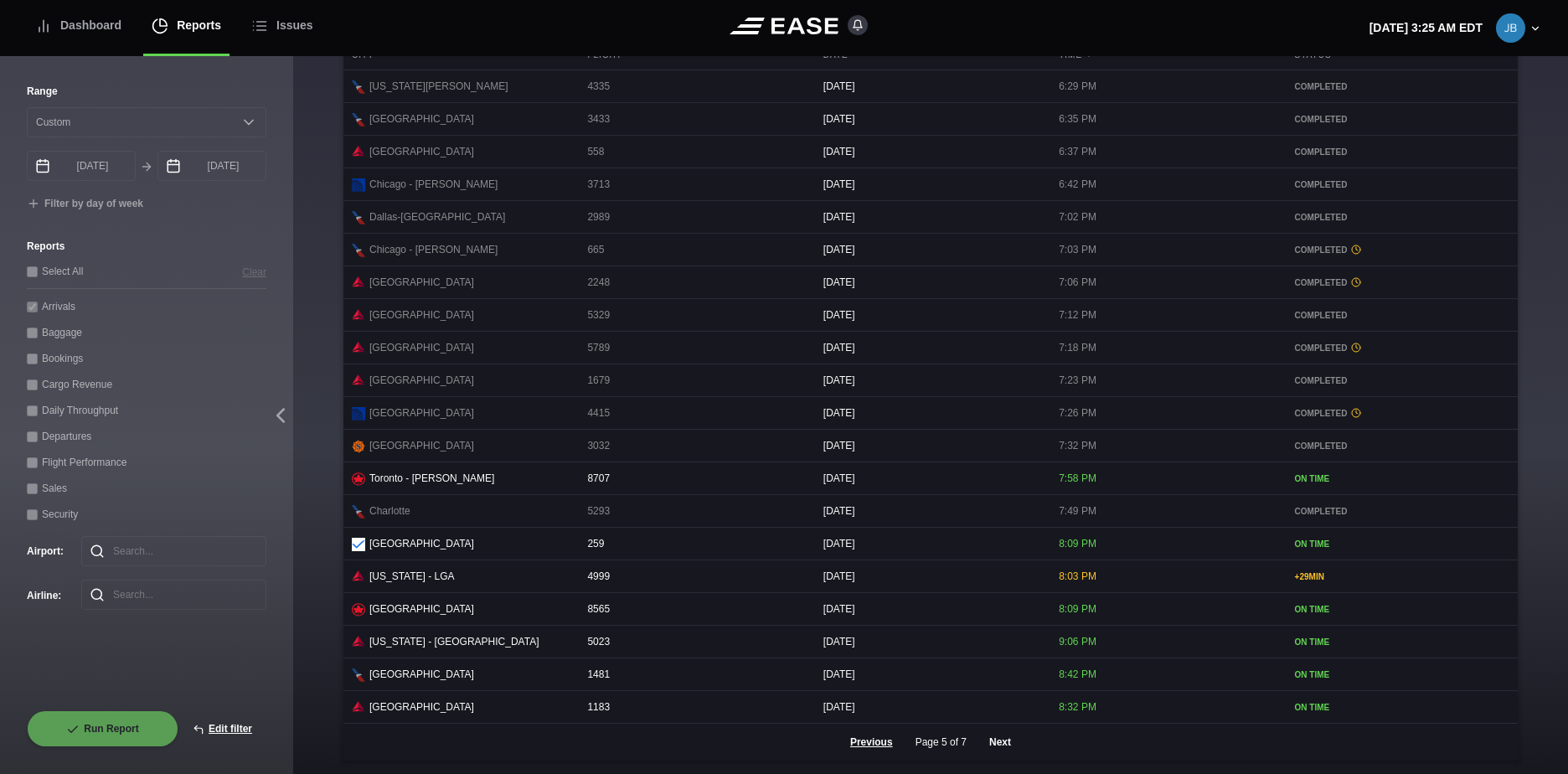
click at [997, 744] on button "Next" at bounding box center [1000, 743] width 50 height 37
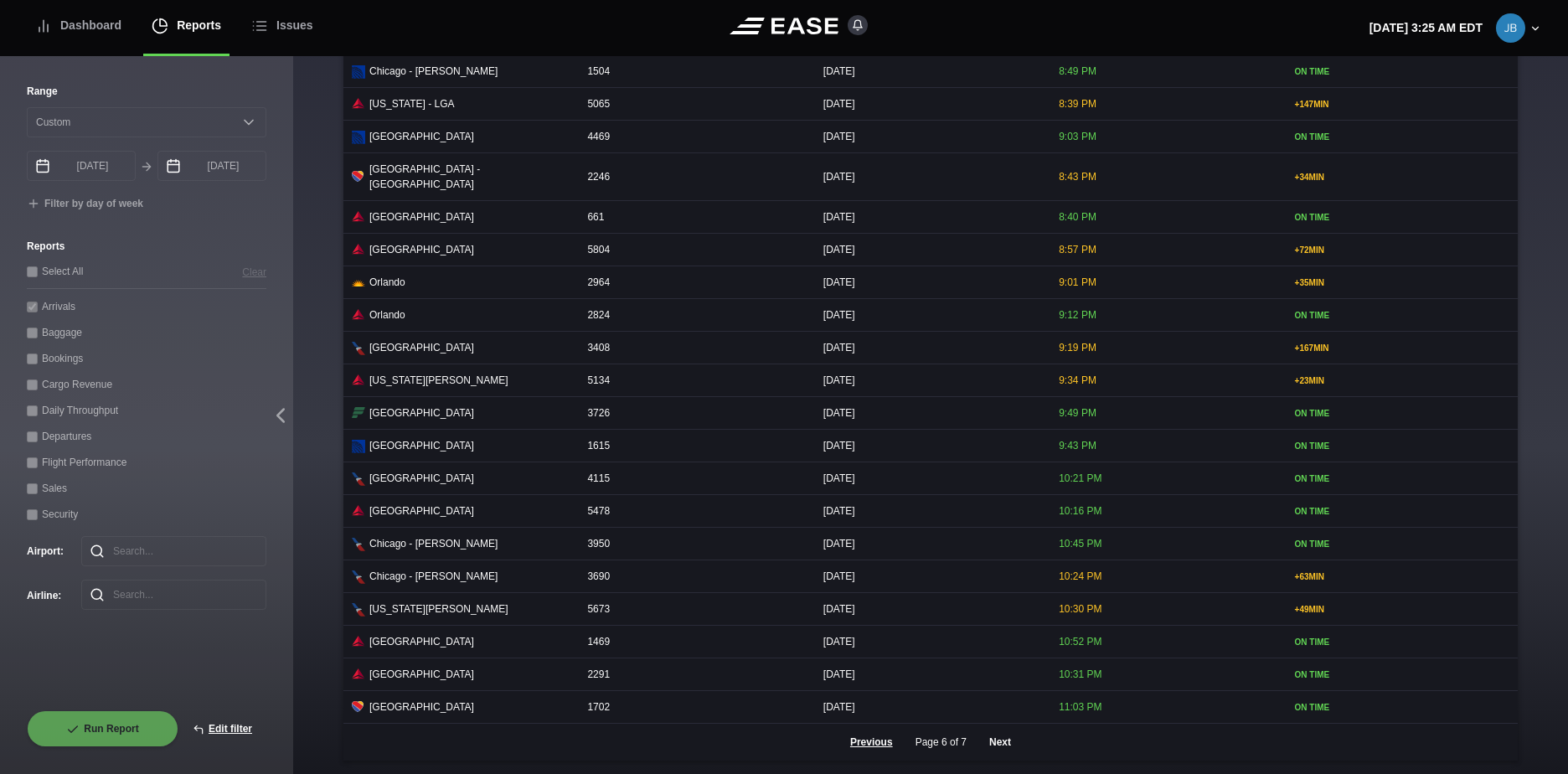
click at [1003, 742] on button "Next" at bounding box center [1000, 743] width 50 height 37
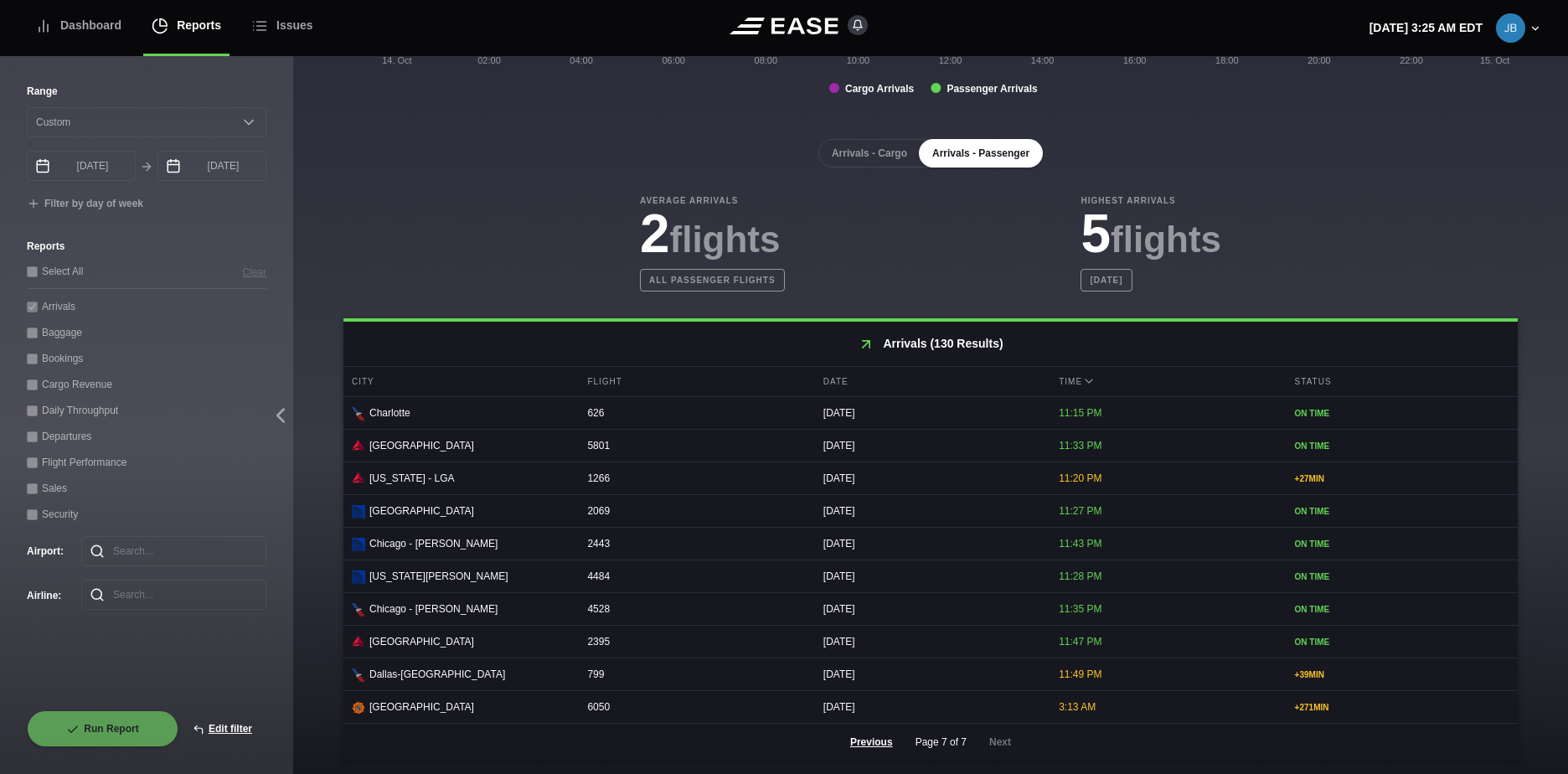
scroll to position [375, 0]
click at [869, 740] on button "Previous" at bounding box center [872, 743] width 71 height 37
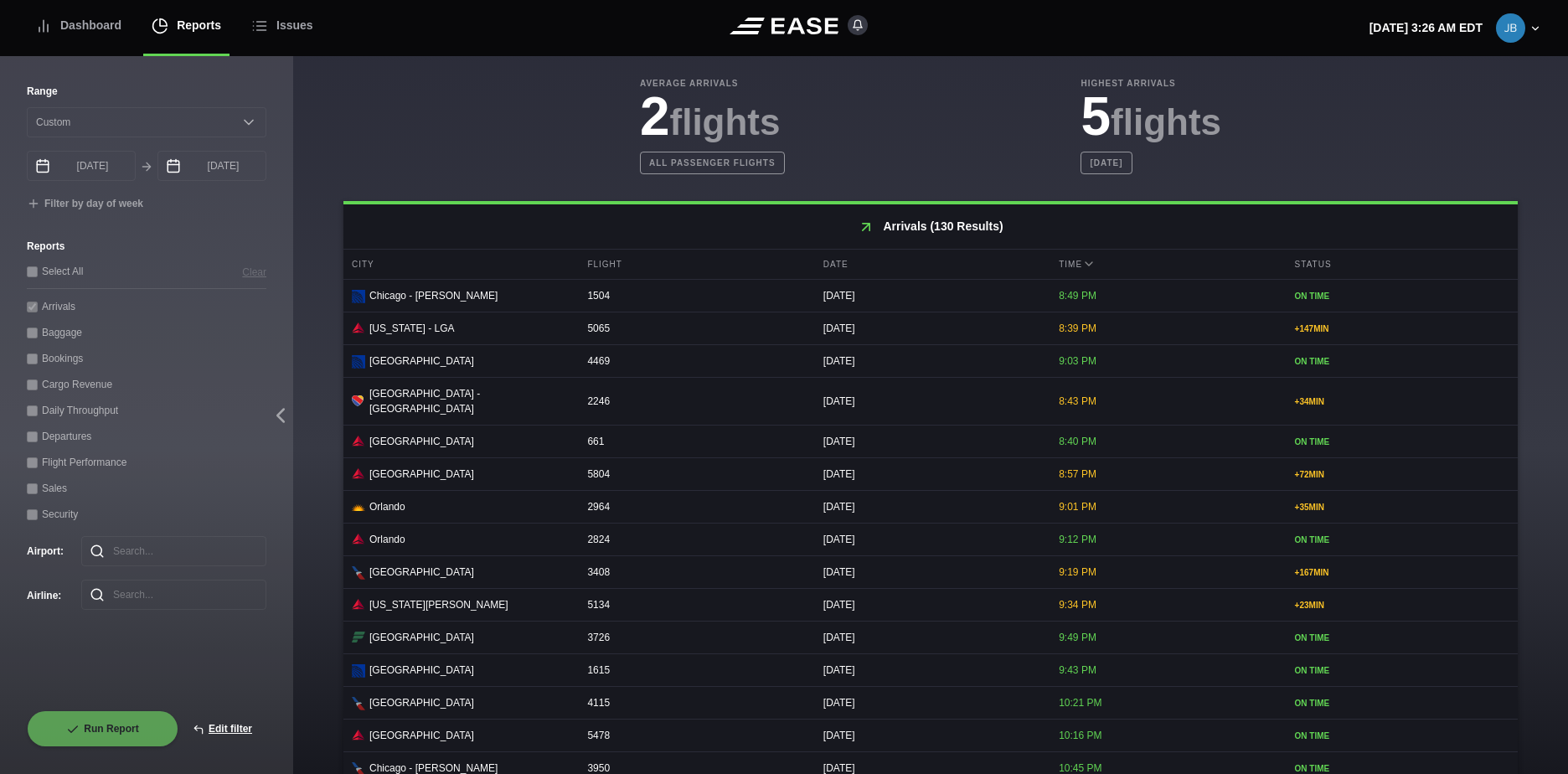
scroll to position [710, 0]
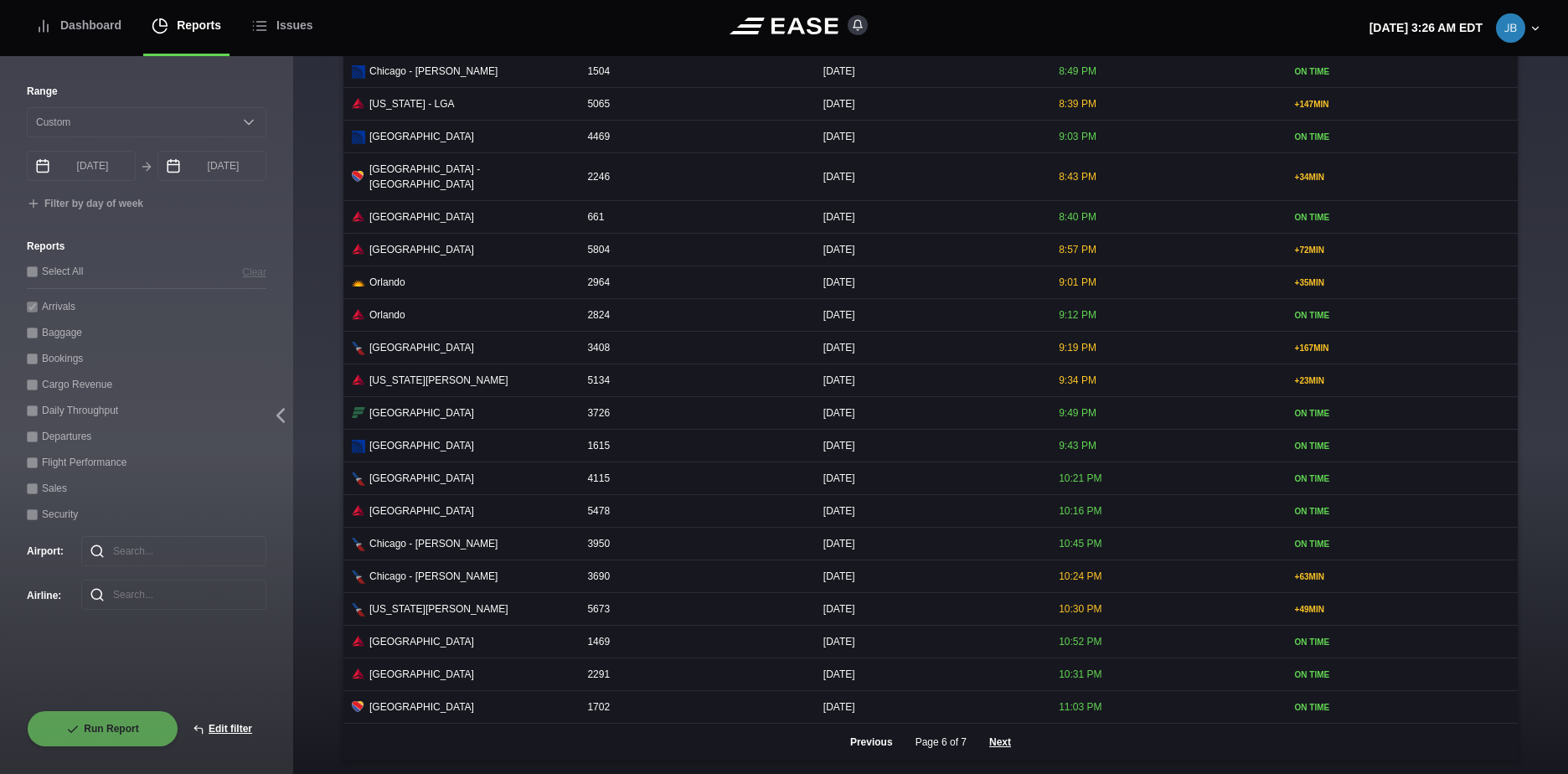
click at [866, 743] on button "Previous" at bounding box center [872, 743] width 71 height 37
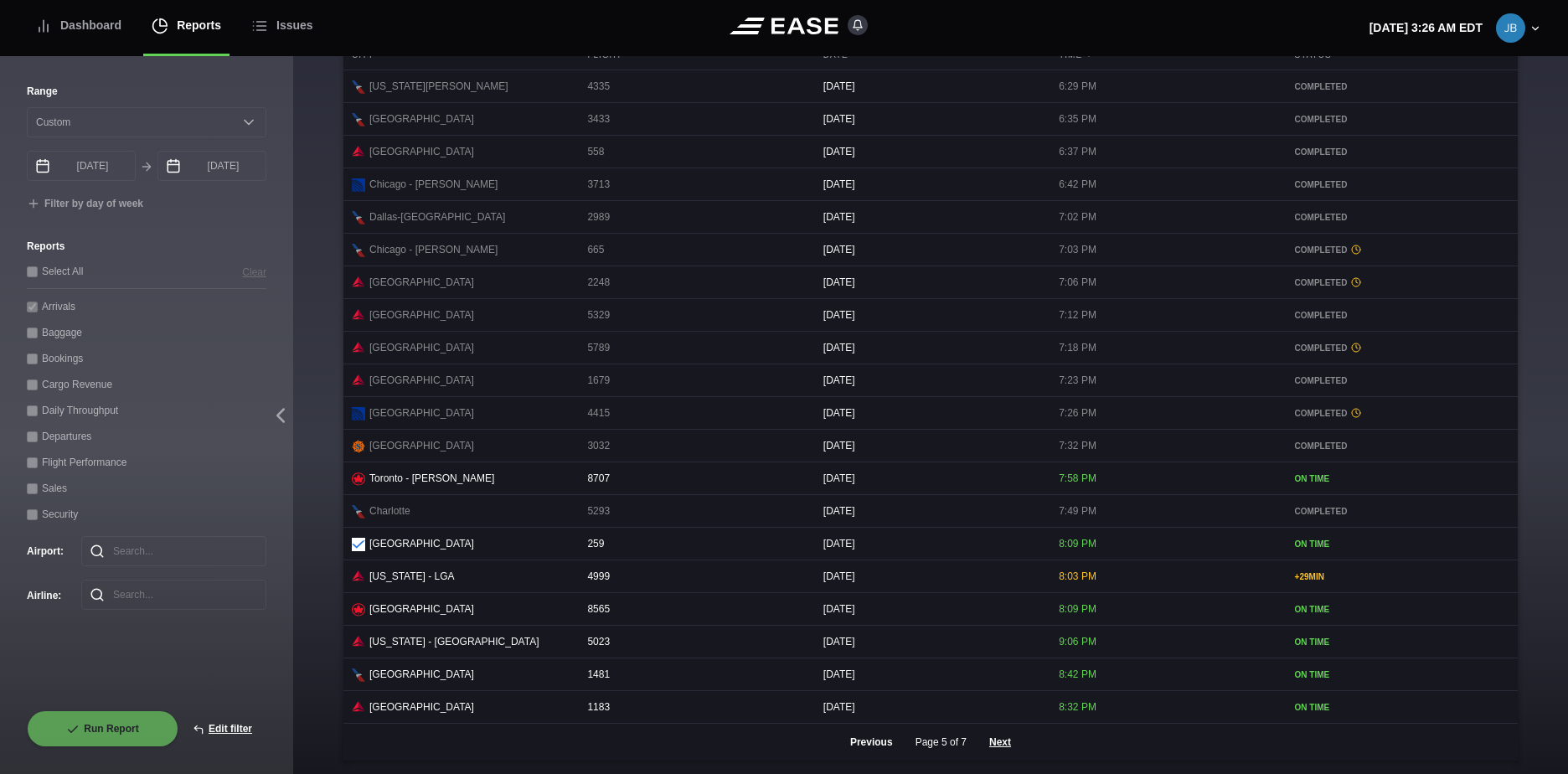
click at [867, 741] on button "Previous" at bounding box center [872, 743] width 71 height 37
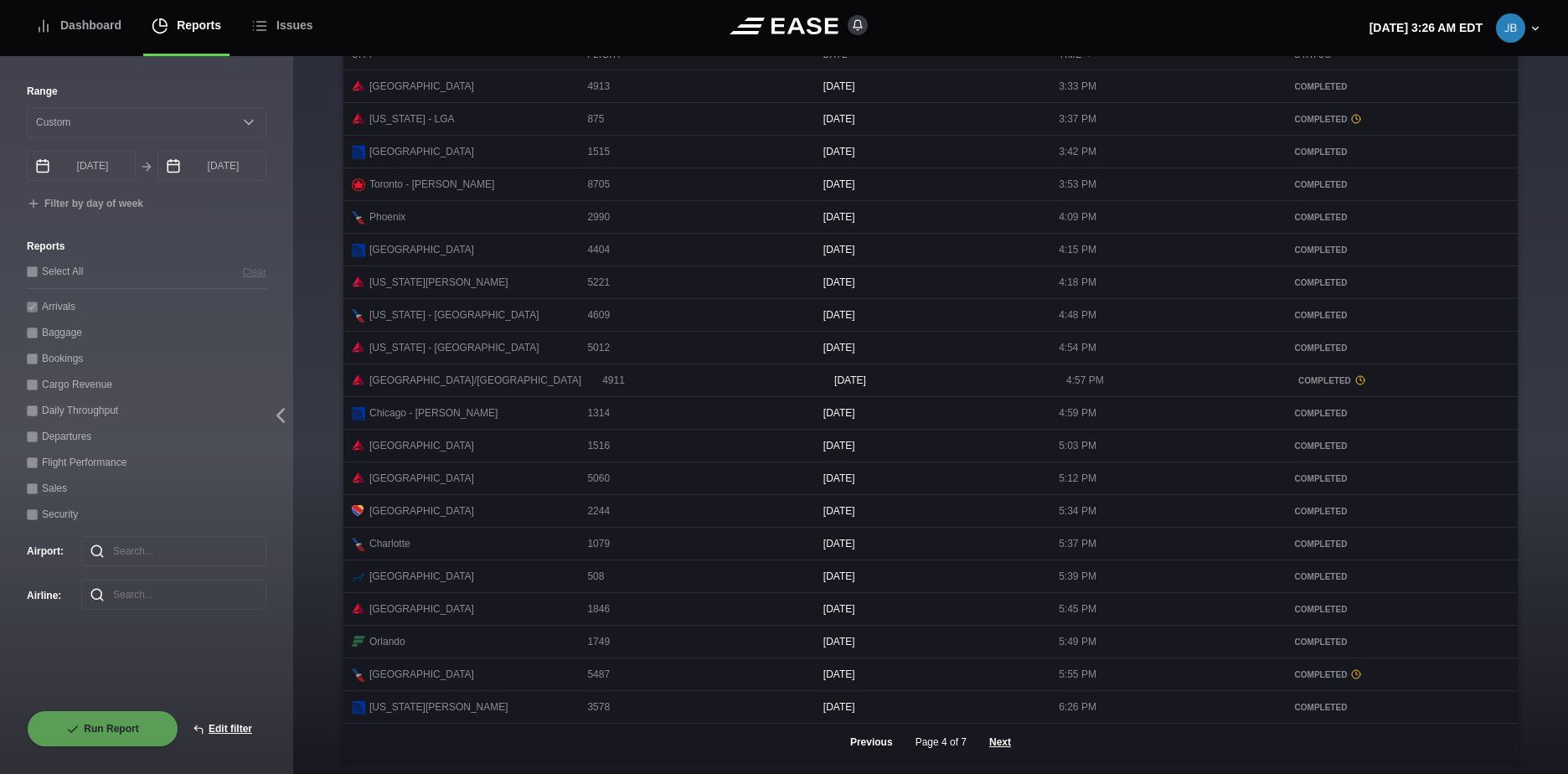
click at [867, 741] on button "Previous" at bounding box center [872, 743] width 71 height 37
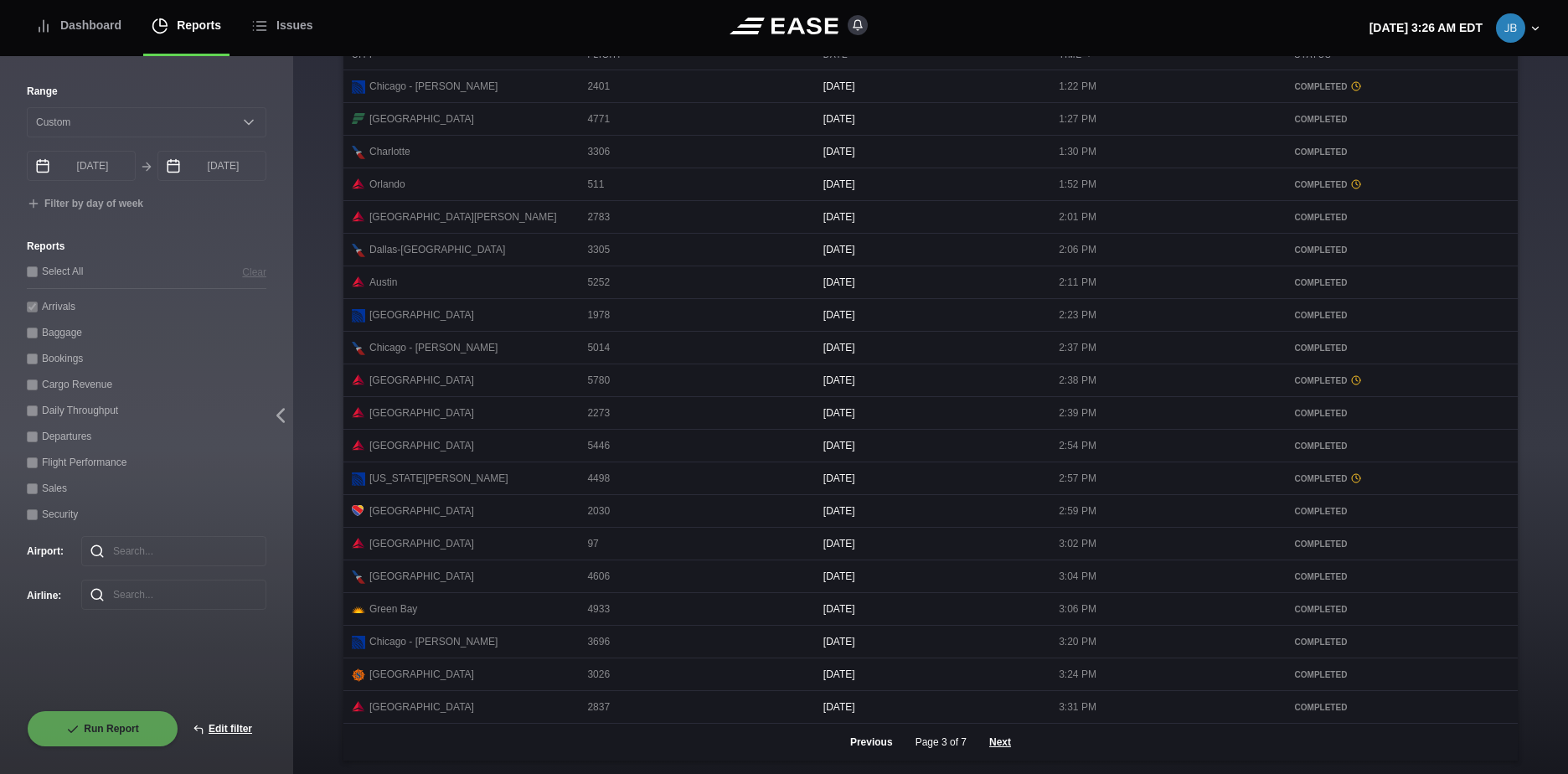
click at [867, 741] on button "Previous" at bounding box center [872, 743] width 71 height 37
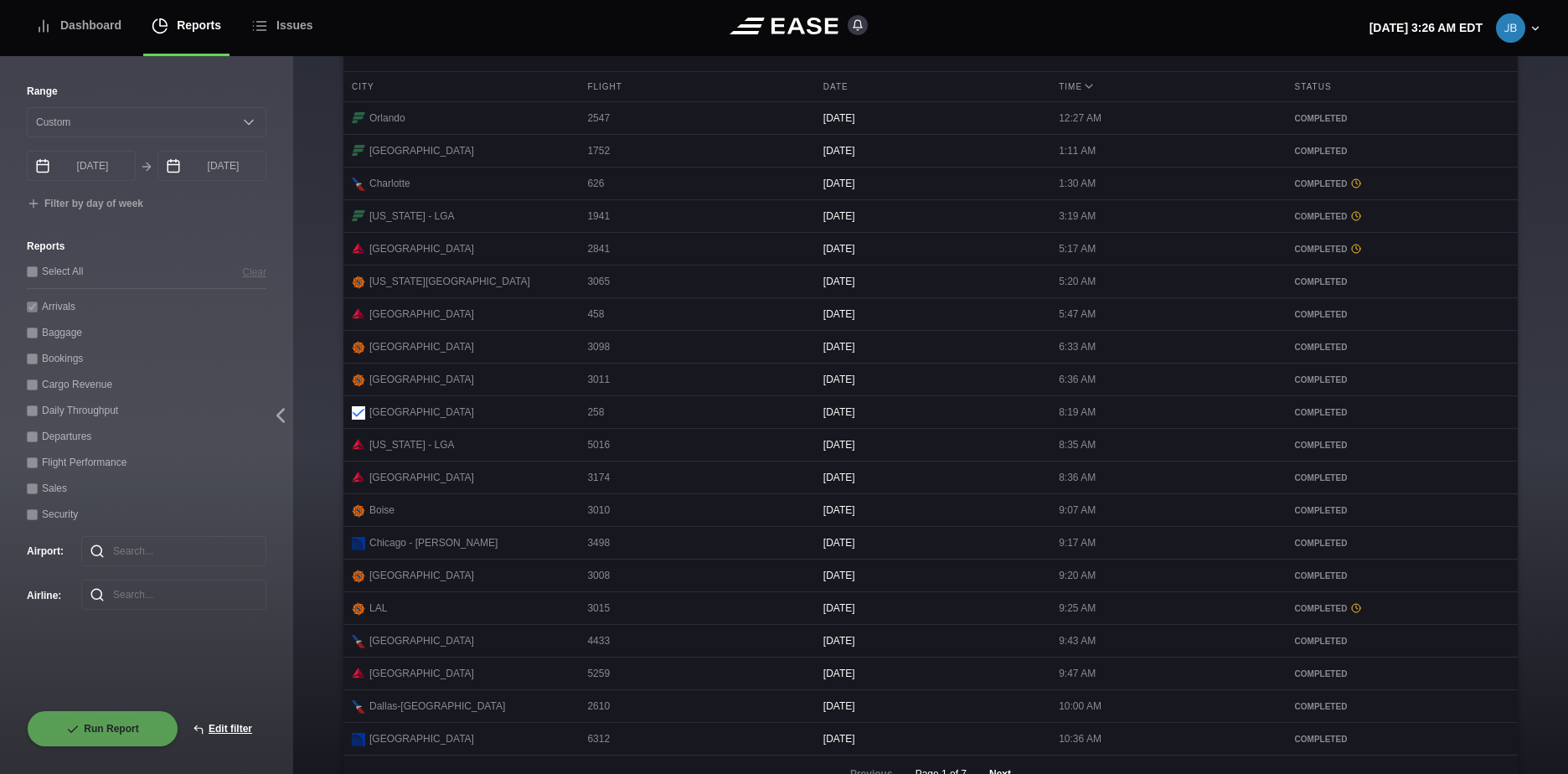
scroll to position [627, 0]
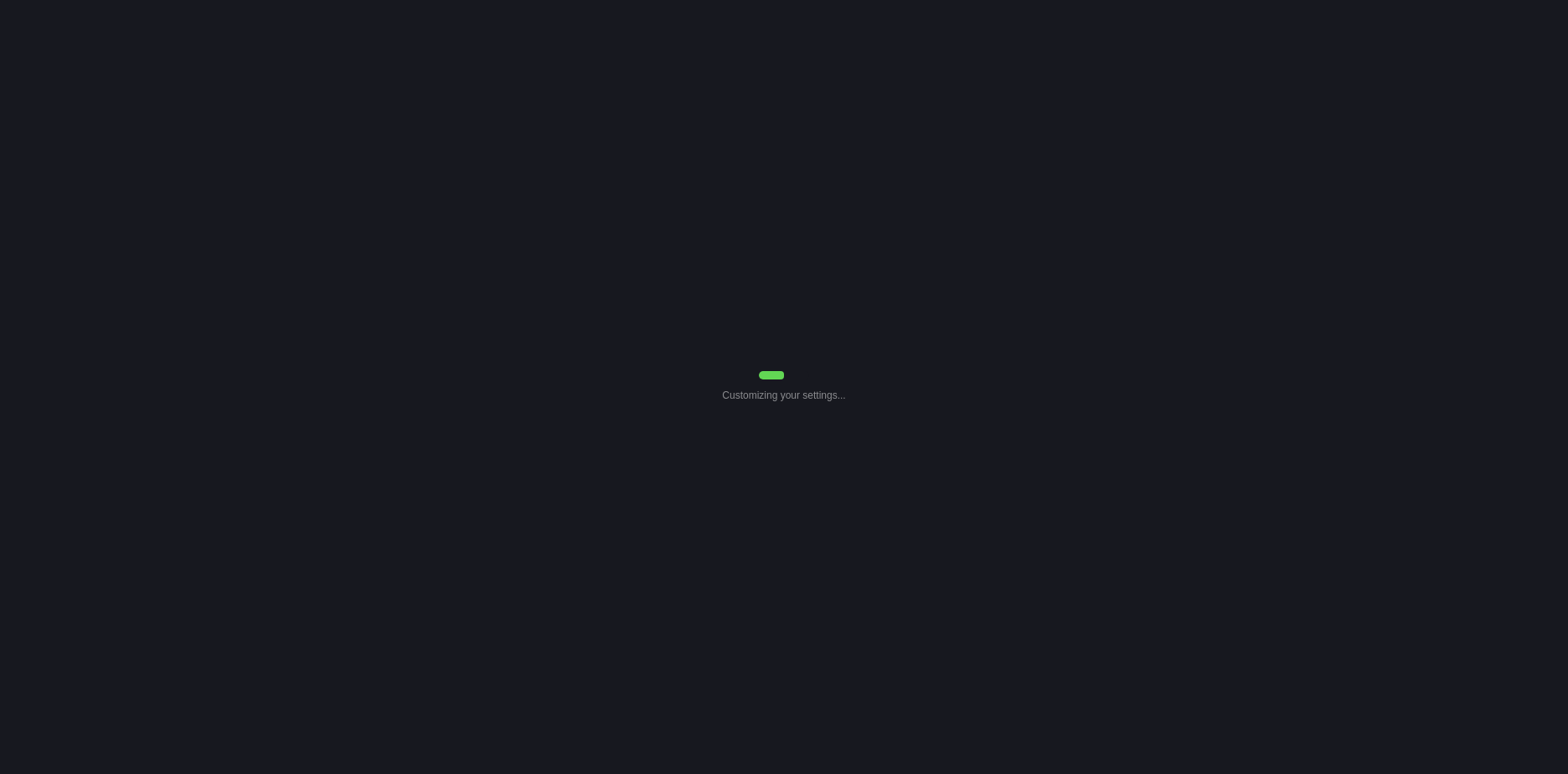
select select "0"
